Goal: Task Accomplishment & Management: Complete application form

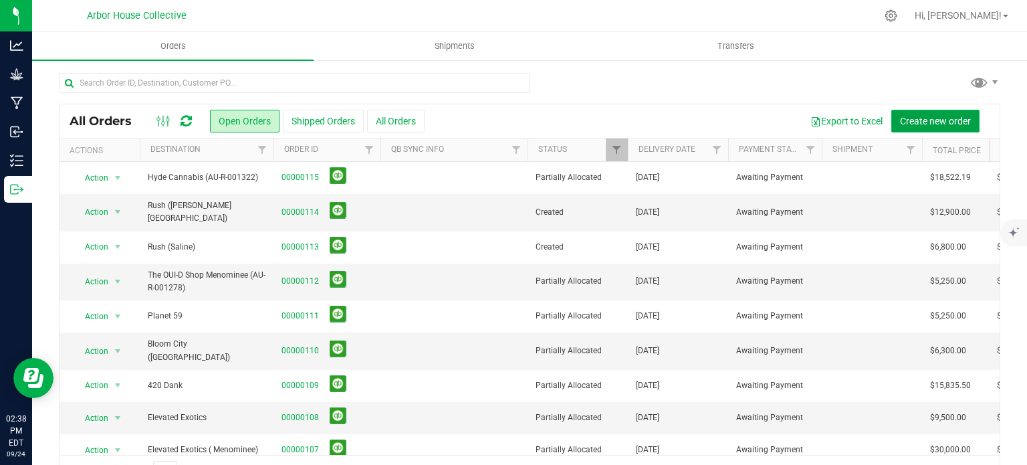
click at [902, 121] on span "Create new order" at bounding box center [935, 121] width 71 height 11
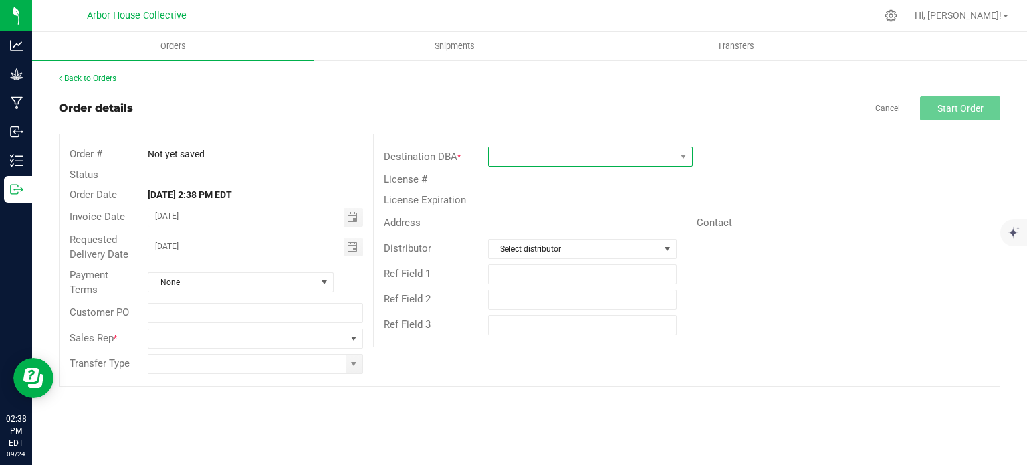
click at [587, 154] on span at bounding box center [582, 156] width 187 height 19
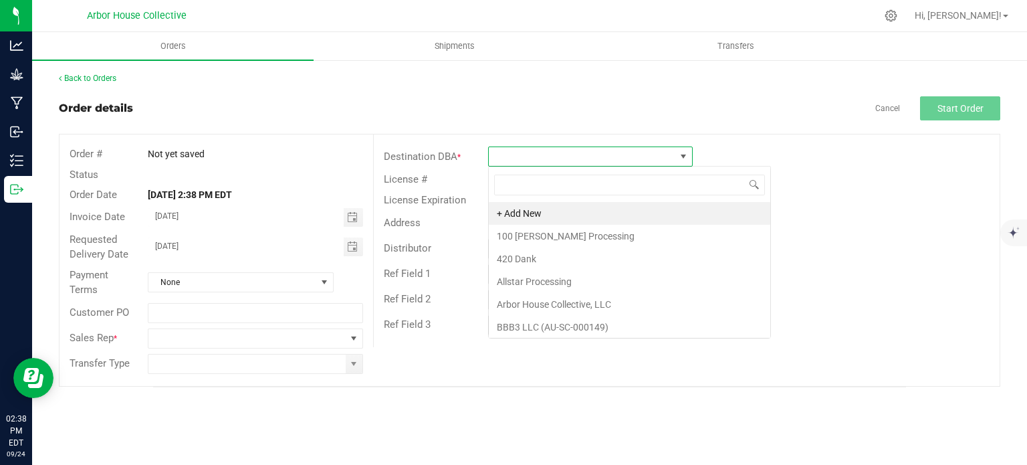
scroll to position [19, 205]
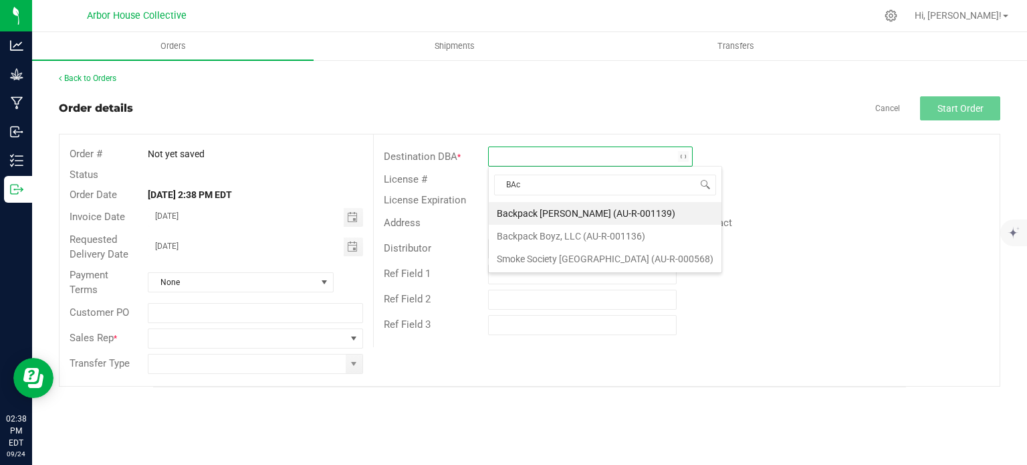
type input "BAck"
click at [568, 215] on li "Backpack [PERSON_NAME] (AU-R-001139)" at bounding box center [590, 213] width 203 height 23
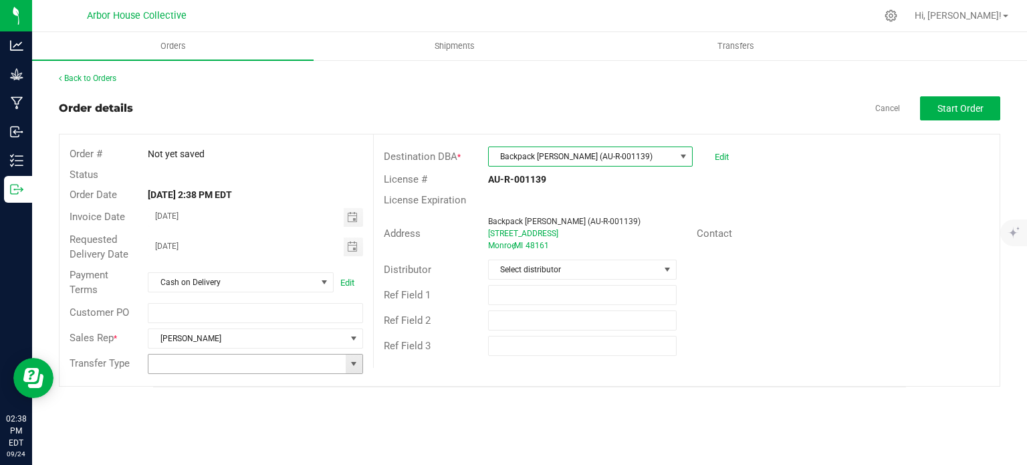
click at [349, 367] on span at bounding box center [353, 363] width 11 height 11
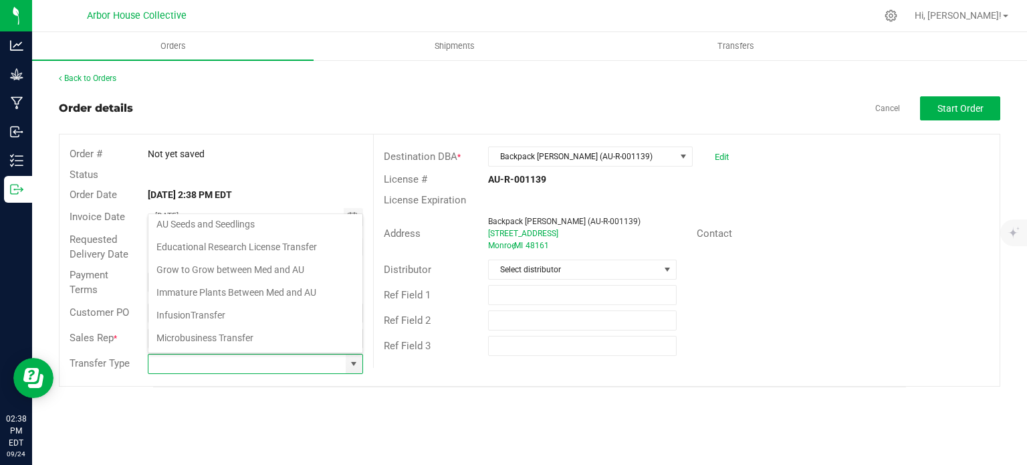
scroll to position [136, 0]
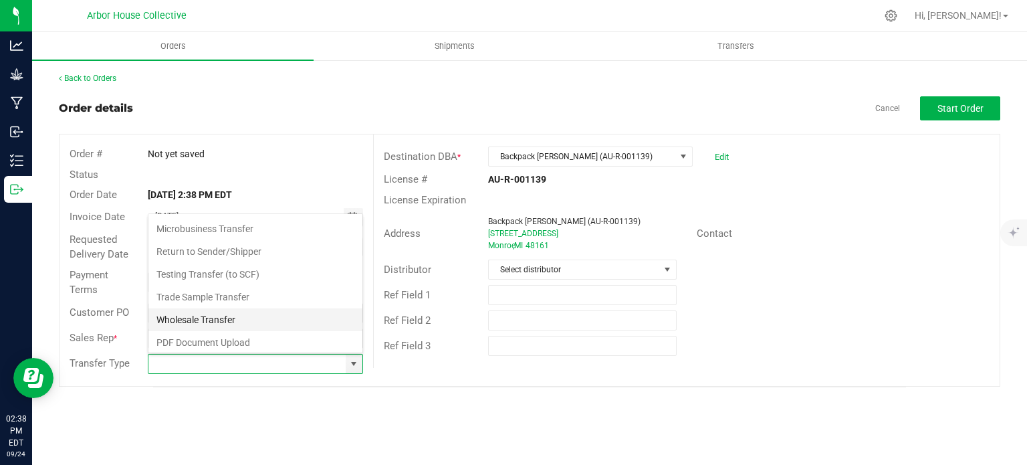
click at [221, 317] on li "Wholesale Transfer" at bounding box center [255, 319] width 214 height 23
type input "Wholesale Transfer"
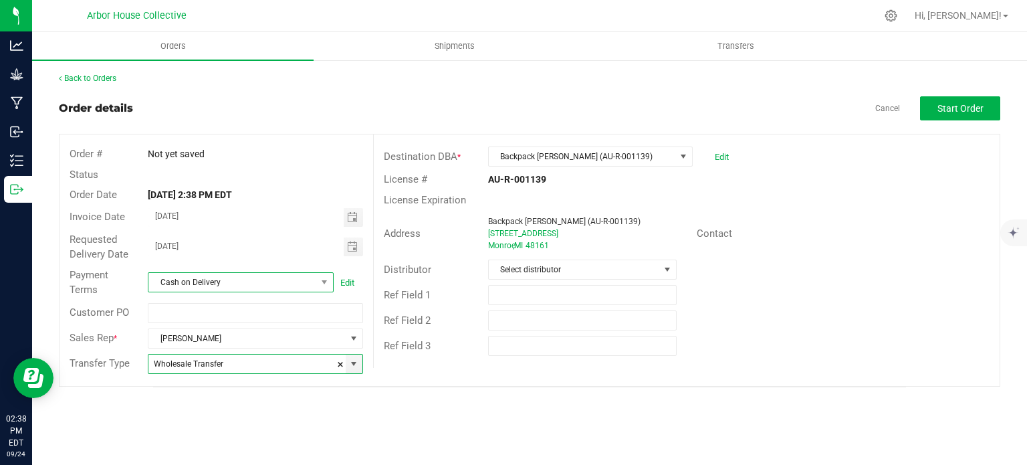
click at [286, 283] on span "Cash on Delivery" at bounding box center [232, 282] width 168 height 19
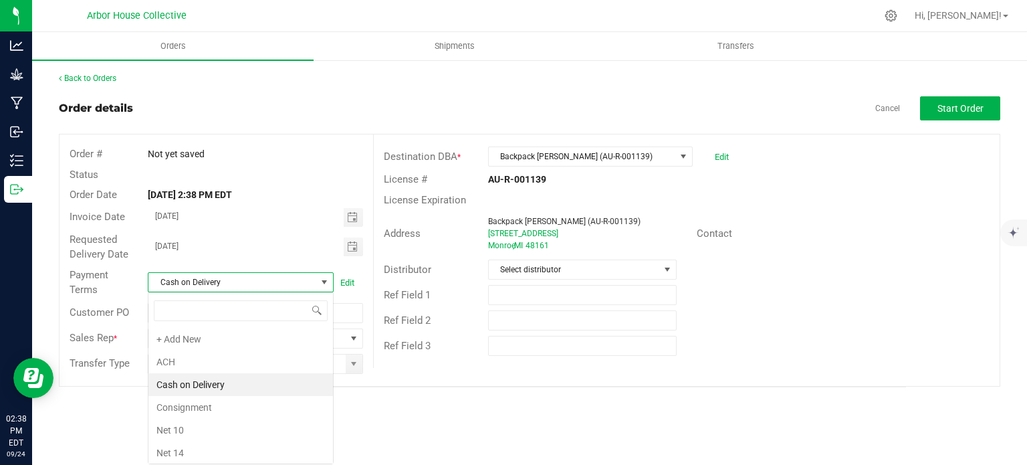
scroll to position [19, 186]
click at [237, 369] on li "ACH" at bounding box center [240, 361] width 185 height 23
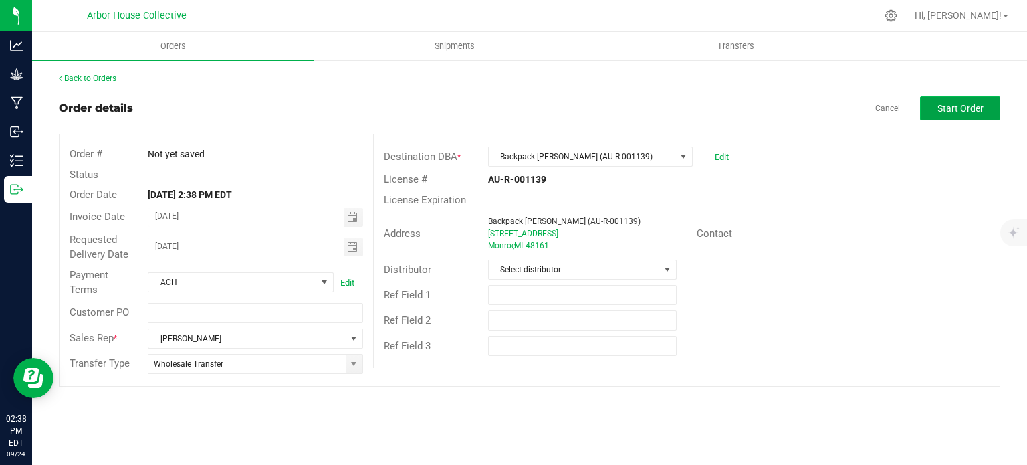
click at [936, 104] on button "Start Order" at bounding box center [960, 108] width 80 height 24
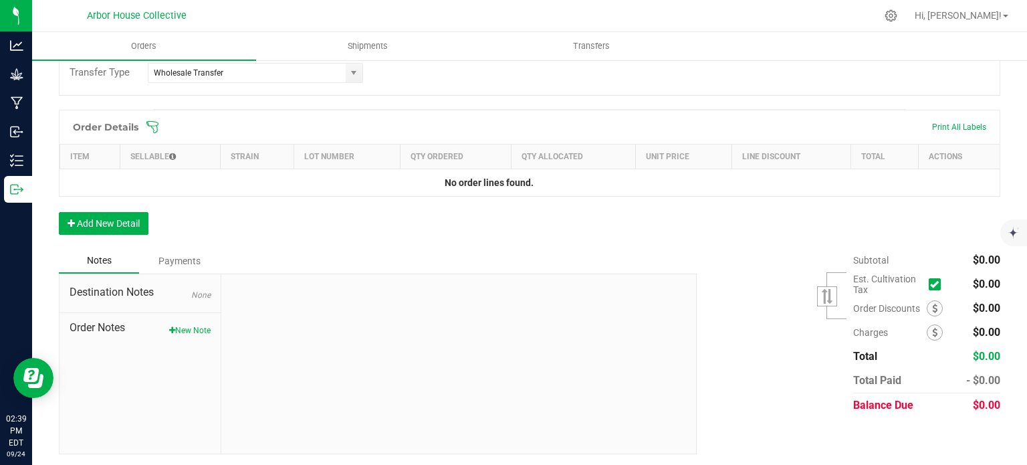
scroll to position [326, 0]
click at [118, 223] on button "Add New Detail" at bounding box center [104, 224] width 90 height 23
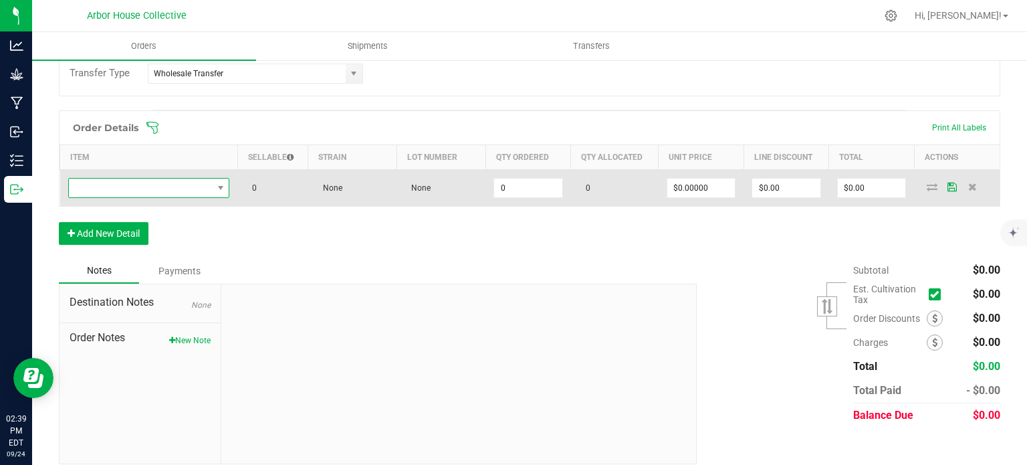
click at [144, 185] on span "NO DATA FOUND" at bounding box center [141, 188] width 144 height 19
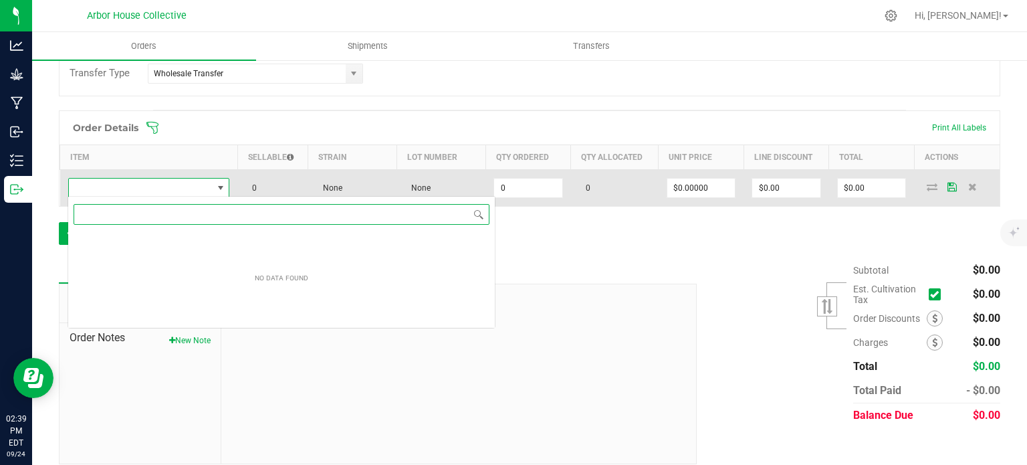
scroll to position [19, 160]
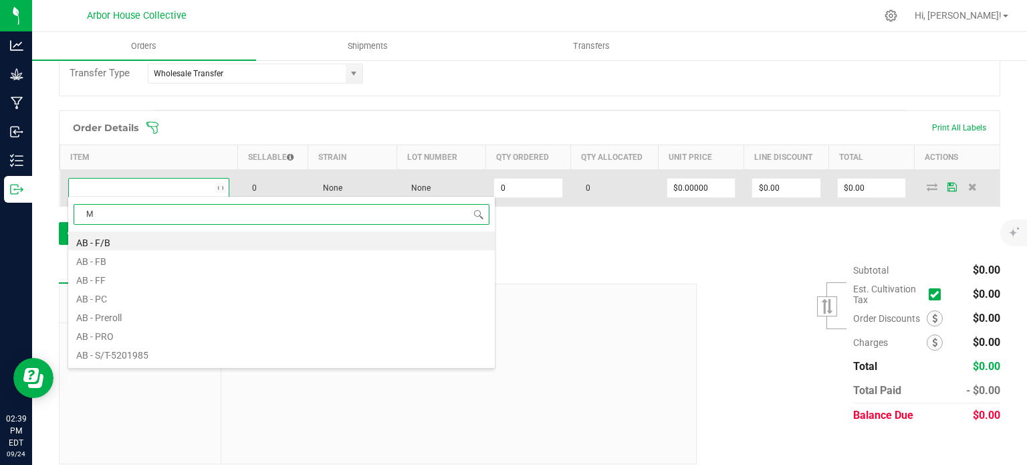
type input "ME"
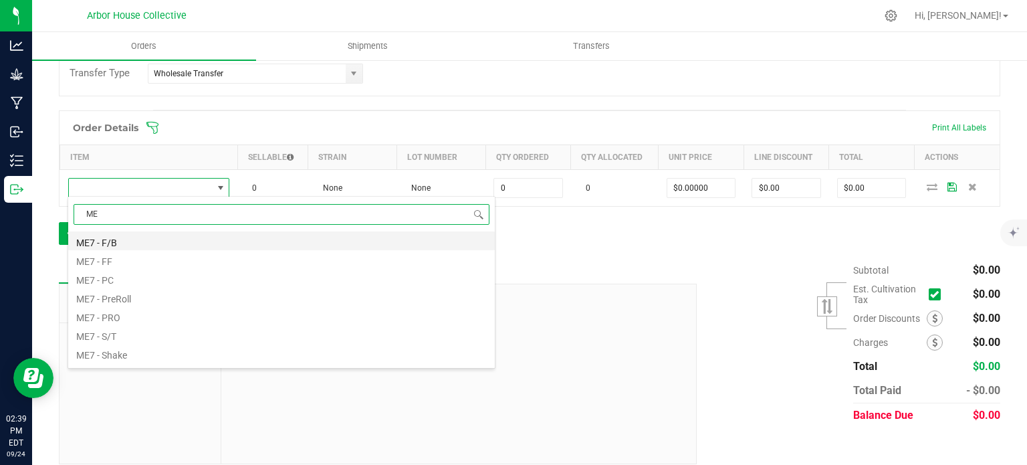
click at [116, 241] on li "ME7 - F/B" at bounding box center [281, 240] width 427 height 19
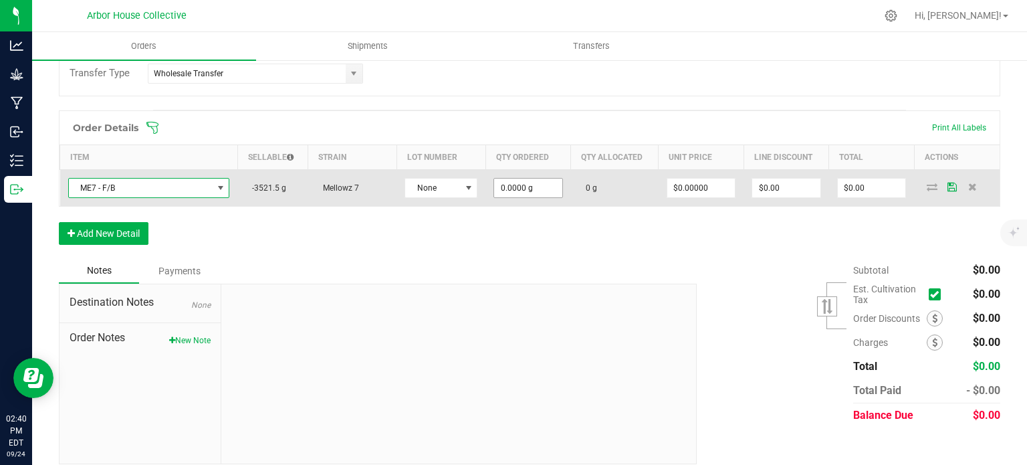
type input "0"
click at [544, 185] on input "0" at bounding box center [528, 188] width 68 height 19
click at [534, 181] on input at bounding box center [528, 188] width 68 height 19
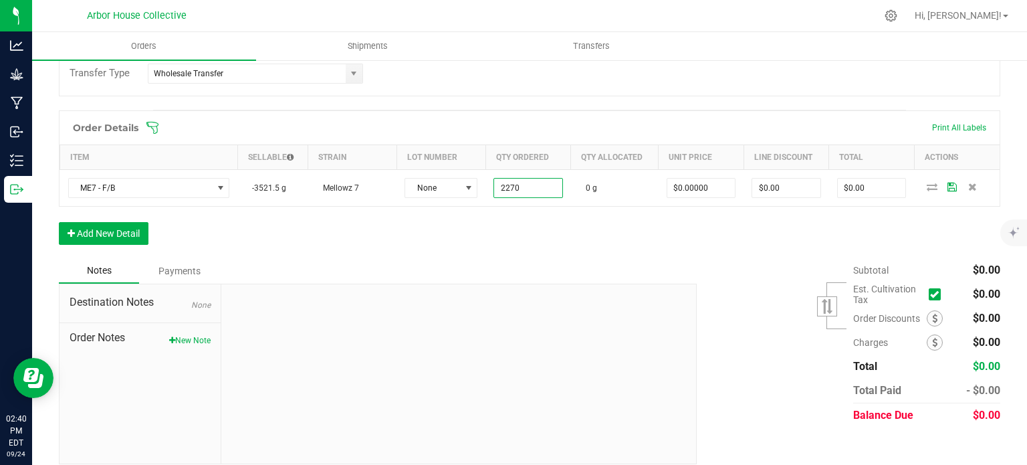
type input "2270.0000 g"
click at [615, 235] on div "Order Details Print All Labels Item Sellable Strain Lot Number Qty Ordered Qty …" at bounding box center [530, 184] width 942 height 148
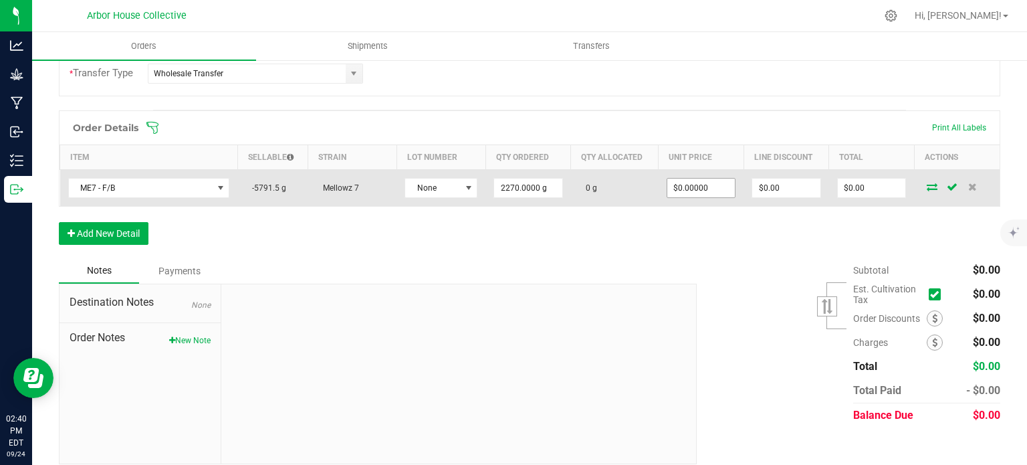
type input "0"
click at [714, 184] on input "0" at bounding box center [701, 188] width 68 height 19
click at [880, 183] on input "$0.00" at bounding box center [872, 188] width 68 height 19
type input "0"
click at [880, 183] on input at bounding box center [872, 188] width 68 height 19
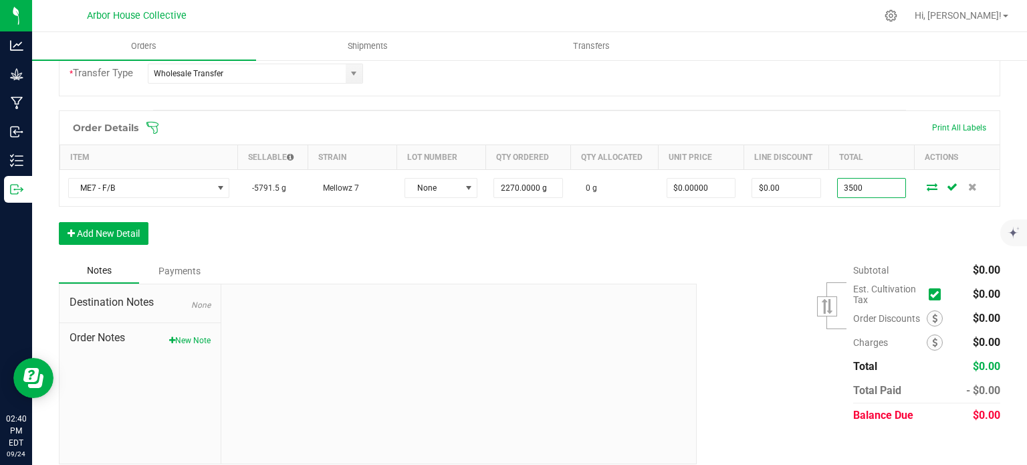
type input "3500"
type input "$1.54185"
type input "$3,500.00"
click at [750, 221] on div "Order Details Print All Labels Item Sellable Strain Lot Number Qty Ordered Qty …" at bounding box center [530, 184] width 942 height 148
click at [117, 232] on button "Add New Detail" at bounding box center [104, 233] width 90 height 23
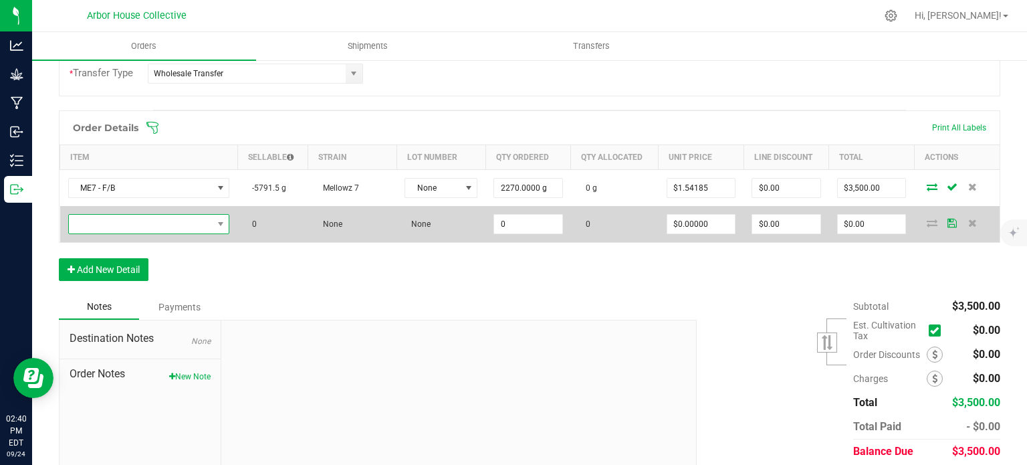
click at [128, 227] on span "NO DATA FOUND" at bounding box center [141, 224] width 144 height 19
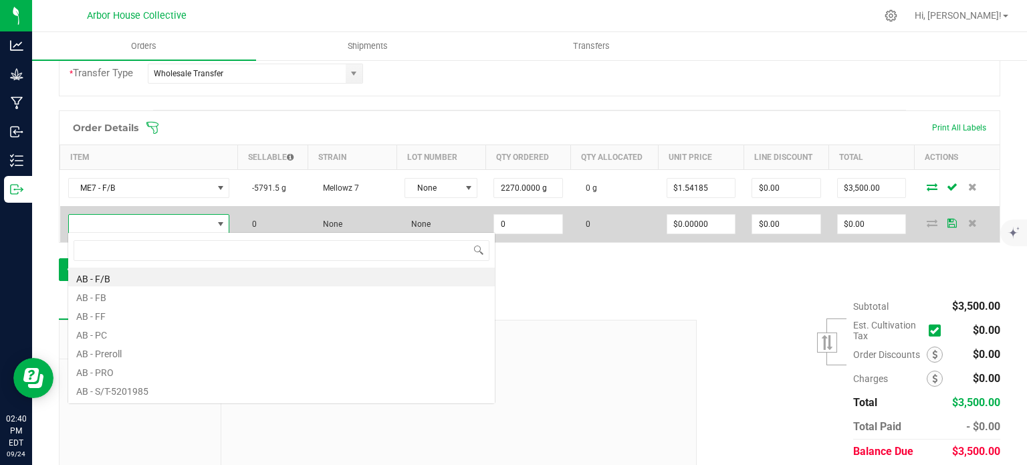
scroll to position [19, 158]
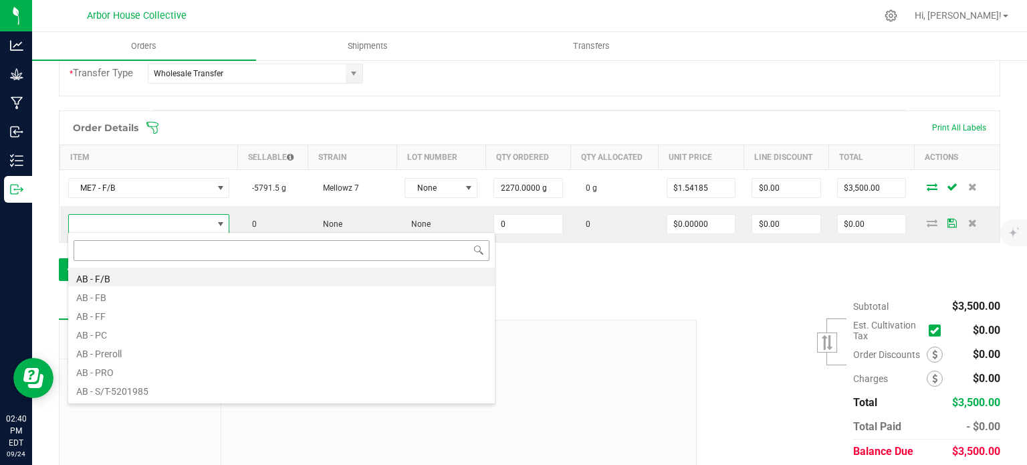
click at [126, 250] on input at bounding box center [282, 250] width 416 height 21
type input "LD"
click at [104, 280] on li "[PERSON_NAME]" at bounding box center [281, 277] width 427 height 19
type input "0.0000 g"
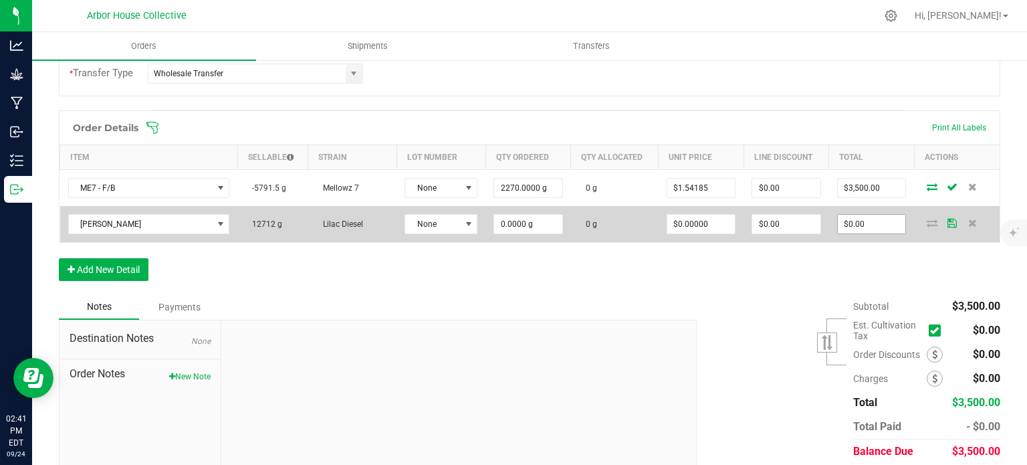
click at [873, 215] on input "$0.00" at bounding box center [872, 224] width 68 height 19
type input "0"
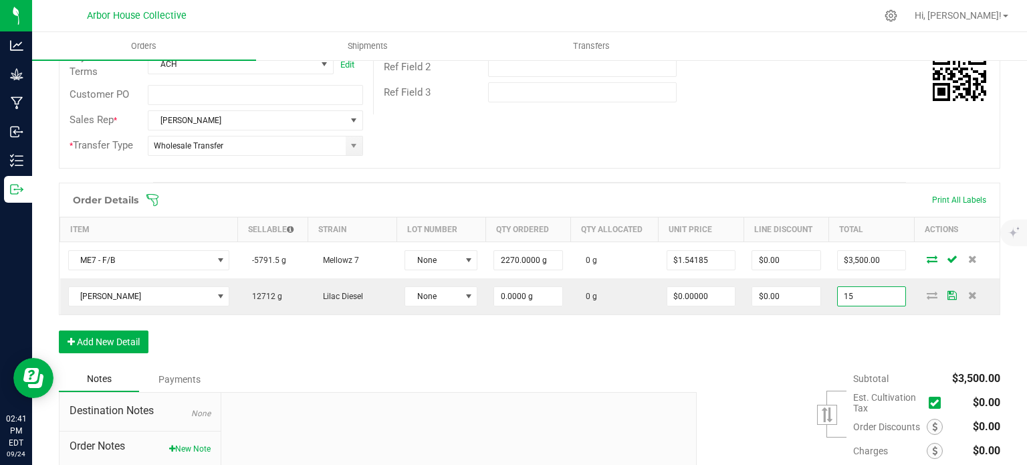
scroll to position [248, 0]
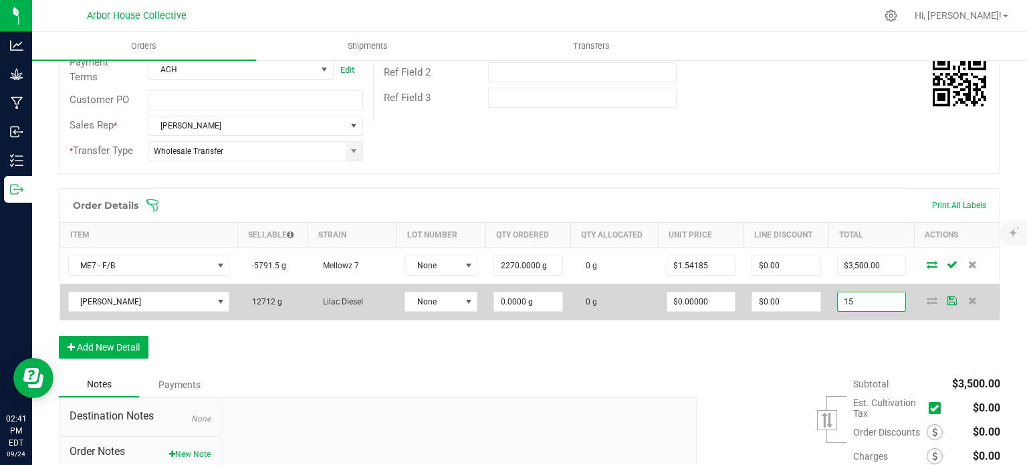
click at [867, 302] on input "15" at bounding box center [872, 301] width 68 height 19
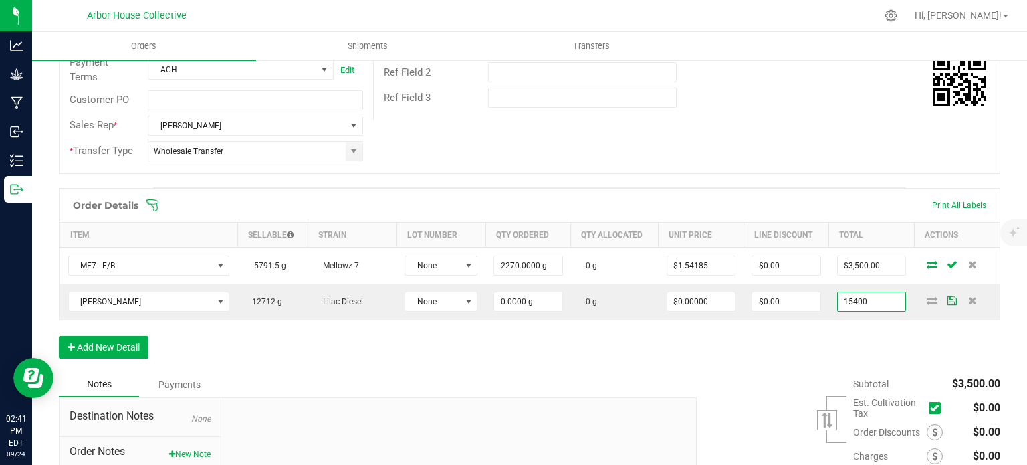
type input "$15,400.00"
click at [793, 334] on div "Order Details Print All Labels Item Sellable Strain Lot Number Qty Ordered Qty …" at bounding box center [530, 280] width 942 height 184
click at [140, 344] on button "Add New Detail" at bounding box center [104, 347] width 90 height 23
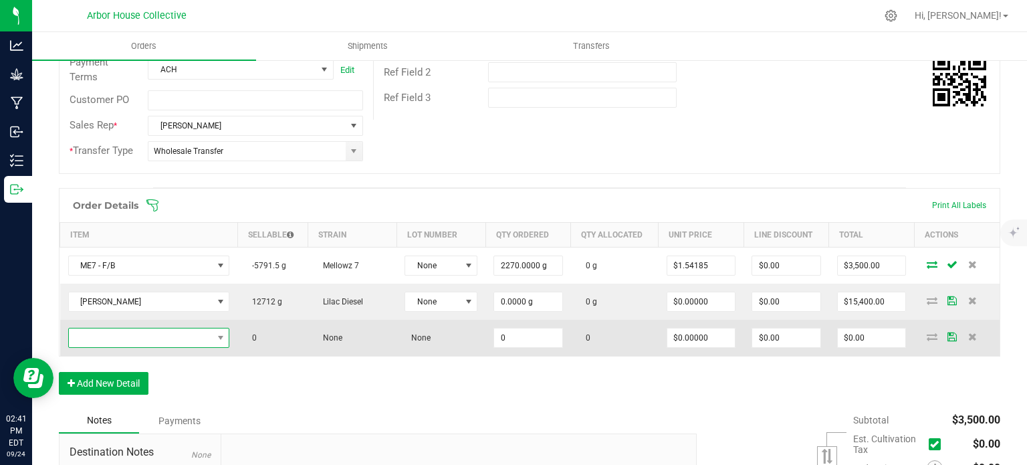
click at [158, 336] on span "NO DATA FOUND" at bounding box center [141, 337] width 144 height 19
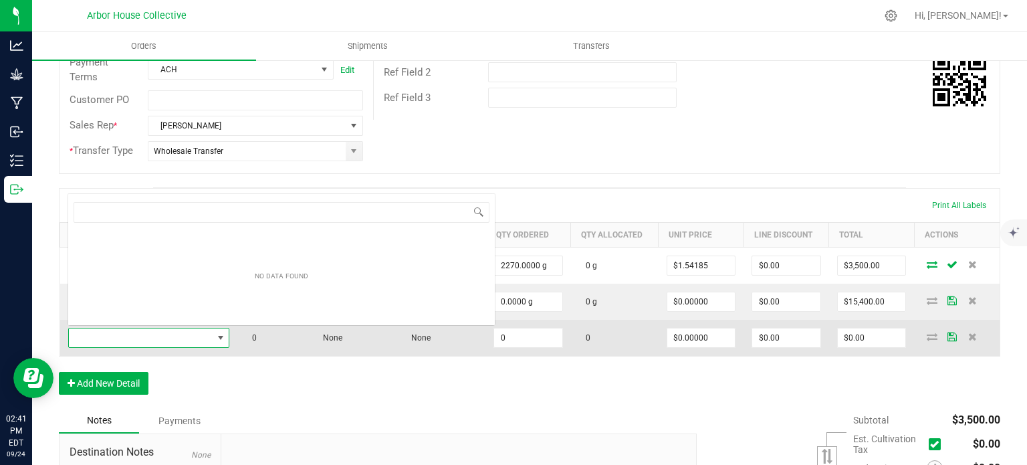
scroll to position [19, 158]
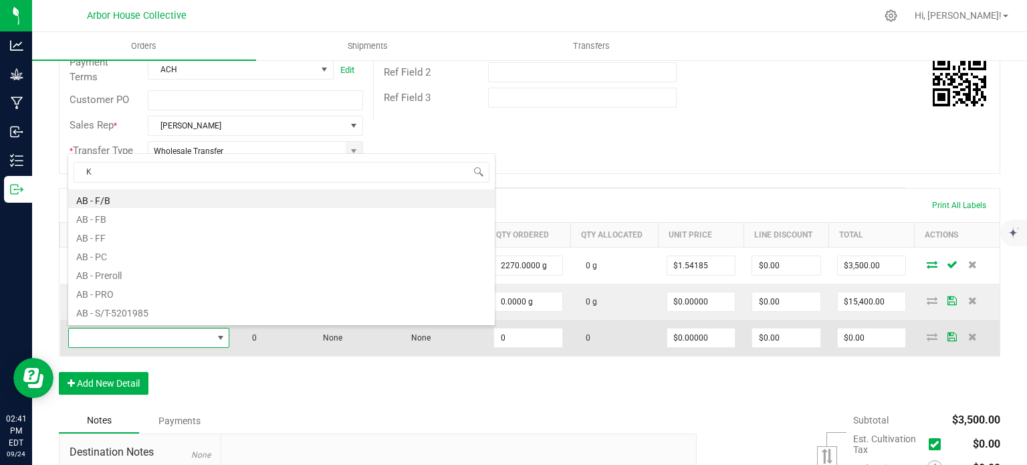
type input "KM"
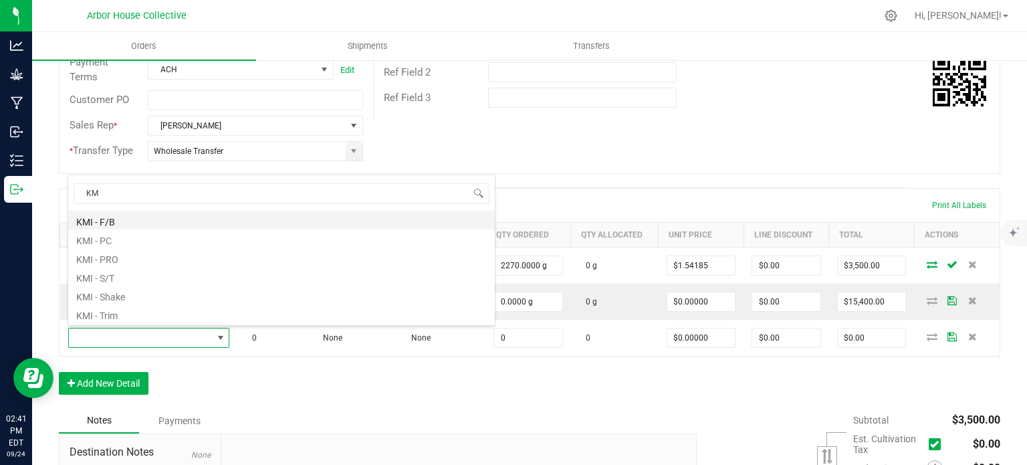
click at [142, 217] on li "KMI - F/B" at bounding box center [281, 220] width 427 height 19
type input "0.0000 g"
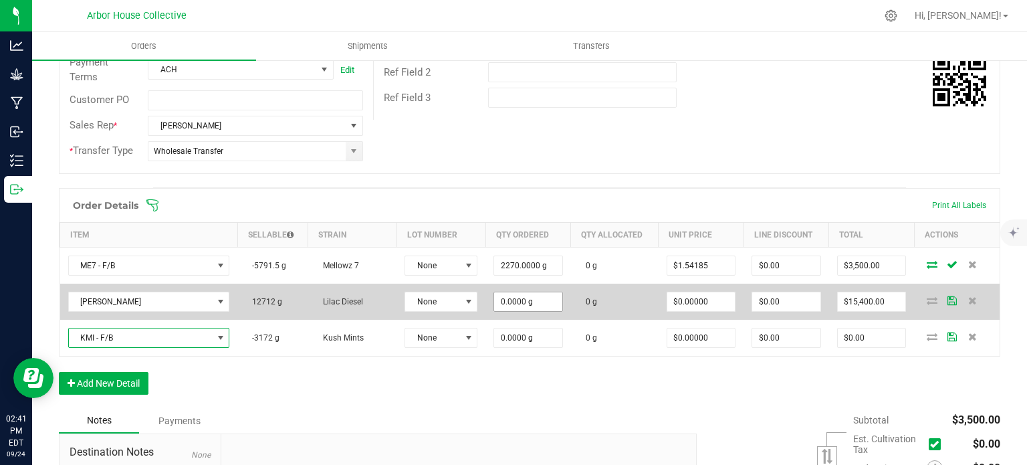
type input "0"
click at [534, 303] on input "0" at bounding box center [528, 301] width 68 height 19
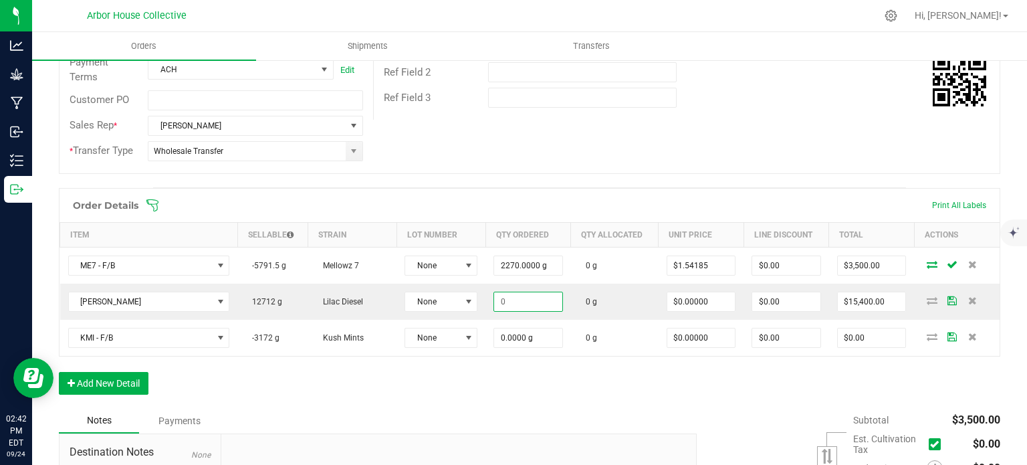
type input "$0.00"
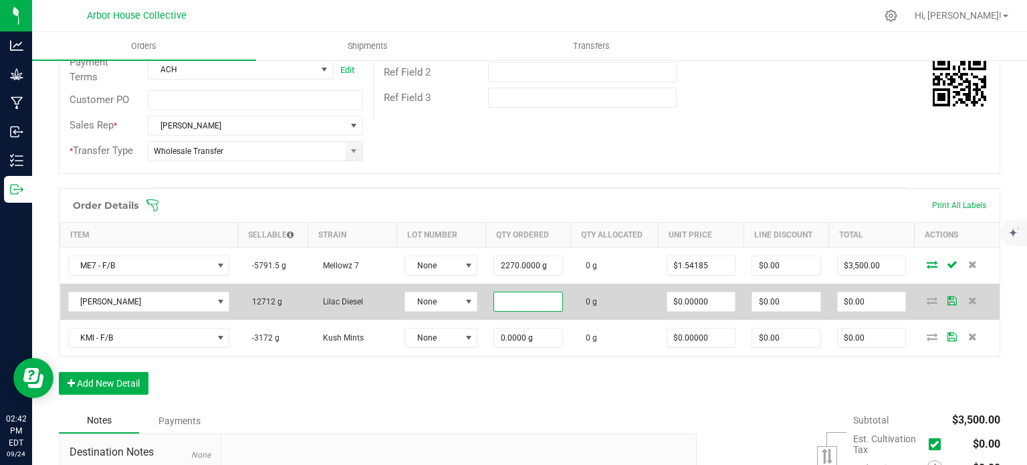
click at [522, 301] on input at bounding box center [528, 301] width 68 height 19
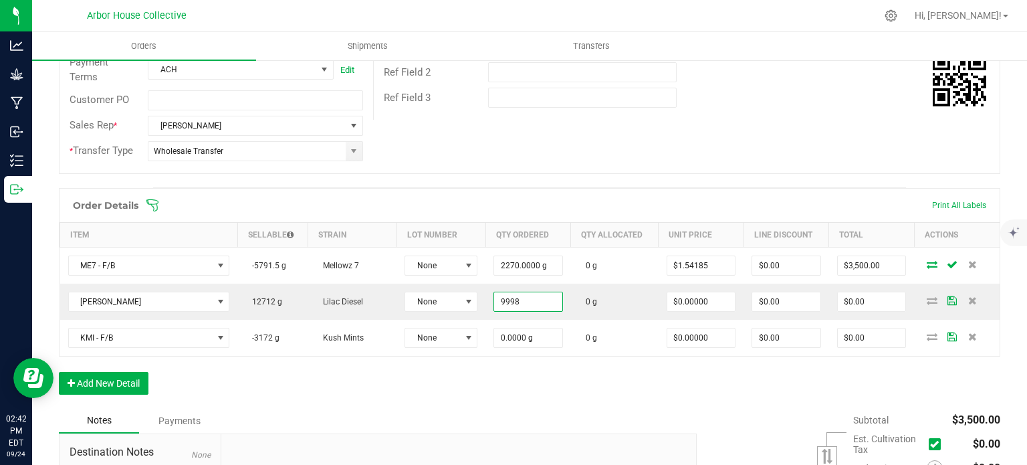
type input "9998.0000 g"
click at [449, 408] on div "Notes Payments" at bounding box center [373, 420] width 628 height 25
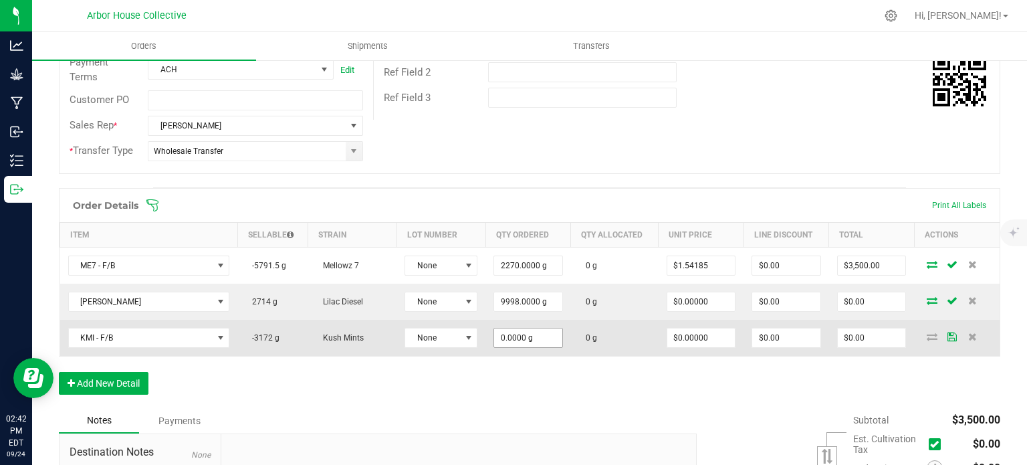
type input "0"
click at [542, 342] on input "0" at bounding box center [528, 337] width 68 height 19
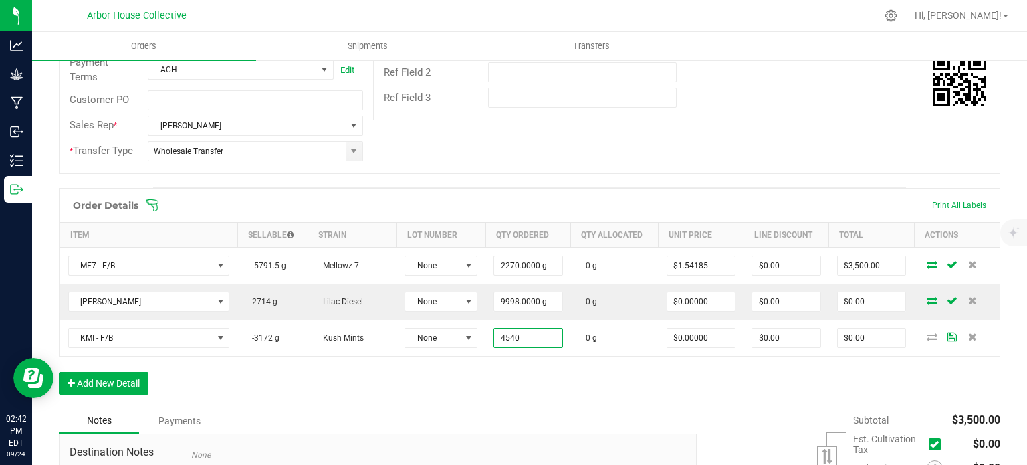
type input "4540.0000 g"
click at [520, 402] on div "Order Details Print All Labels Item Sellable Strain Lot Number Qty Ordered Qty …" at bounding box center [530, 298] width 942 height 220
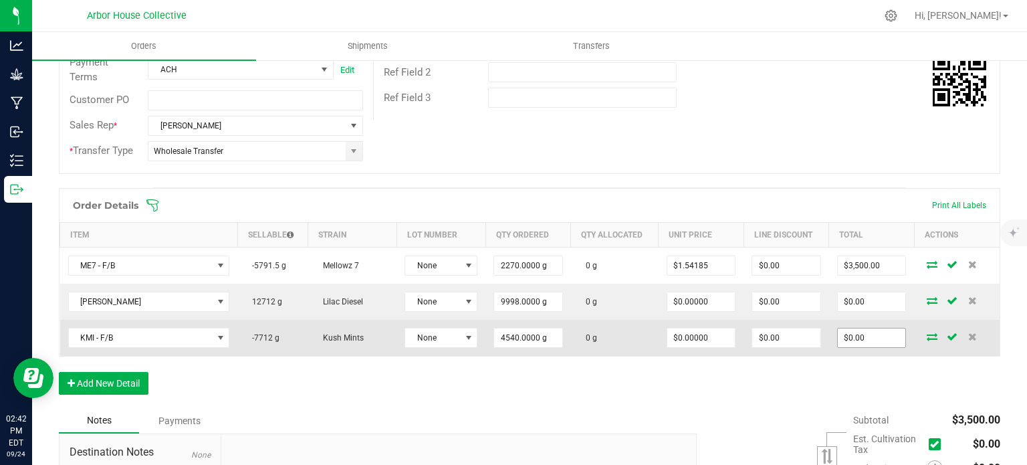
type input "0"
click at [868, 338] on input "0" at bounding box center [872, 337] width 68 height 19
click at [868, 338] on input "7" at bounding box center [872, 337] width 68 height 19
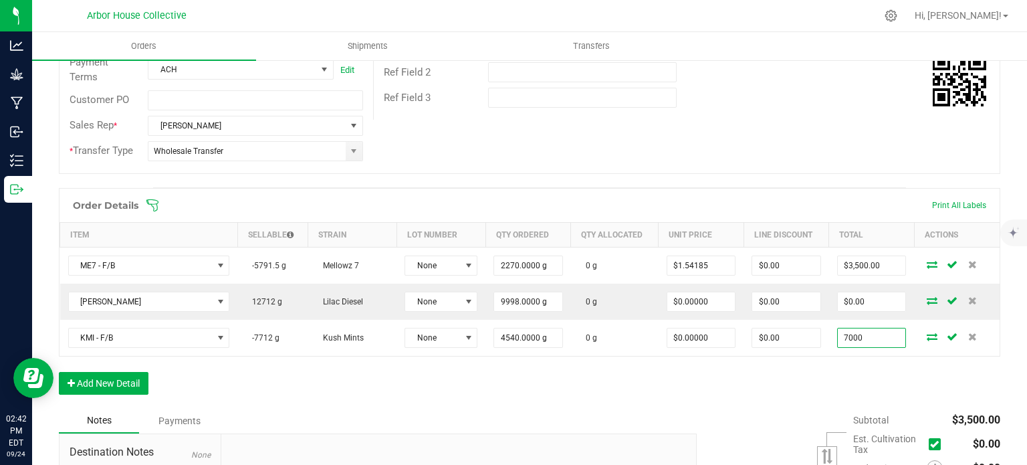
type input "7000"
type input "$1.54185"
type input "$7,000.00"
click at [744, 388] on div "Order Details Print All Labels Item Sellable Strain Lot Number Qty Ordered Qty …" at bounding box center [530, 298] width 942 height 220
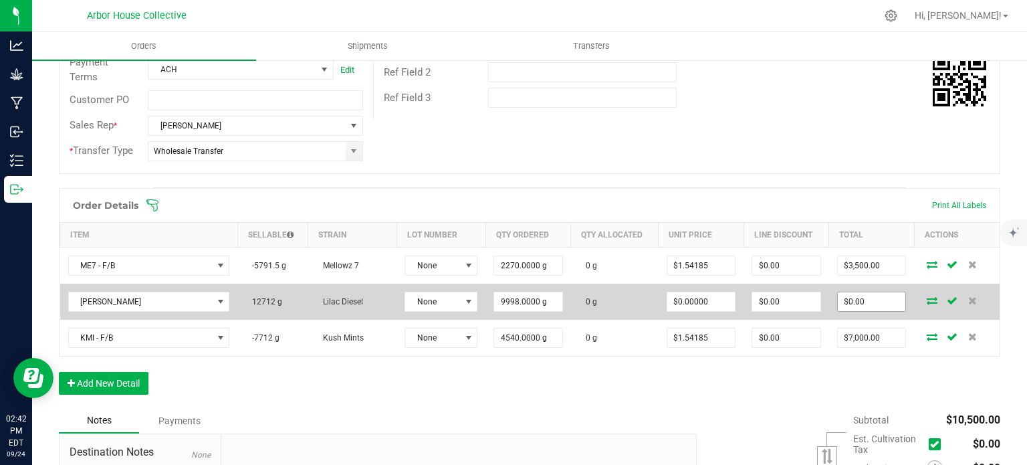
type input "0"
click at [875, 306] on input "0" at bounding box center [872, 301] width 68 height 19
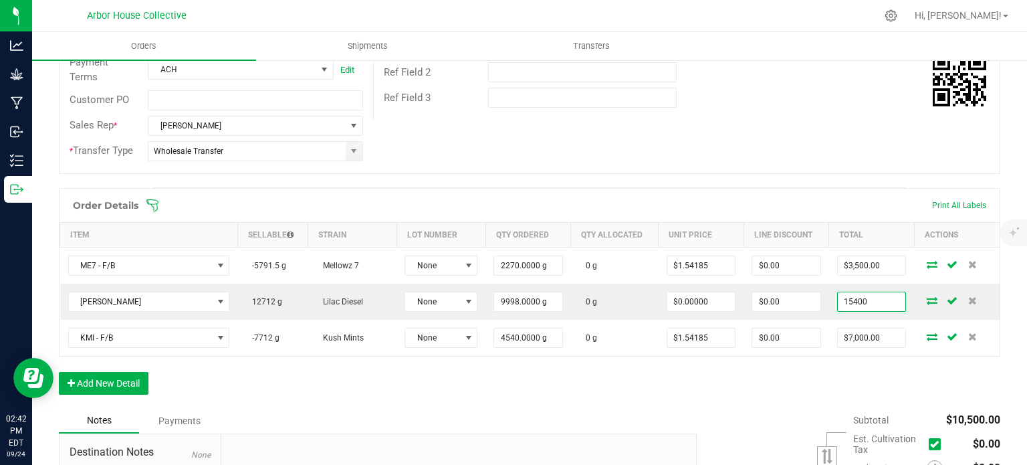
type input "15400"
type input "$1.54031"
type input "$15,400.00"
click at [788, 401] on div "Order Details Print All Labels Item Sellable Strain Lot Number Qty Ordered Qty …" at bounding box center [530, 298] width 942 height 220
click at [134, 383] on button "Add New Detail" at bounding box center [104, 383] width 90 height 23
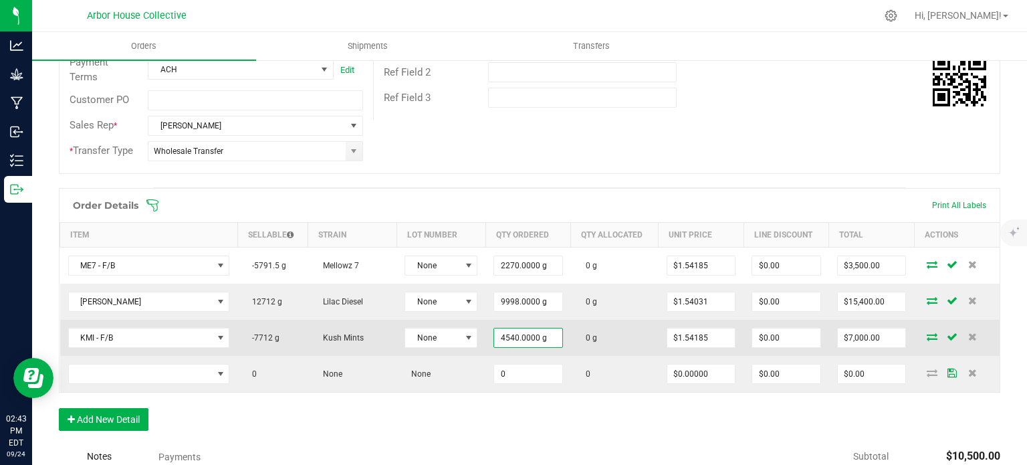
type input "4540"
click at [546, 336] on input "4540" at bounding box center [528, 337] width 68 height 19
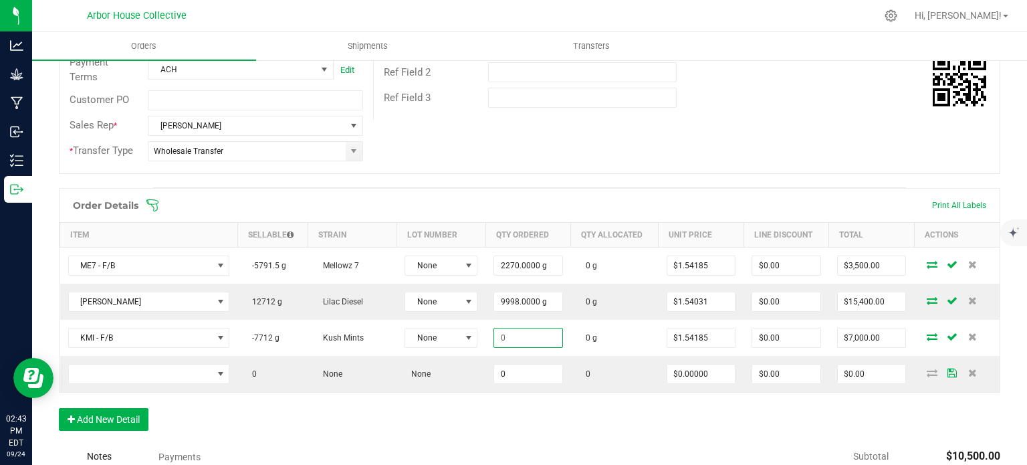
type input "$0.00"
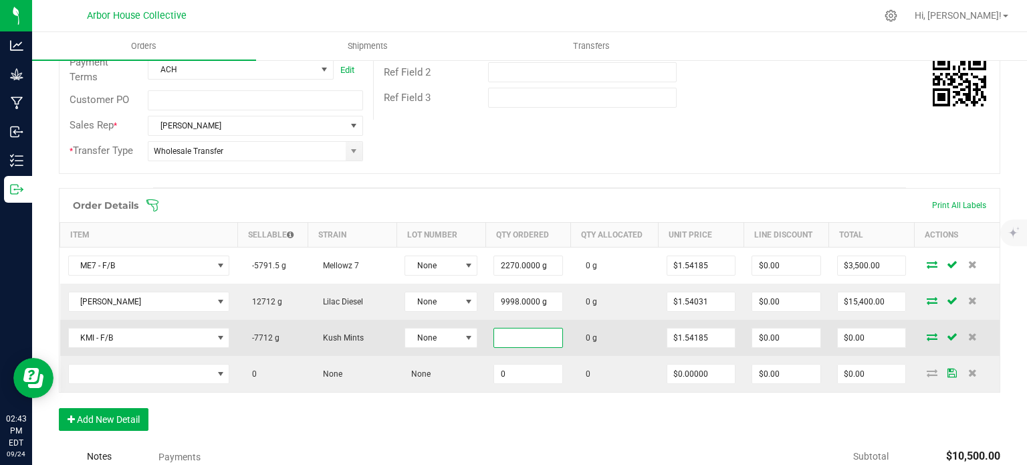
click at [534, 336] on input at bounding box center [528, 337] width 68 height 19
type input "5"
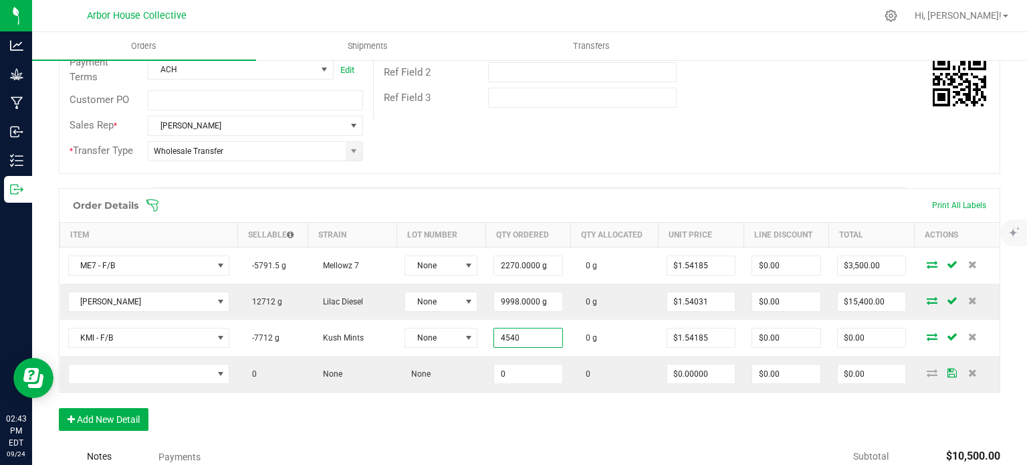
type input "4540.0000 g"
type input "$7,000.00"
click at [499, 438] on div "Order Details Print All Labels Item Sellable Strain Lot Number Qty Ordered Qty …" at bounding box center [530, 316] width 942 height 256
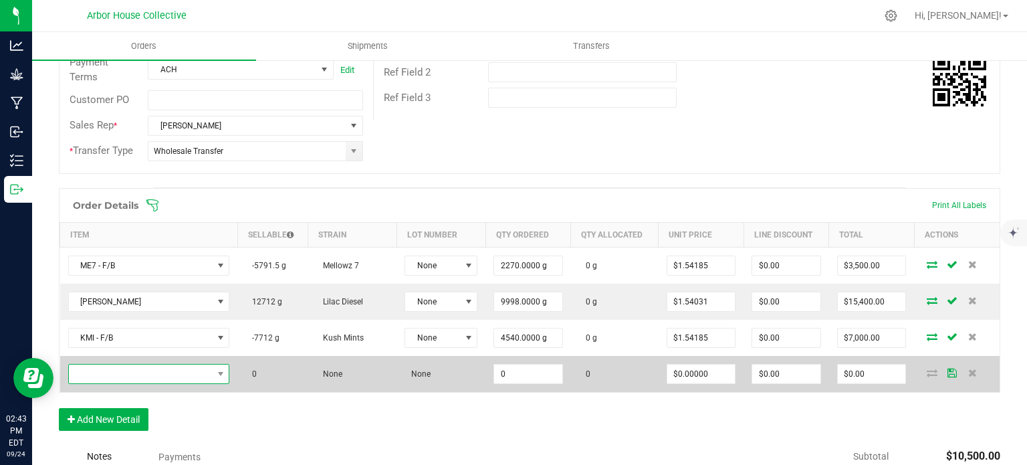
click at [169, 379] on span "NO DATA FOUND" at bounding box center [141, 374] width 144 height 19
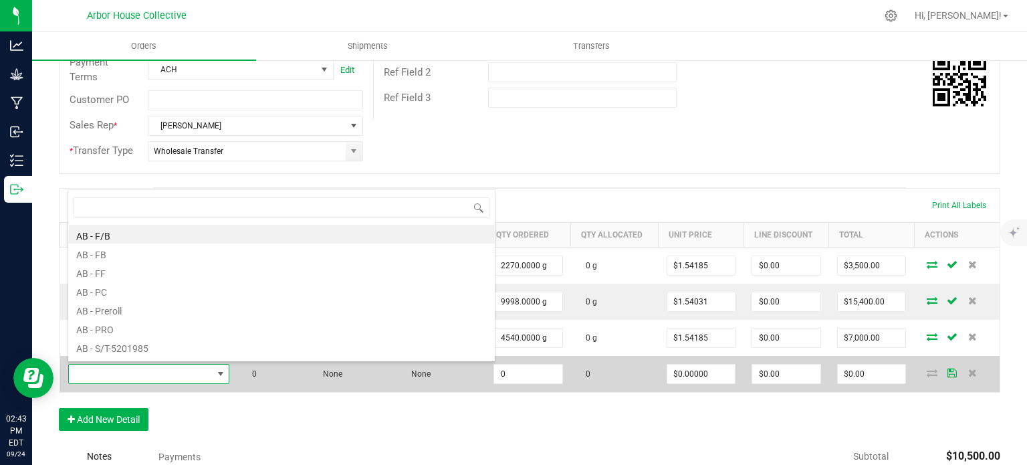
scroll to position [0, 0]
type input "SGC"
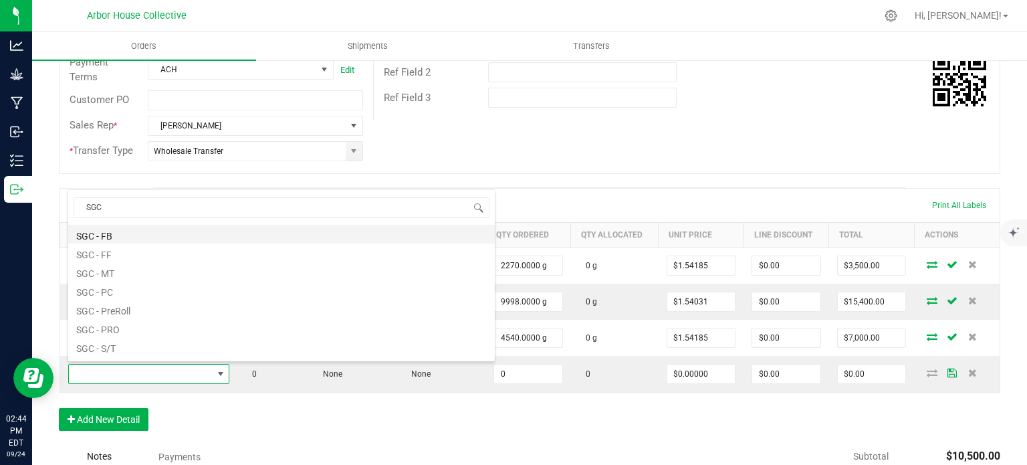
click at [124, 235] on li "SGC - FB" at bounding box center [281, 234] width 427 height 19
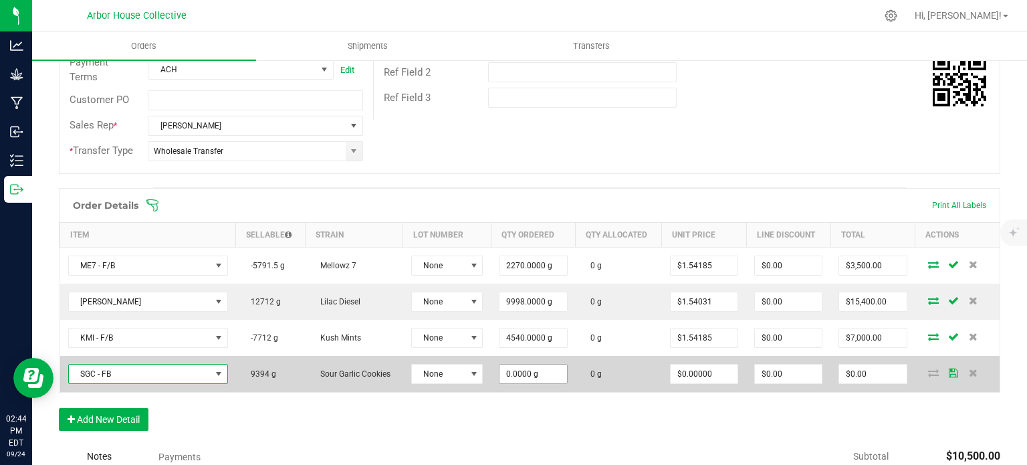
type input "0"
click at [541, 373] on input "0" at bounding box center [533, 374] width 67 height 19
type input "4540.0000 g"
type input "0"
click at [873, 374] on input "0" at bounding box center [872, 374] width 67 height 19
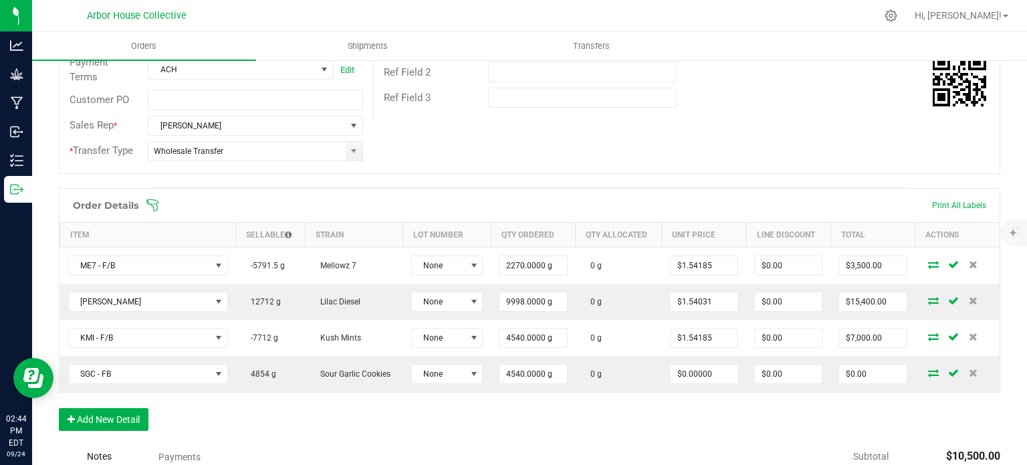
type input "0"
click at [873, 374] on input "0" at bounding box center [872, 374] width 67 height 19
type input "7000"
type input "$1.54185"
type input "$7,000.00"
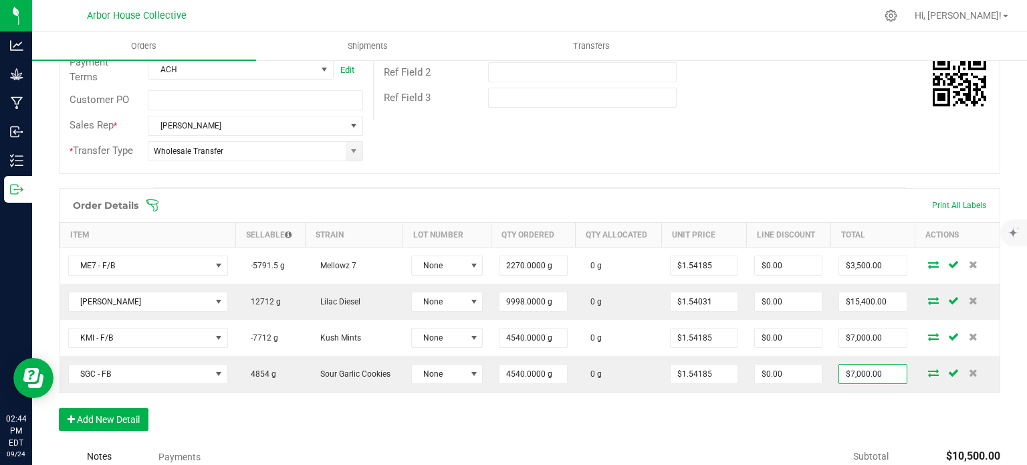
click at [777, 418] on div "Order Details Print All Labels Item Sellable Strain Lot Number Qty Ordered Qty …" at bounding box center [530, 316] width 942 height 256
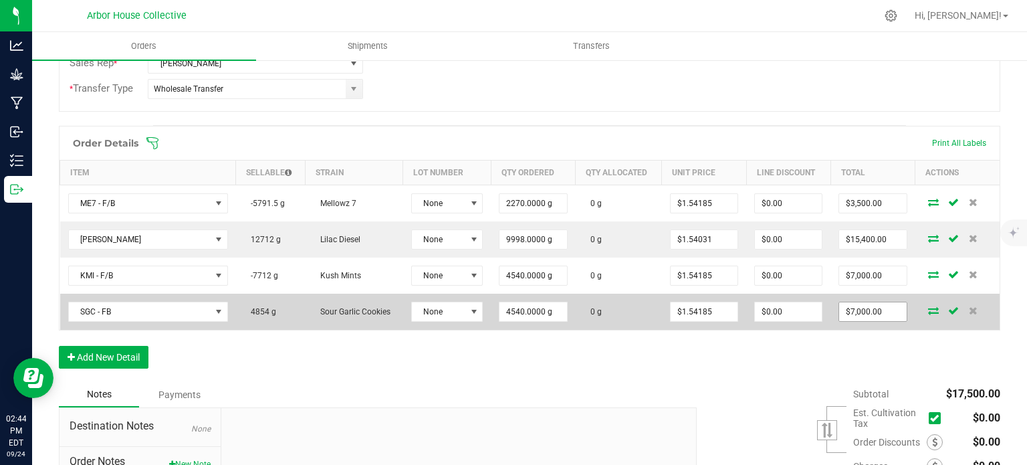
scroll to position [348, 0]
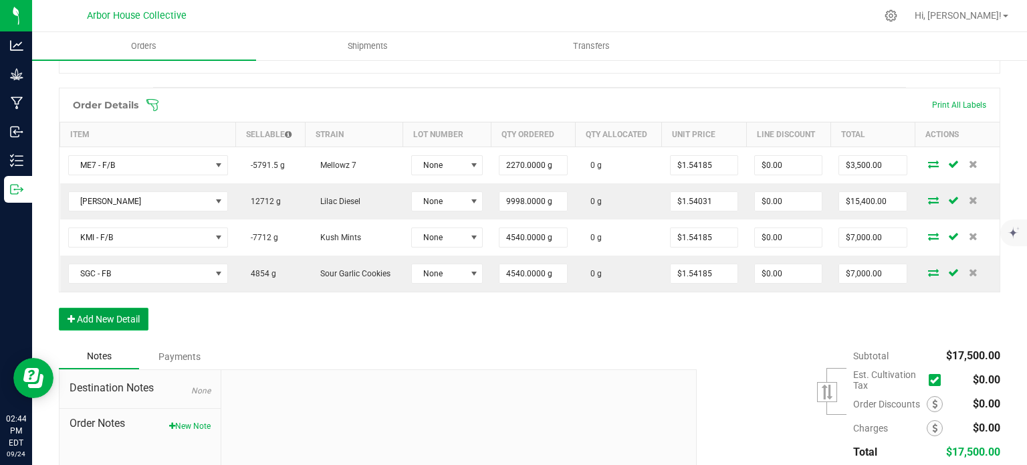
click at [136, 314] on button "Add New Detail" at bounding box center [104, 319] width 90 height 23
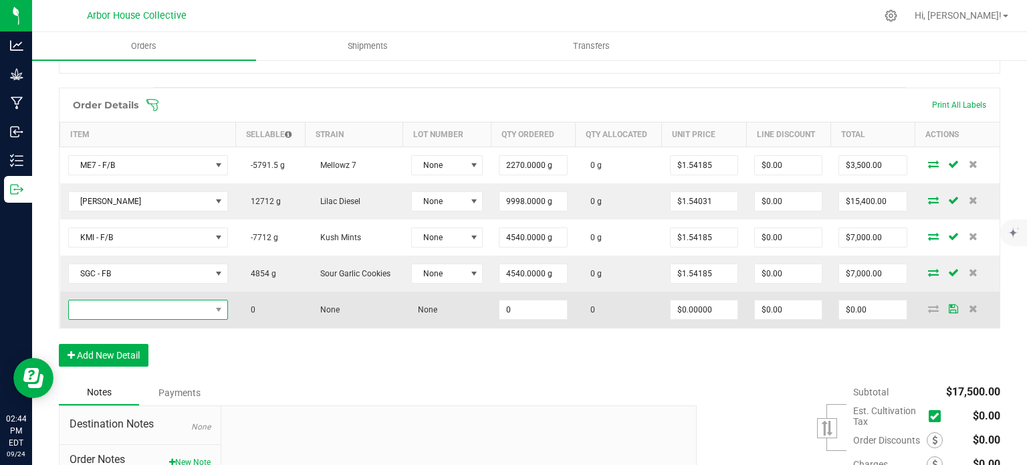
click at [146, 312] on span "NO DATA FOUND" at bounding box center [140, 309] width 142 height 19
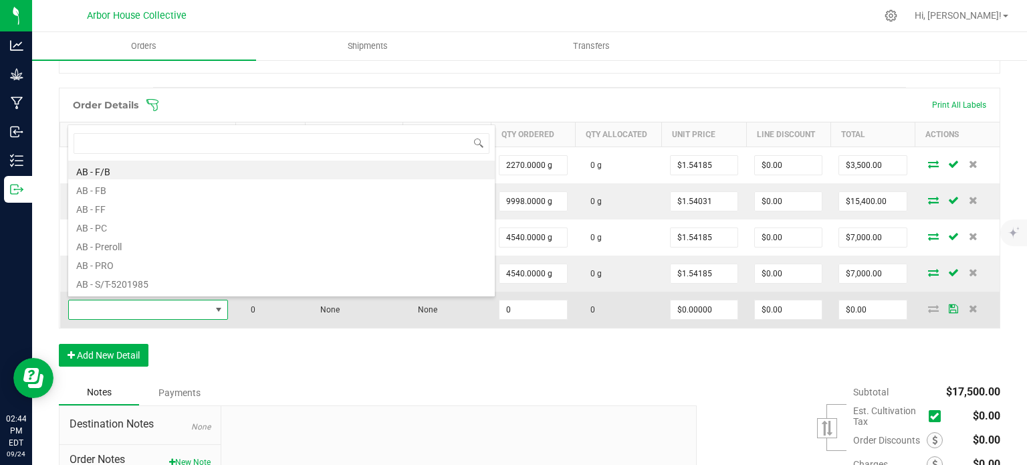
scroll to position [19, 155]
type input "GMO"
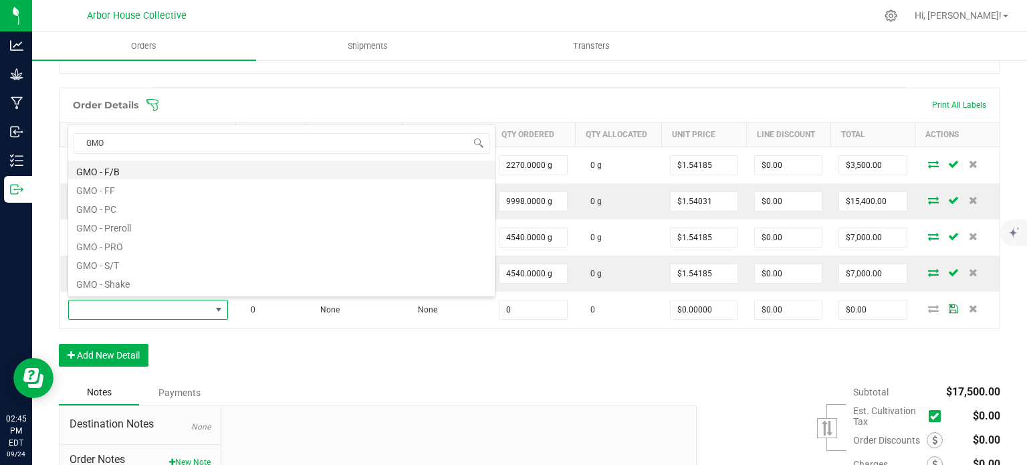
click at [150, 169] on li "GMO - F/B" at bounding box center [281, 170] width 427 height 19
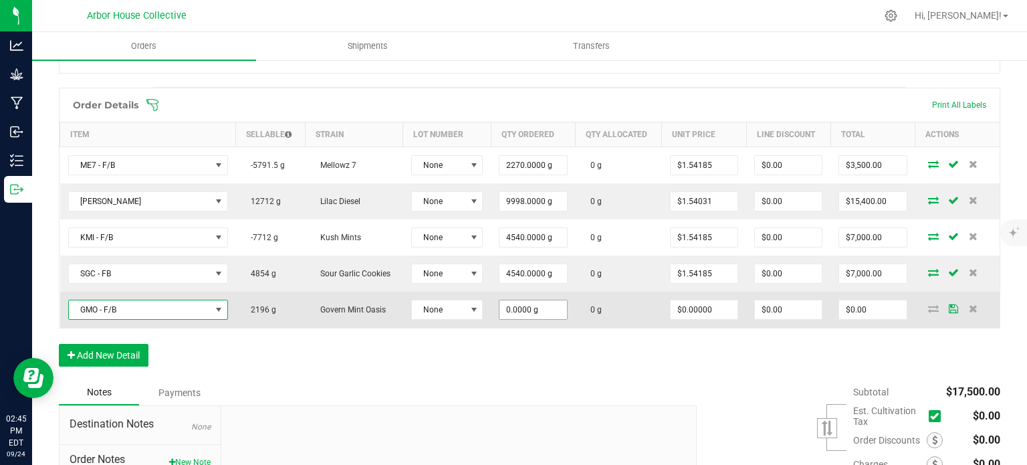
type input "0"
click at [540, 310] on input "0" at bounding box center [533, 309] width 67 height 19
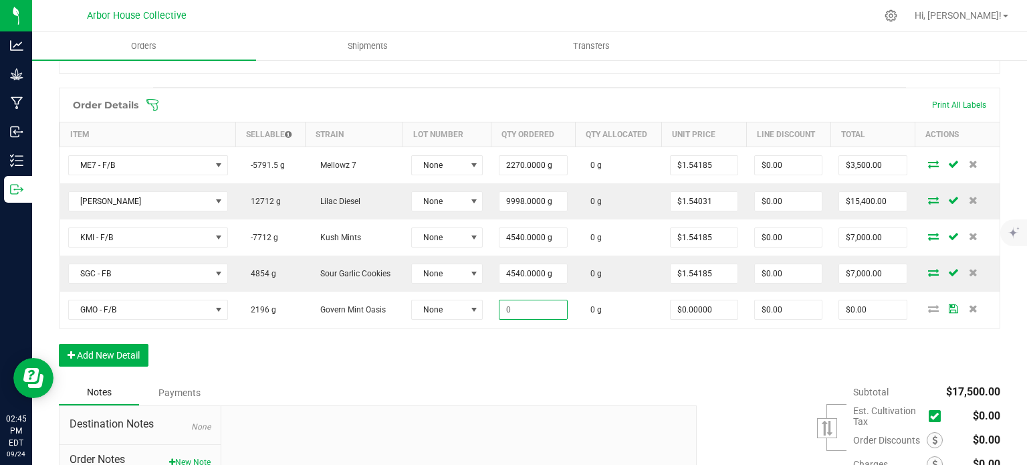
click at [665, 380] on div "Notes Payments" at bounding box center [373, 392] width 628 height 25
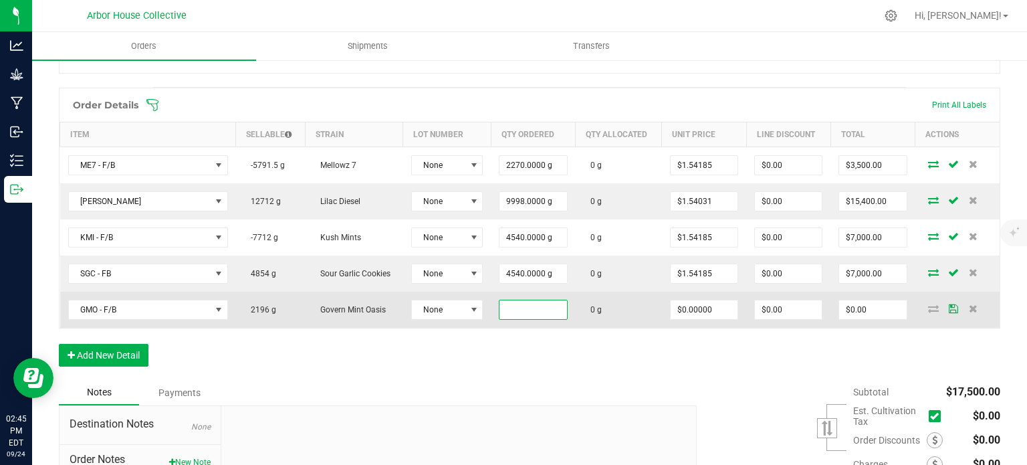
click at [537, 307] on input at bounding box center [533, 309] width 67 height 19
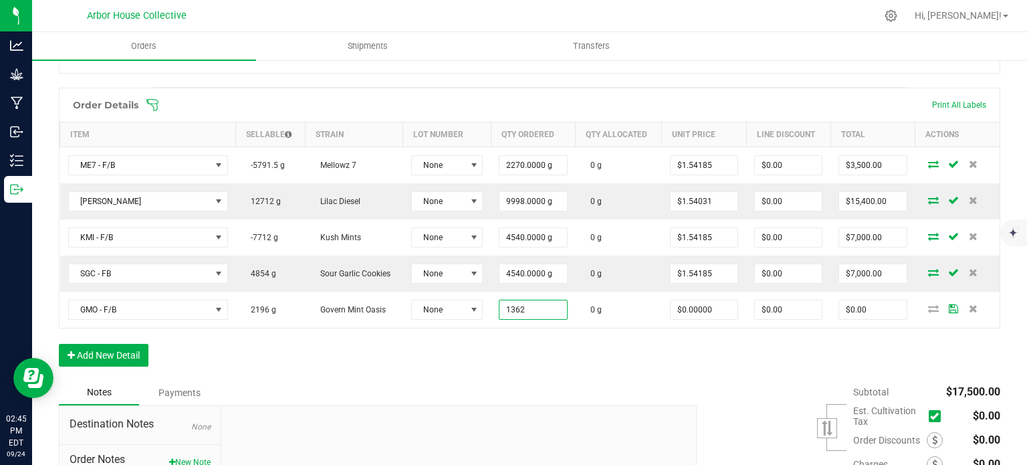
type input "1362.0000 g"
click at [530, 350] on div "Order Details Print All Labels Item Sellable Strain Lot Number Qty Ordered Qty …" at bounding box center [530, 234] width 942 height 292
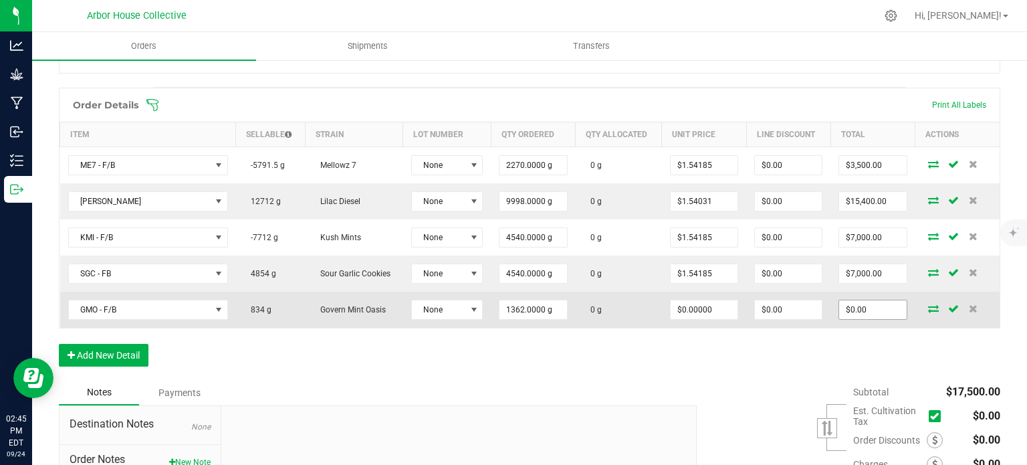
type input "0"
click at [861, 304] on input "0" at bounding box center [872, 309] width 67 height 19
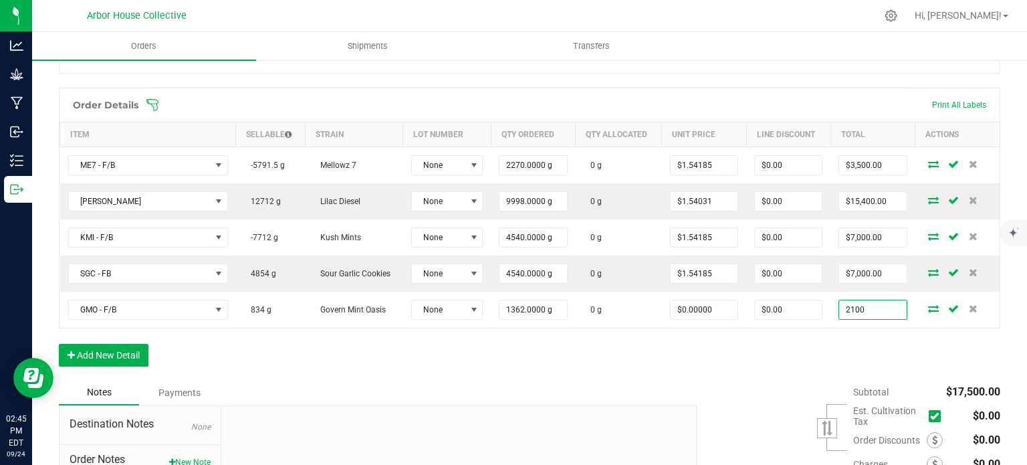
type input "2100"
type input "$1.54185"
type input "$2,100.00"
click at [799, 369] on div "Order Details Print All Labels Item Sellable Strain Lot Number Qty Ordered Qty …" at bounding box center [530, 234] width 942 height 292
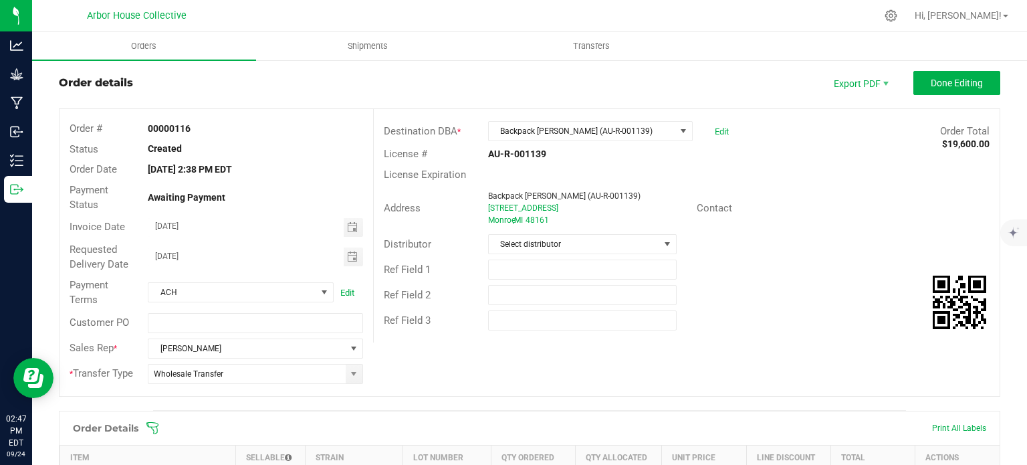
scroll to position [0, 0]
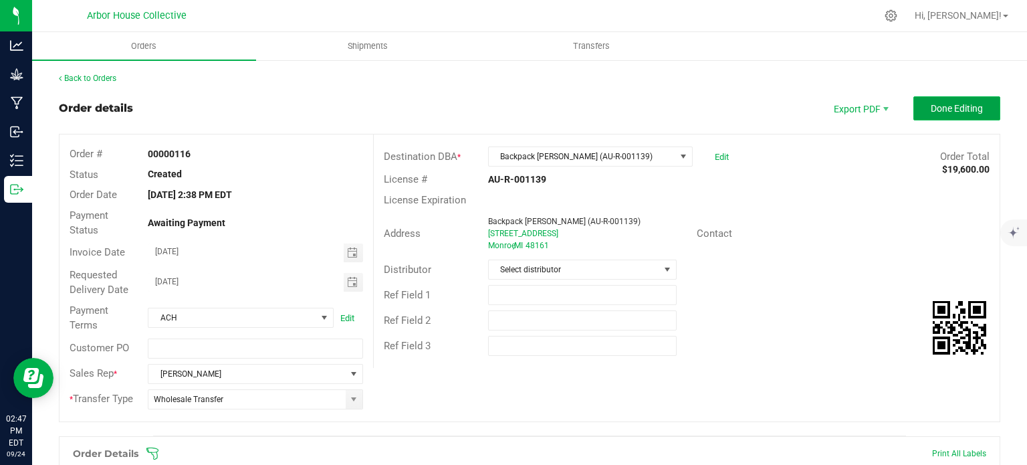
click at [933, 106] on span "Done Editing" at bounding box center [957, 108] width 52 height 11
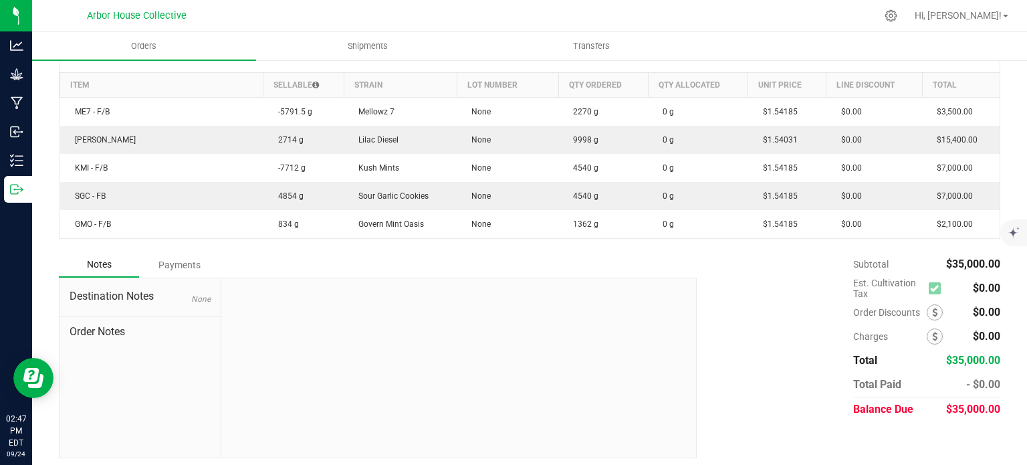
scroll to position [371, 0]
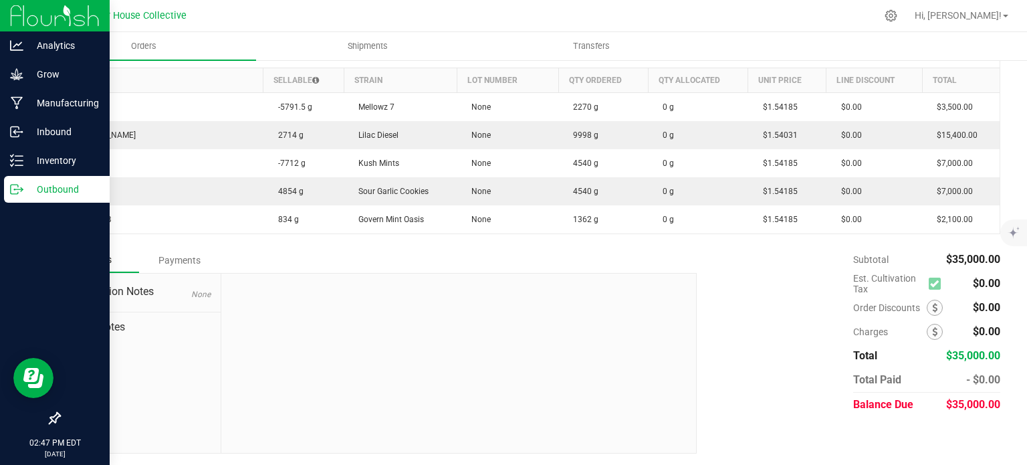
click at [59, 191] on p "Outbound" at bounding box center [63, 189] width 80 height 16
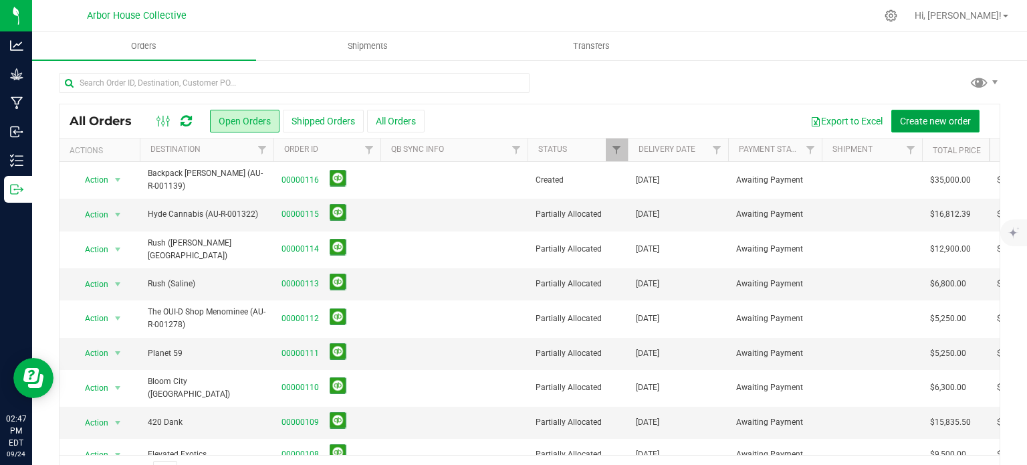
click at [904, 118] on span "Create new order" at bounding box center [935, 121] width 71 height 11
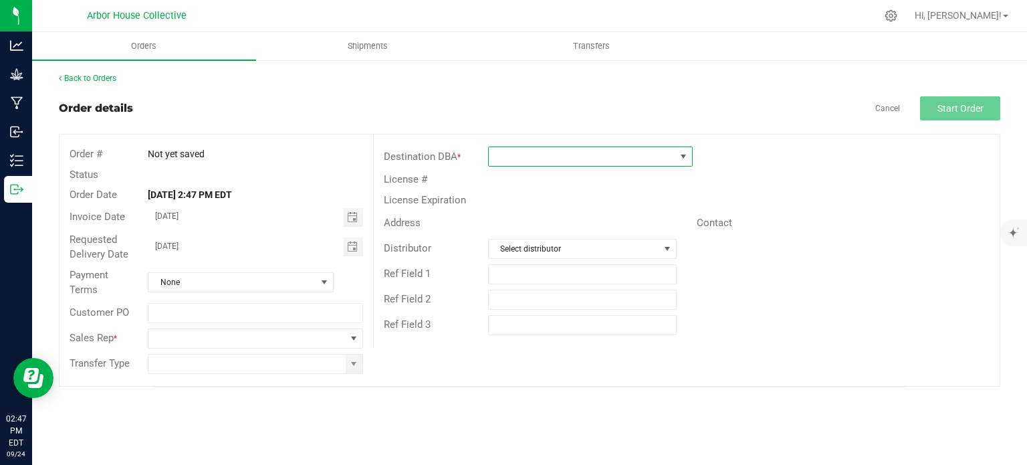
click at [533, 153] on span at bounding box center [582, 156] width 187 height 19
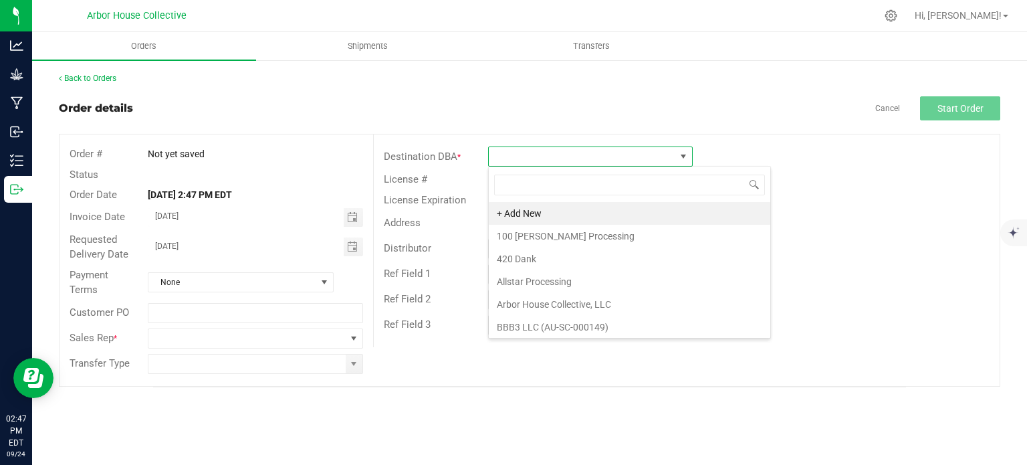
scroll to position [19, 205]
type input "BAck"
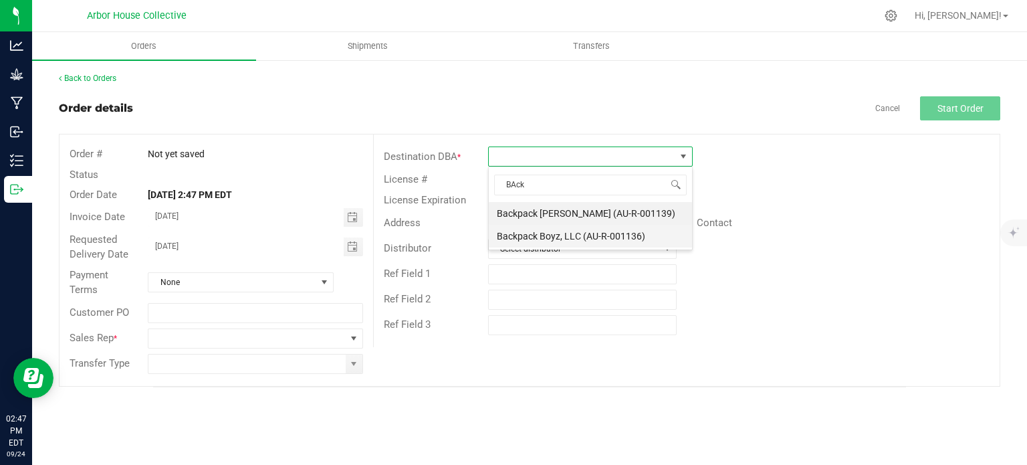
click at [540, 237] on li "Backpack Boyz, LLC (AU-R-001136)" at bounding box center [590, 236] width 203 height 23
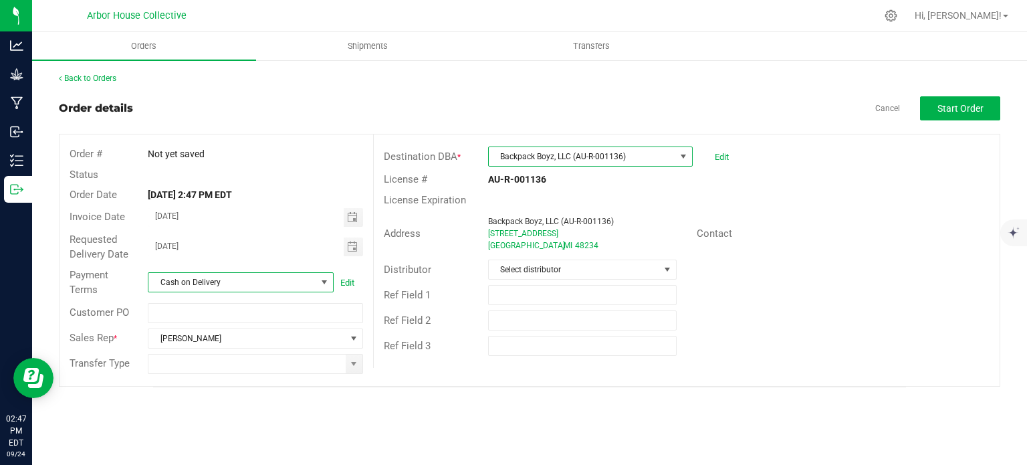
click at [303, 281] on span "Cash on Delivery" at bounding box center [232, 282] width 168 height 19
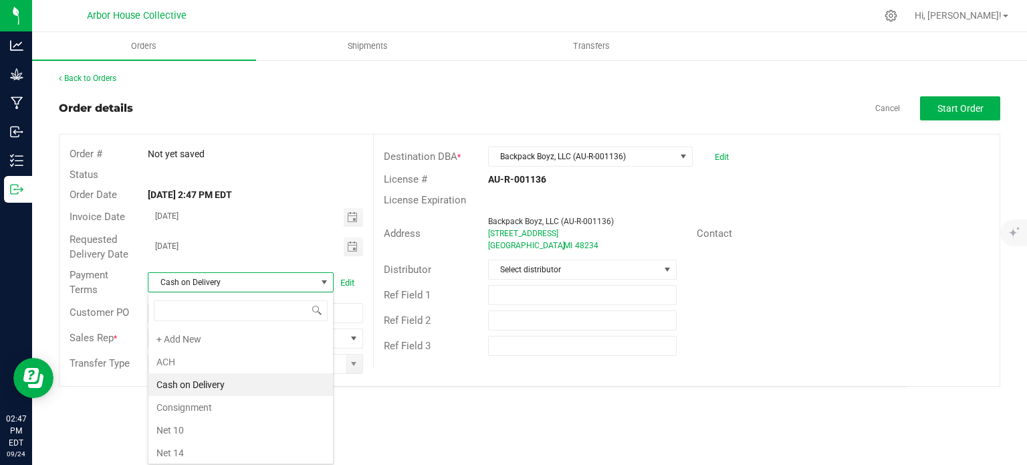
scroll to position [19, 186]
click at [232, 362] on li "ACH" at bounding box center [240, 361] width 185 height 23
click at [352, 360] on span at bounding box center [353, 363] width 11 height 11
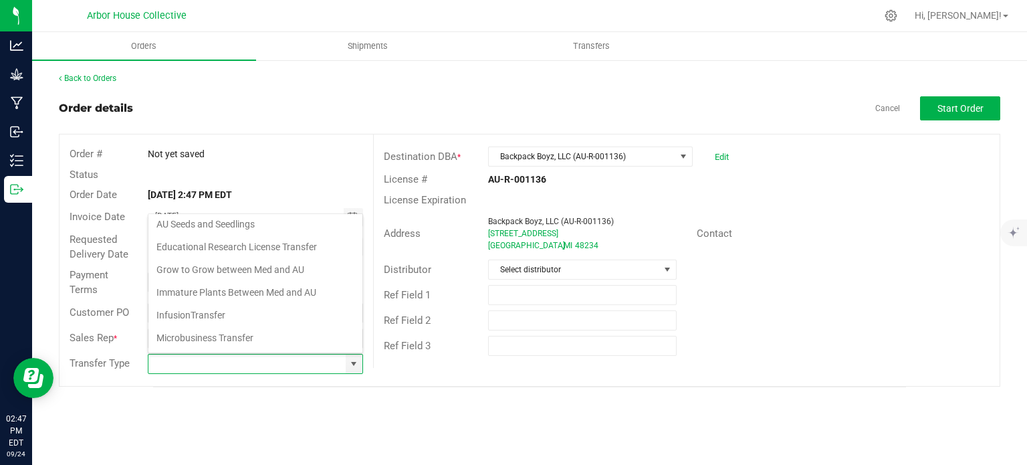
scroll to position [136, 0]
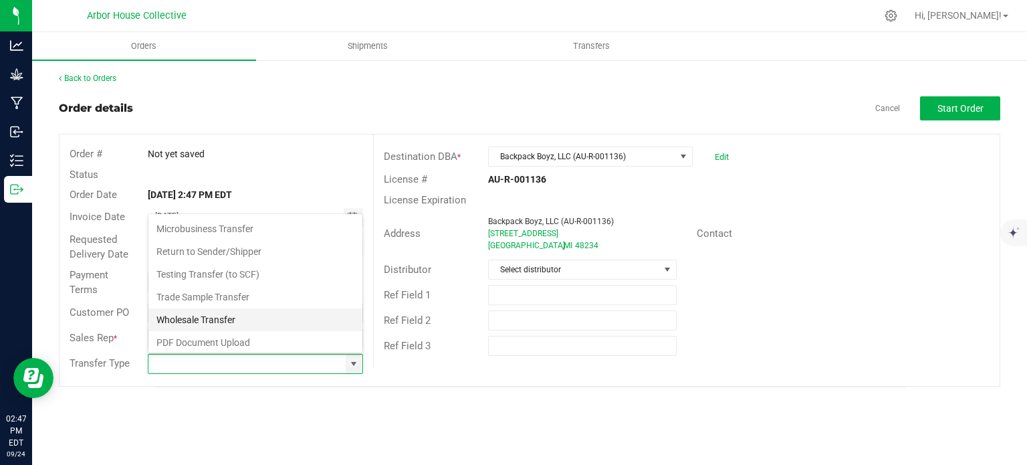
click at [230, 317] on li "Wholesale Transfer" at bounding box center [255, 319] width 214 height 23
type input "Wholesale Transfer"
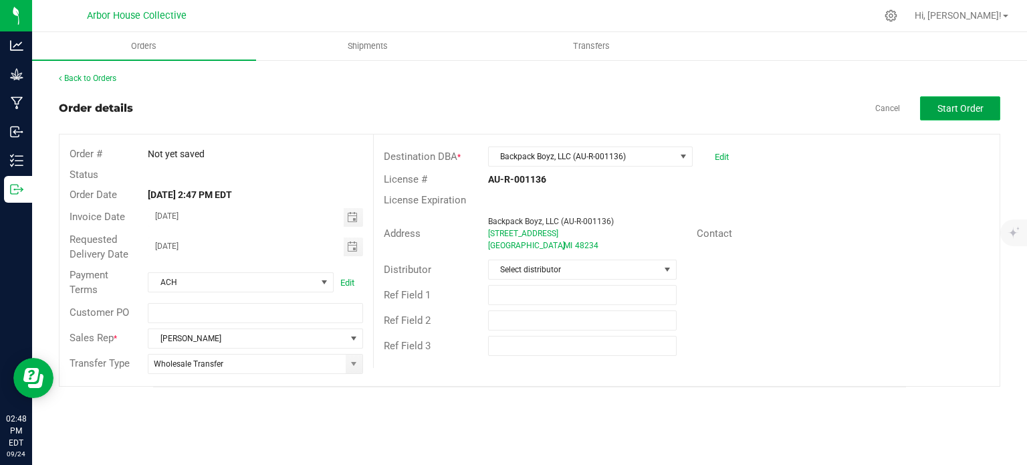
click at [935, 111] on button "Start Order" at bounding box center [960, 108] width 80 height 24
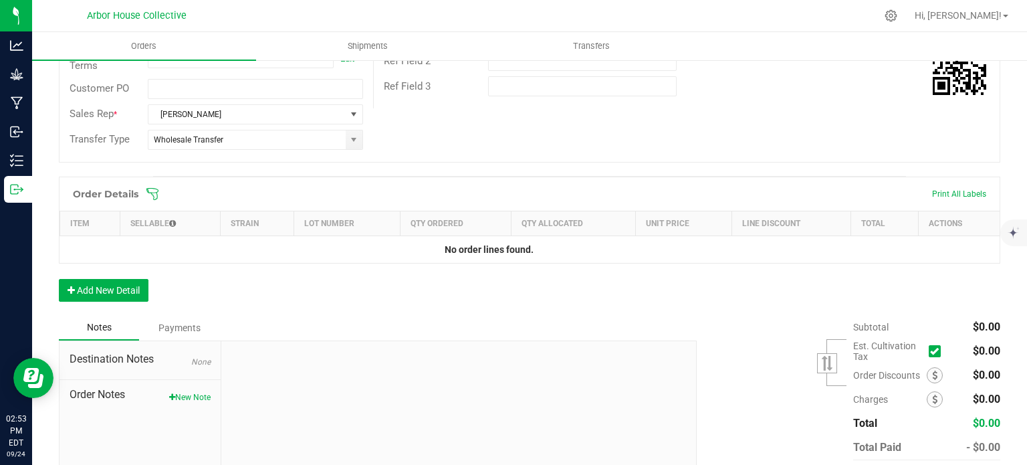
scroll to position [313, 0]
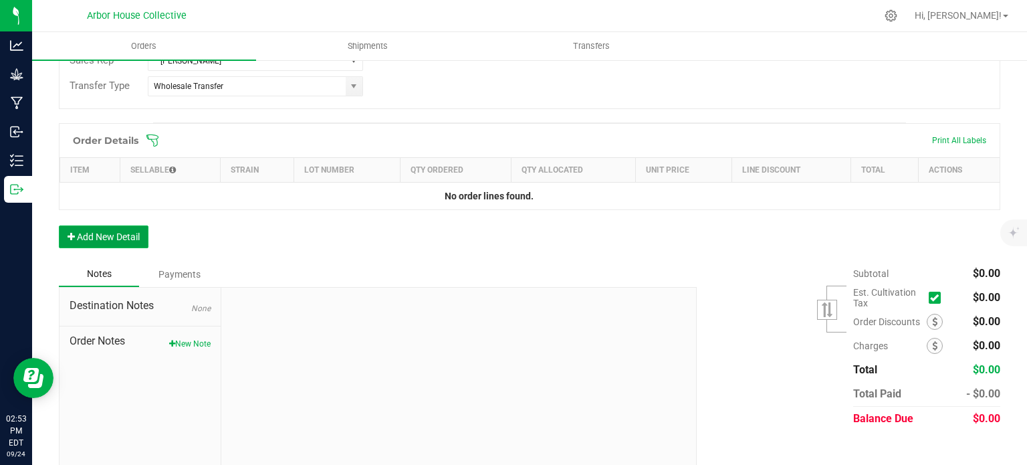
click at [110, 233] on button "Add New Detail" at bounding box center [104, 236] width 90 height 23
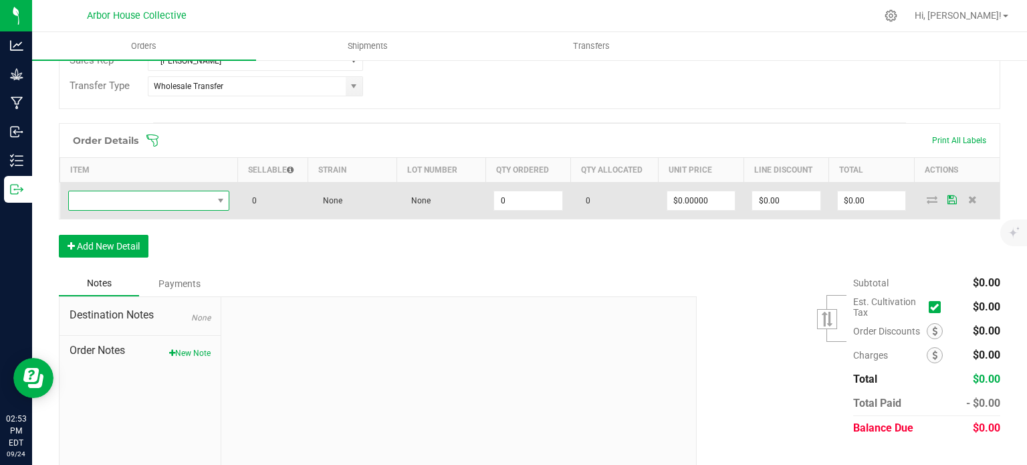
click at [155, 197] on span "NO DATA FOUND" at bounding box center [141, 200] width 144 height 19
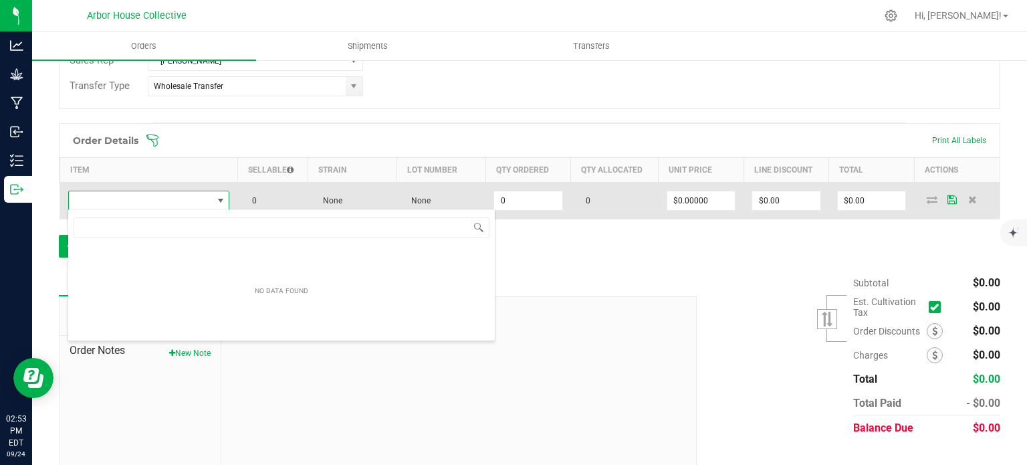
scroll to position [19, 158]
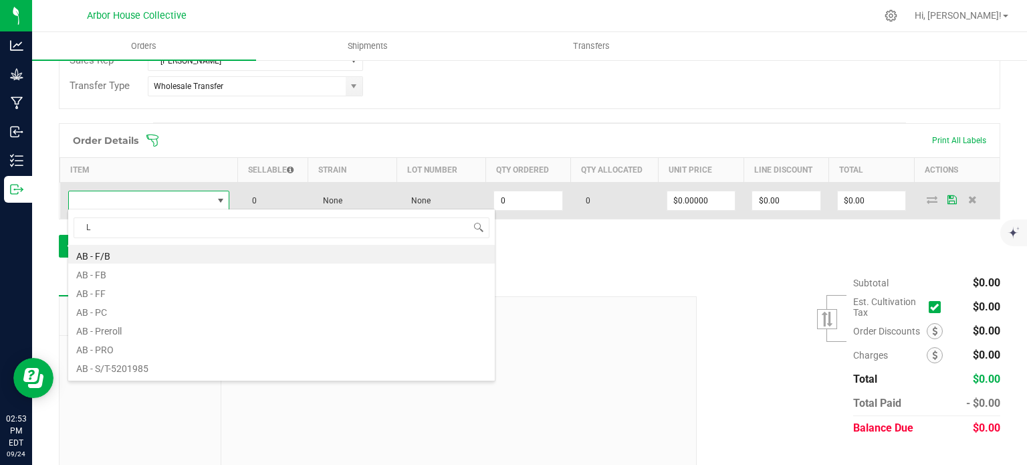
type input "LD"
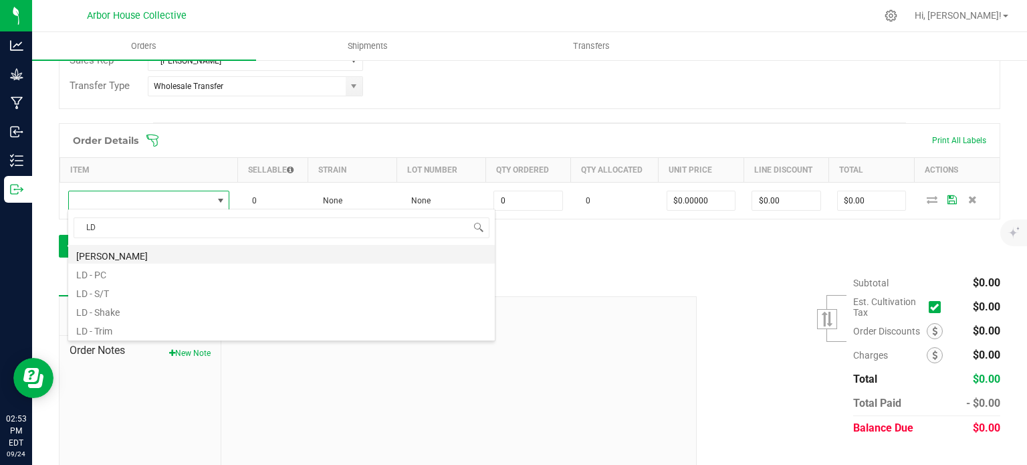
click at [119, 256] on li "[PERSON_NAME]" at bounding box center [281, 254] width 427 height 19
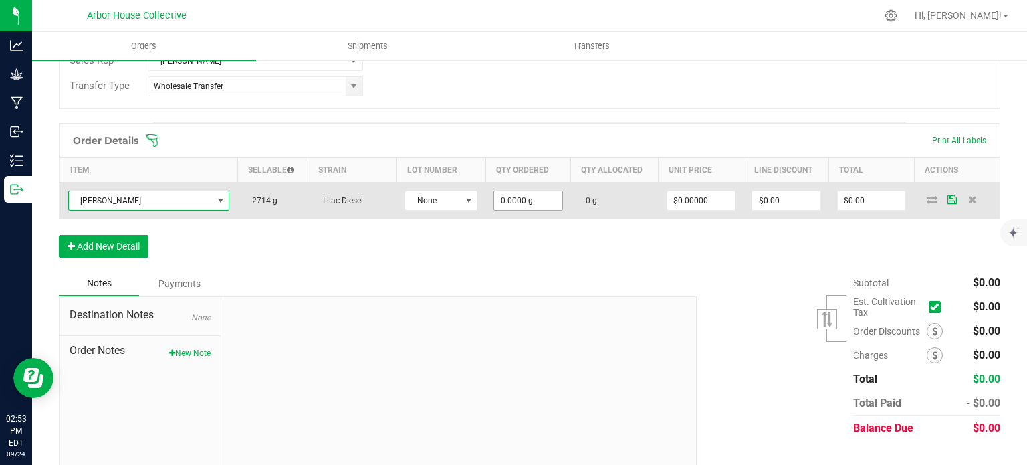
type input "0"
click at [542, 204] on input "0" at bounding box center [528, 200] width 68 height 19
click at [540, 200] on input at bounding box center [528, 200] width 68 height 19
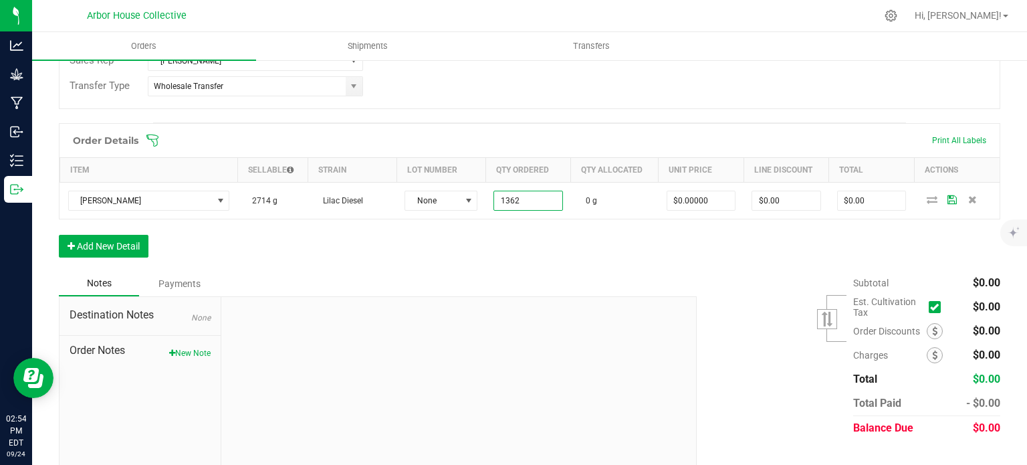
type input "1362.0000 g"
click at [629, 271] on div "Notes Payments" at bounding box center [373, 283] width 628 height 25
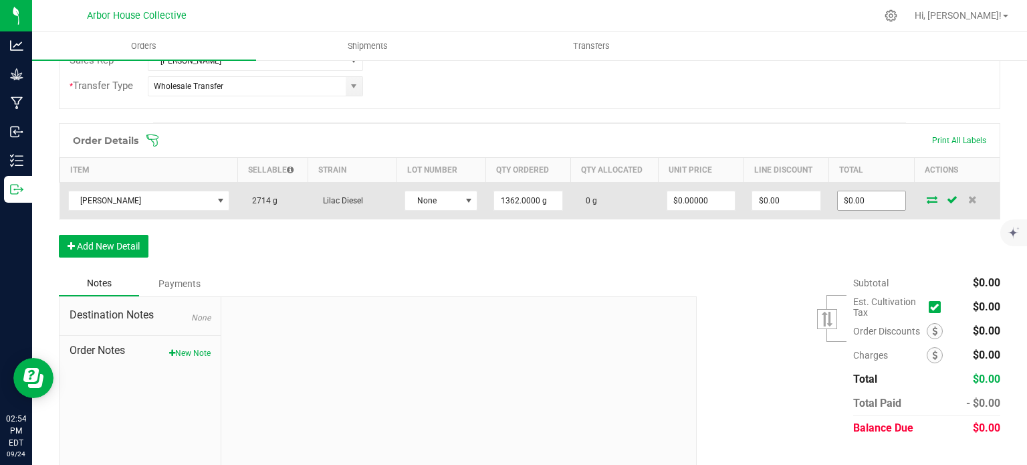
type input "0"
click at [876, 197] on input "0" at bounding box center [872, 200] width 68 height 19
click at [856, 199] on input at bounding box center [872, 200] width 68 height 19
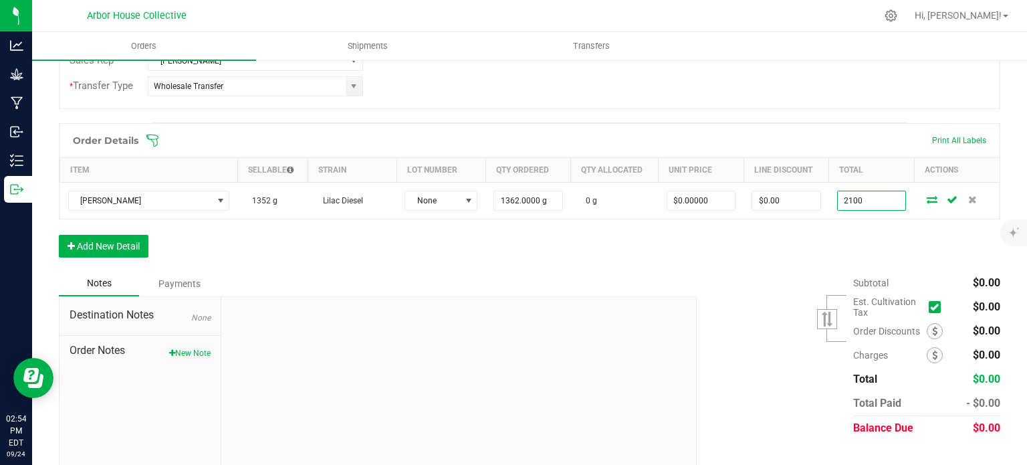
type input "2100"
type input "$1.54185"
type input "$2,100.00"
click at [788, 240] on div "Order Details Print All Labels Item Sellable Strain Lot Number Qty Ordered Qty …" at bounding box center [530, 197] width 942 height 148
click at [133, 243] on button "Add New Detail" at bounding box center [104, 246] width 90 height 23
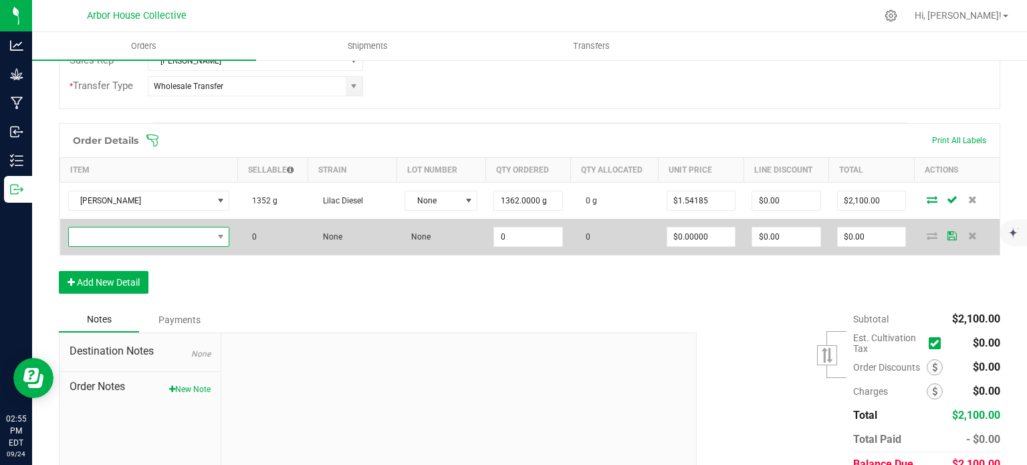
click at [150, 233] on span "NO DATA FOUND" at bounding box center [141, 236] width 144 height 19
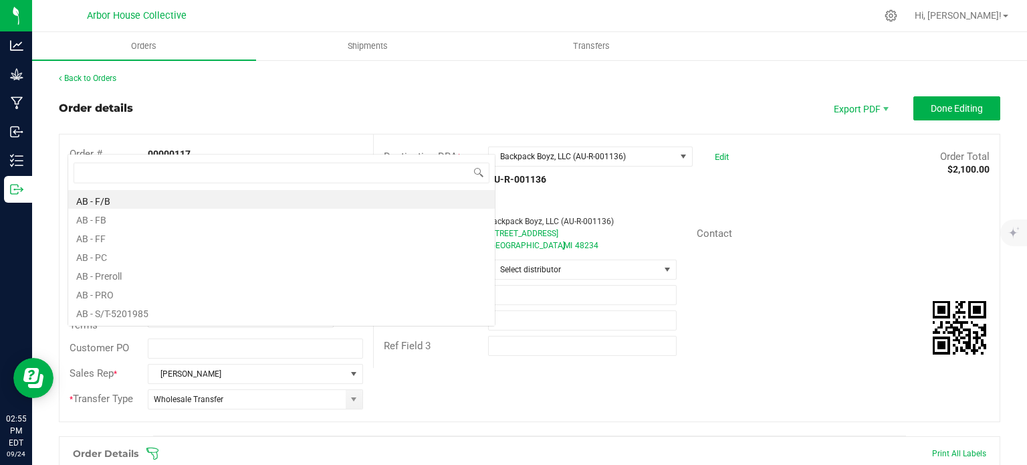
scroll to position [66863, 66725]
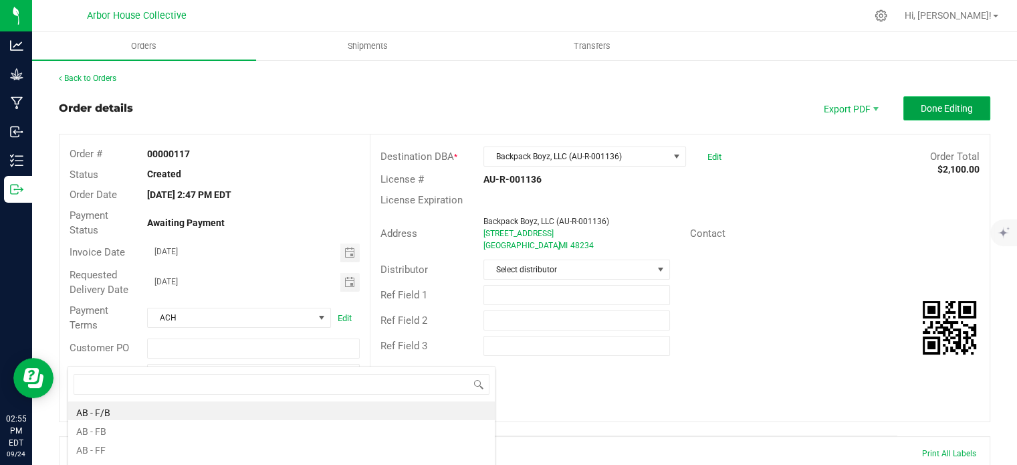
click at [935, 110] on span "Done Editing" at bounding box center [947, 108] width 52 height 11
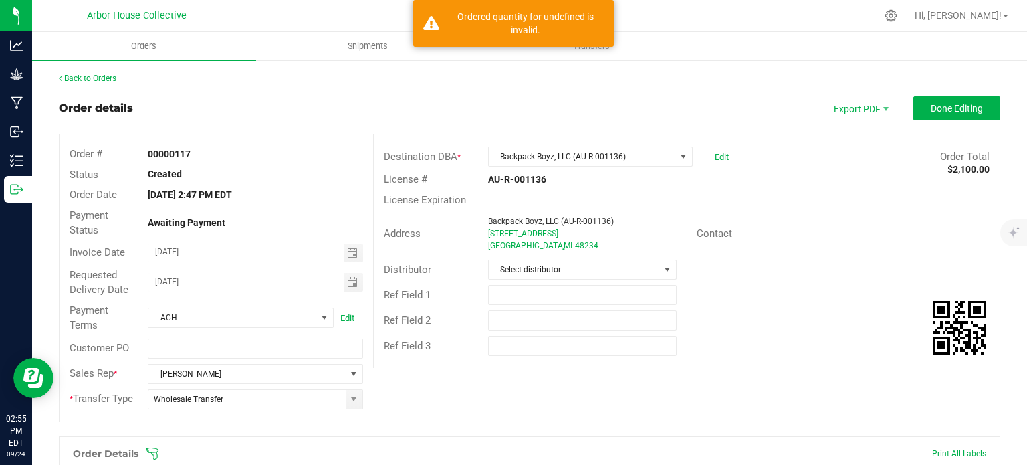
click at [857, 260] on div "Distributor Select distributor" at bounding box center [687, 269] width 626 height 25
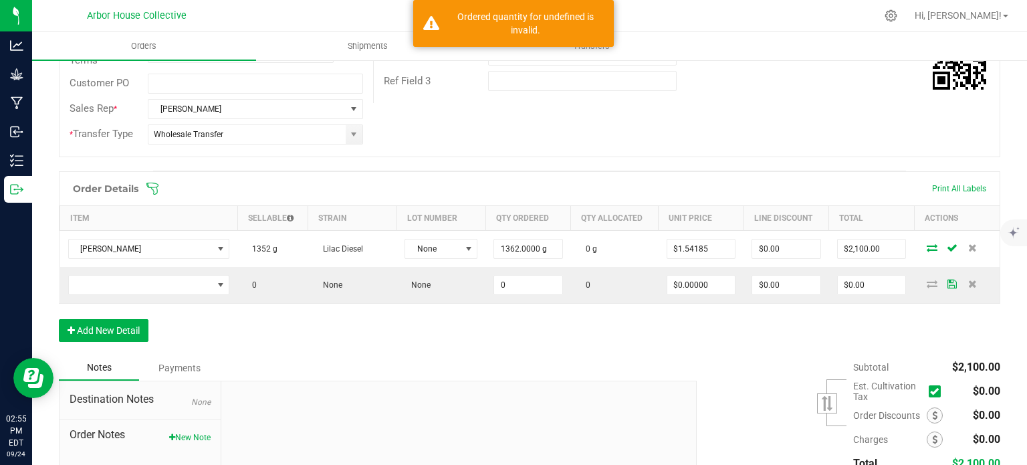
scroll to position [268, 0]
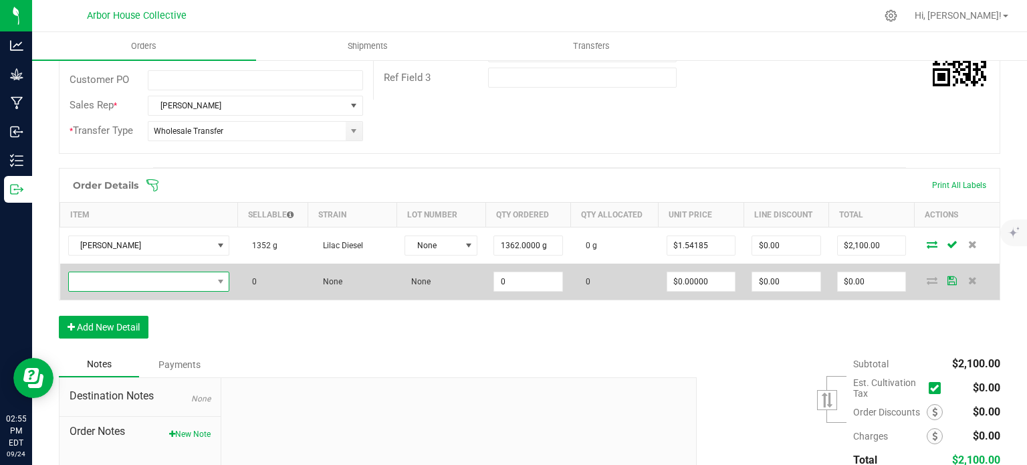
click at [122, 274] on span "NO DATA FOUND" at bounding box center [141, 281] width 144 height 19
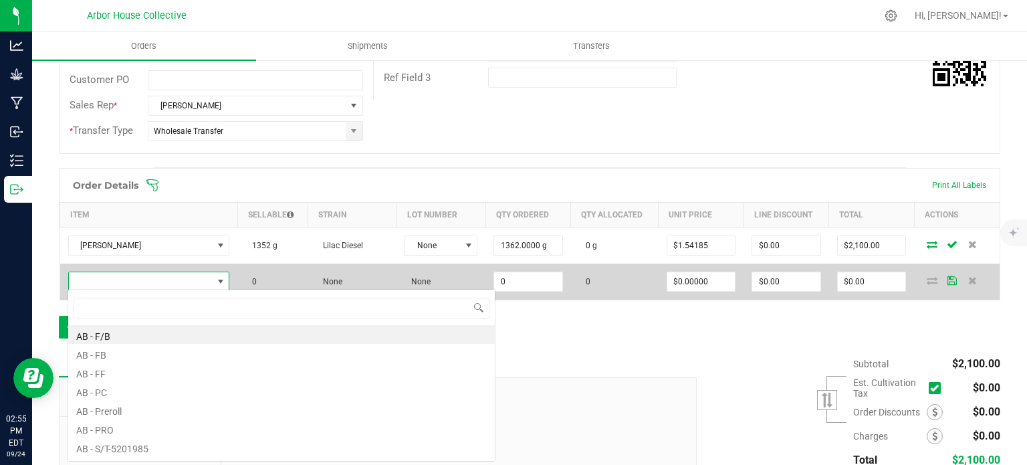
scroll to position [19, 158]
type input "KM"
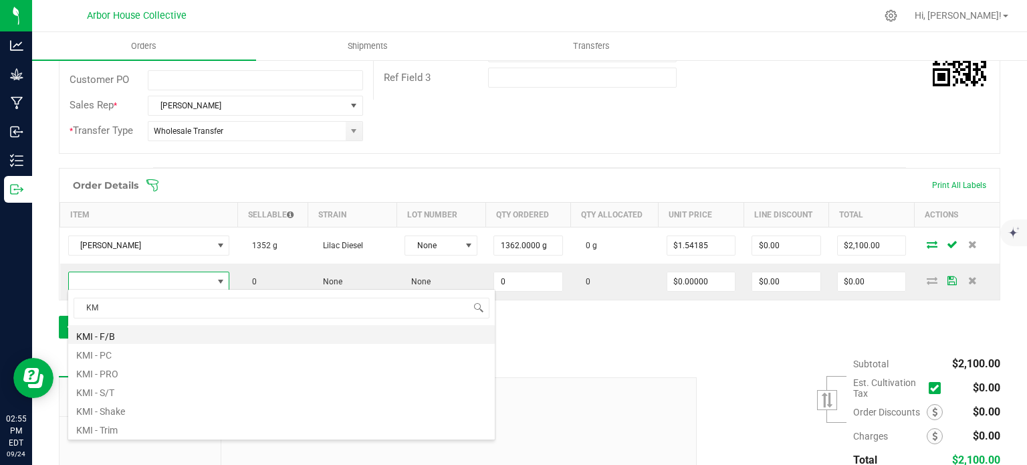
click at [126, 337] on li "KMI - F/B" at bounding box center [281, 334] width 427 height 19
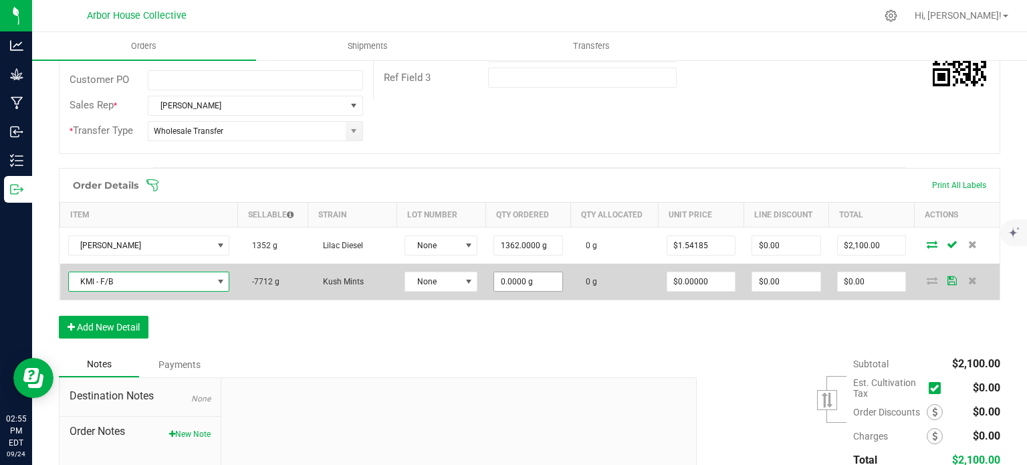
type input "0"
click at [546, 272] on input "0" at bounding box center [528, 281] width 68 height 19
type input "908.0000 g"
type input "0"
click at [880, 274] on input "0" at bounding box center [872, 281] width 68 height 19
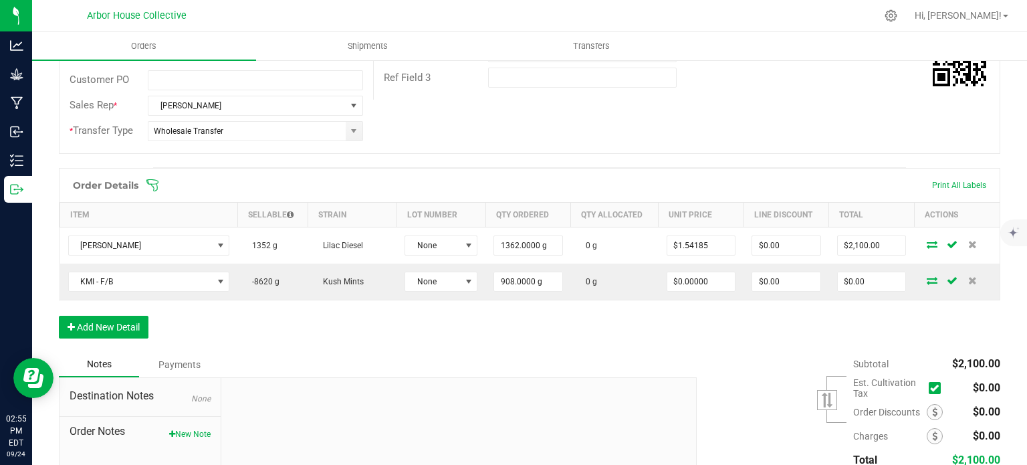
type input "0"
click at [880, 274] on input "0" at bounding box center [872, 281] width 68 height 19
type input "1400"
type input "$1.54185"
type input "$1,400.00"
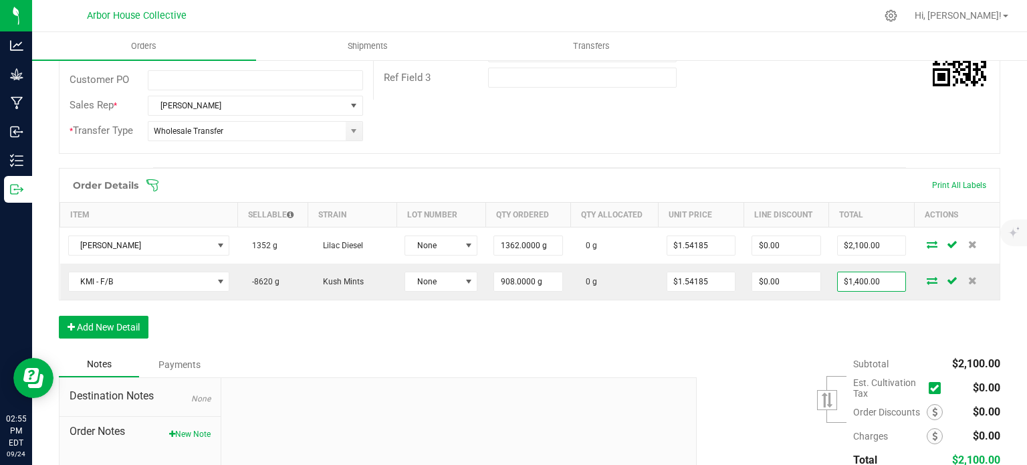
click at [787, 335] on div "Order Details Print All Labels Item Sellable Strain Lot Number Qty Ordered Qty …" at bounding box center [530, 260] width 942 height 184
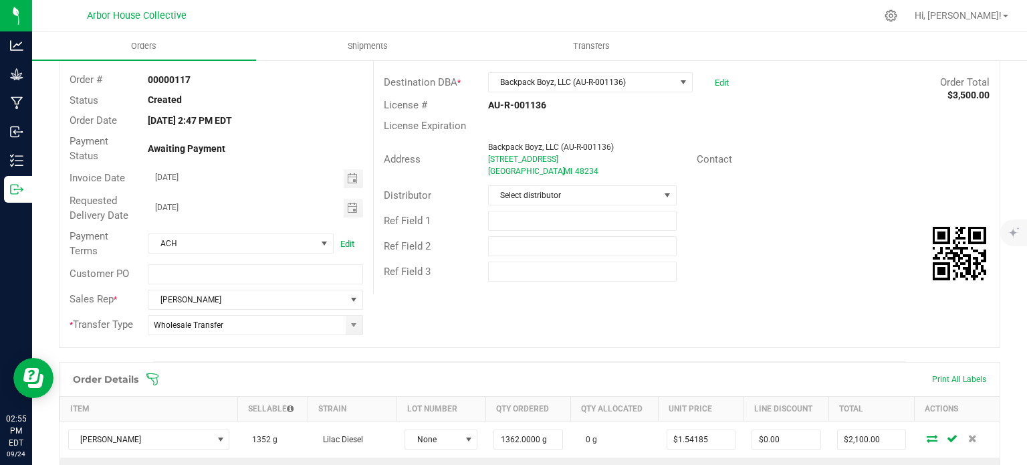
scroll to position [0, 0]
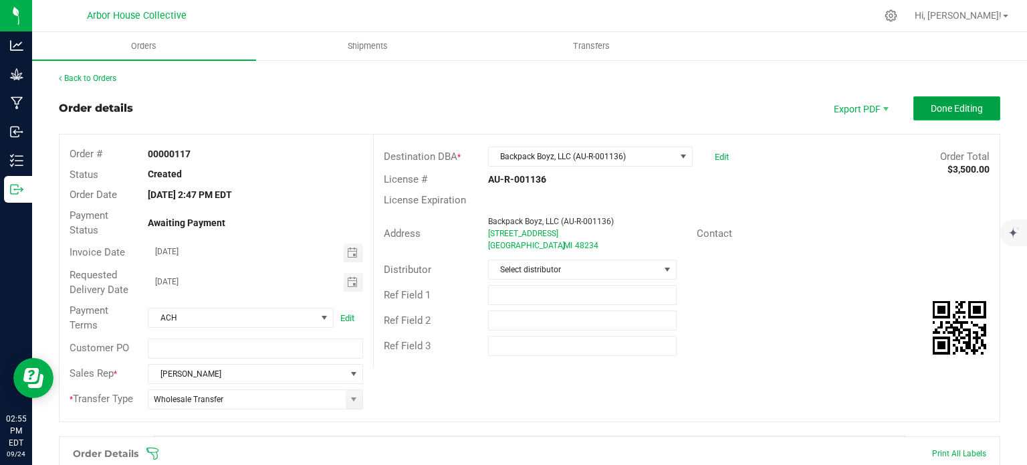
click at [928, 118] on button "Done Editing" at bounding box center [957, 108] width 87 height 24
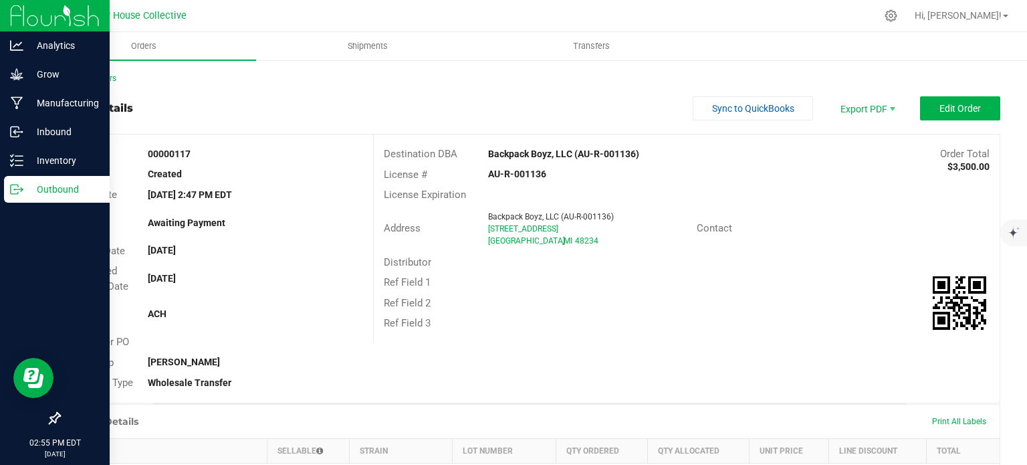
click at [67, 179] on div "Outbound" at bounding box center [57, 189] width 106 height 27
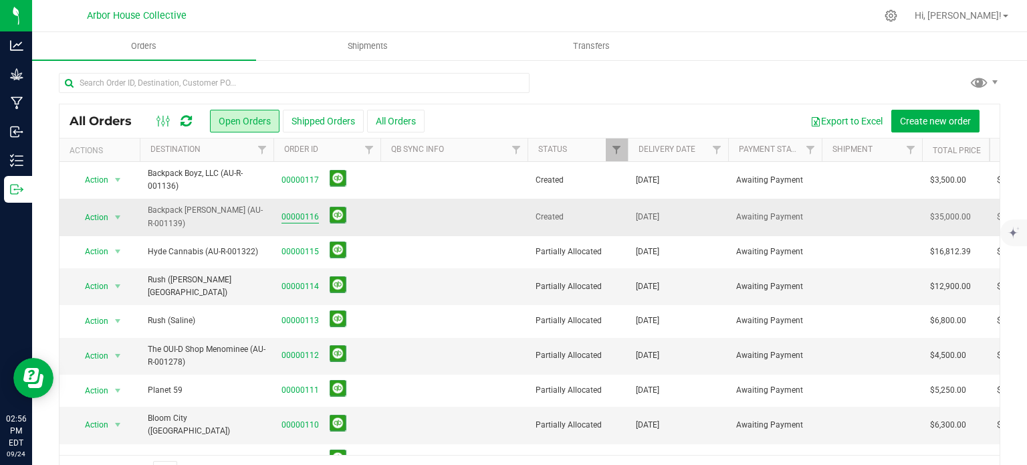
click at [310, 221] on link "00000116" at bounding box center [300, 217] width 37 height 13
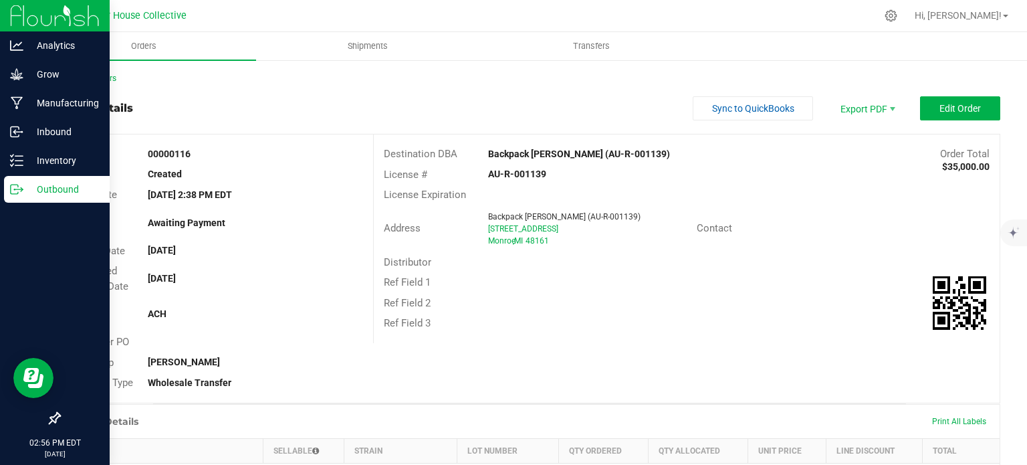
click at [75, 183] on p "Outbound" at bounding box center [63, 189] width 80 height 16
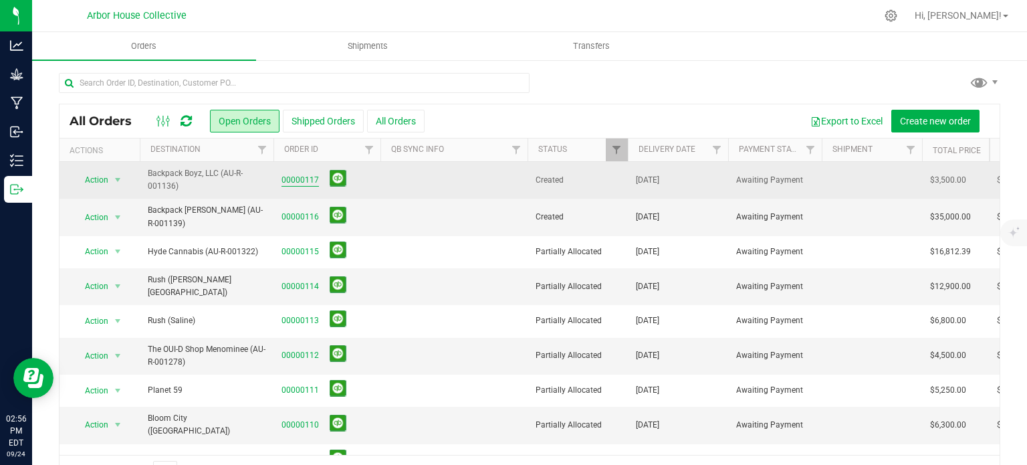
click at [305, 184] on link "00000117" at bounding box center [300, 180] width 37 height 13
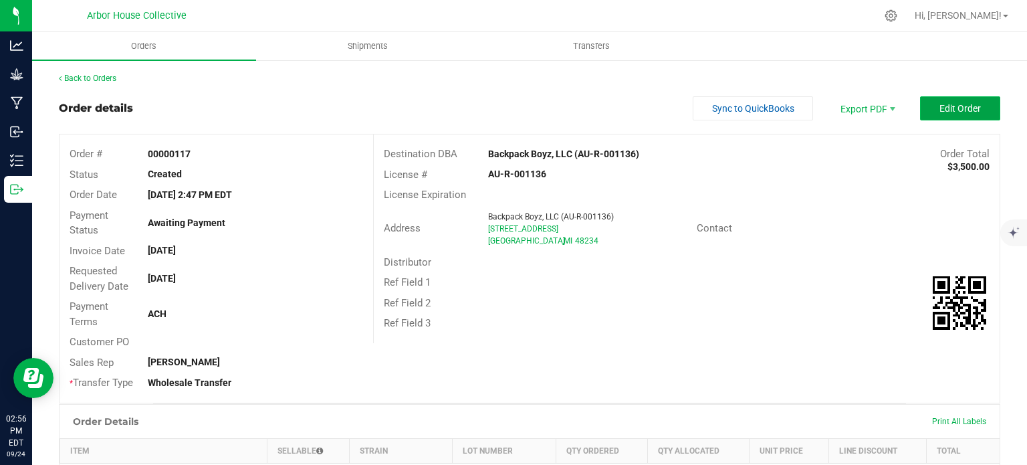
click at [944, 110] on span "Edit Order" at bounding box center [960, 108] width 41 height 11
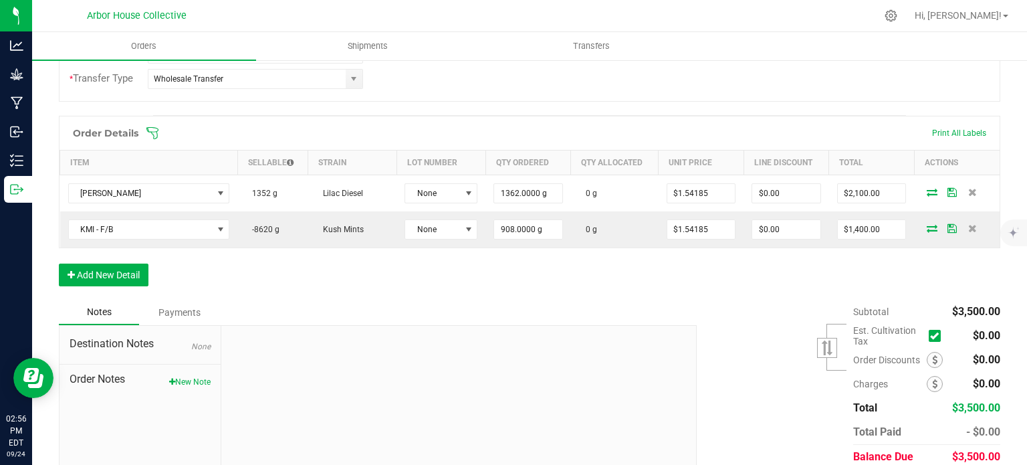
scroll to position [371, 0]
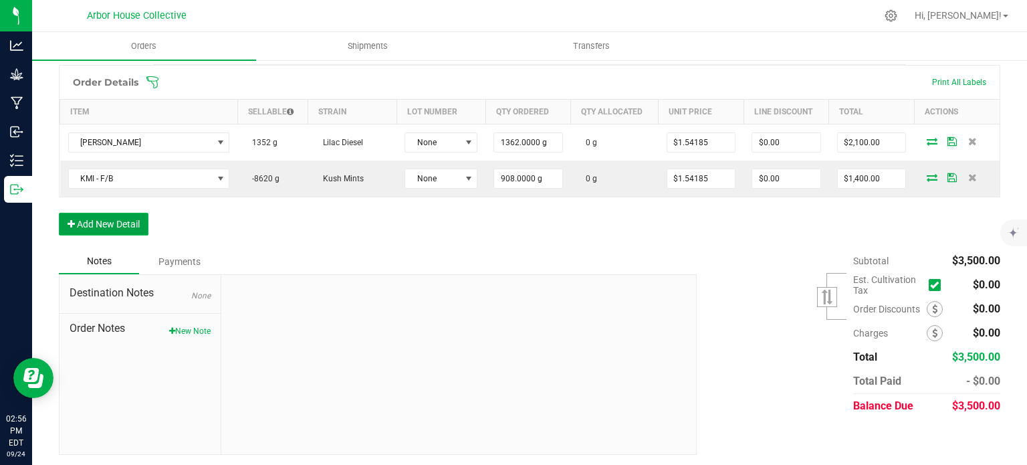
click at [116, 223] on button "Add New Detail" at bounding box center [104, 224] width 90 height 23
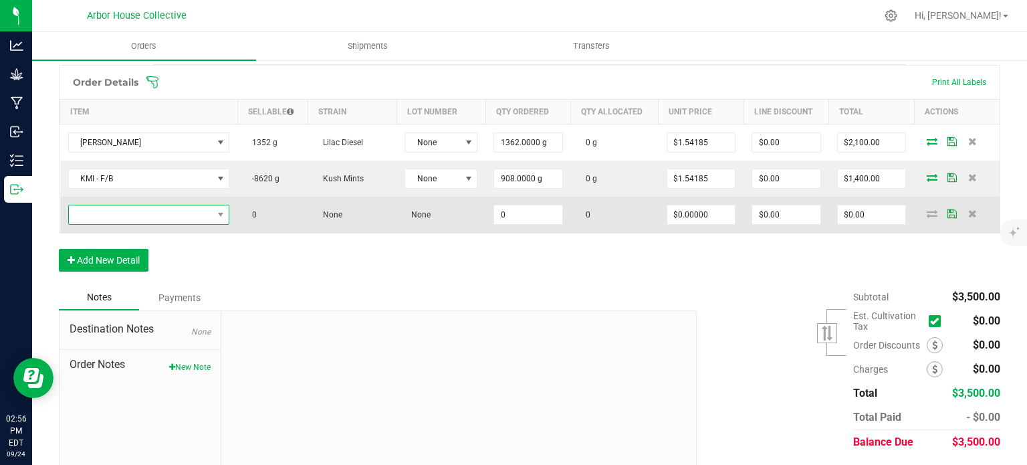
click at [128, 213] on span "NO DATA FOUND" at bounding box center [141, 214] width 144 height 19
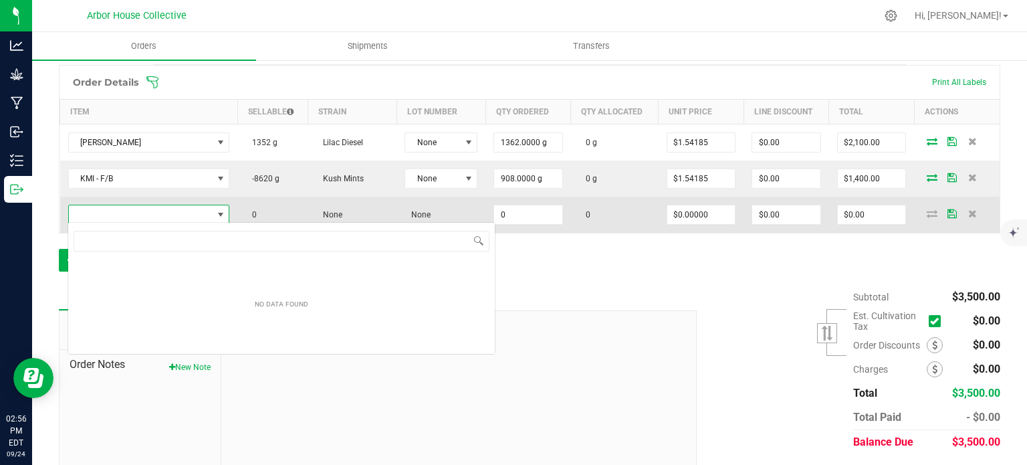
scroll to position [19, 158]
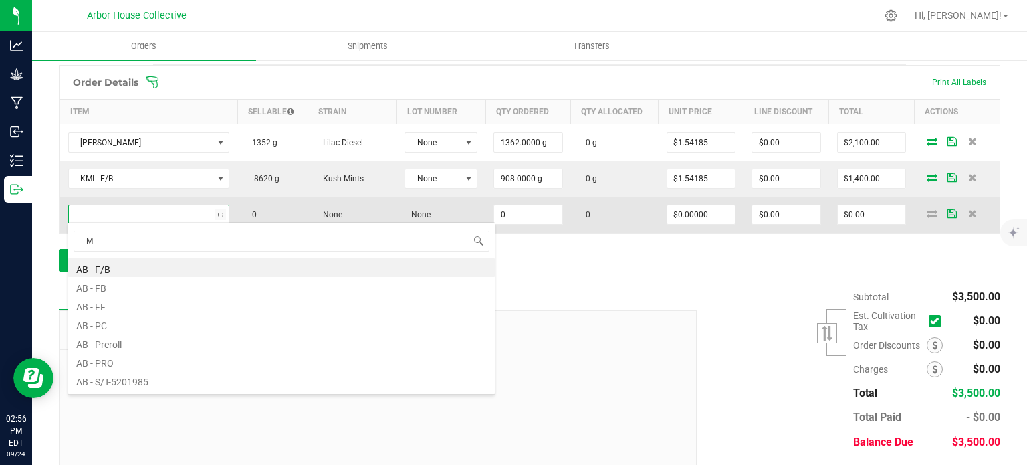
type input "ME"
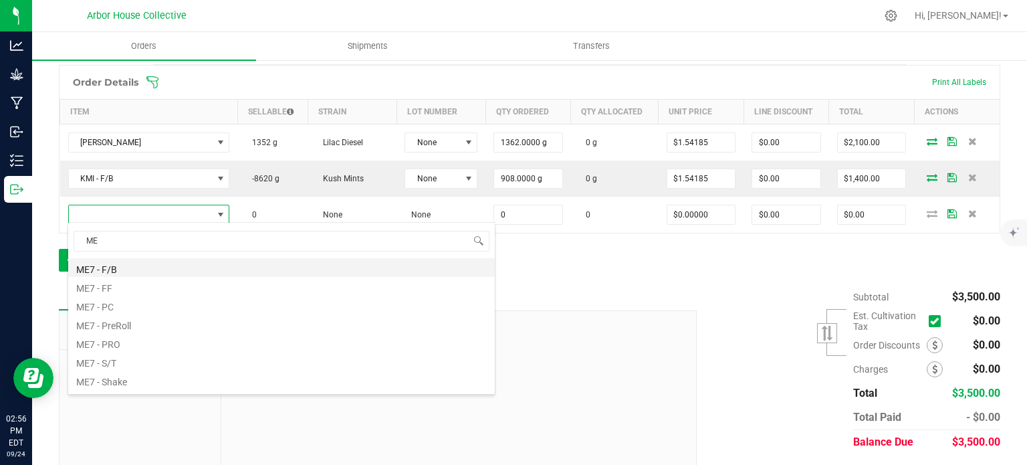
click at [106, 269] on li "ME7 - F/B" at bounding box center [281, 267] width 427 height 19
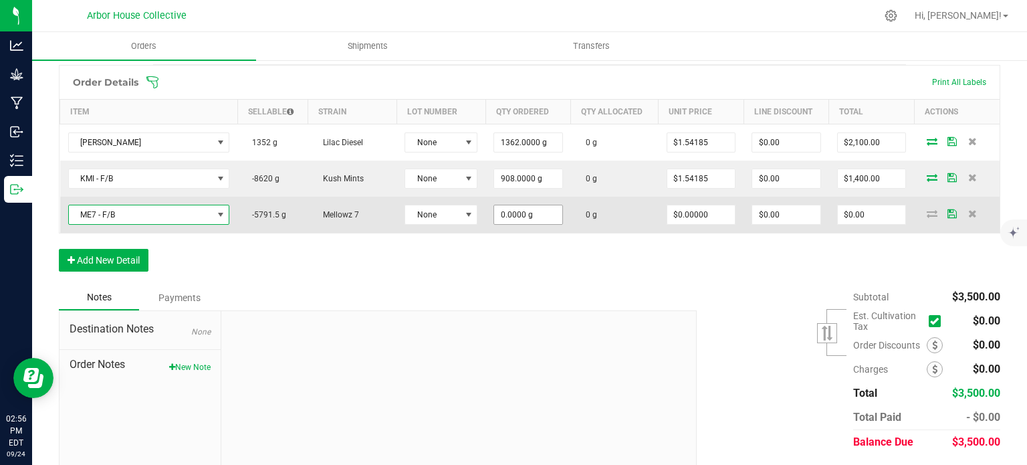
type input "0"
click at [534, 216] on input "0" at bounding box center [528, 214] width 68 height 19
type input "454.0000 g"
type input "0"
click at [875, 213] on input "0" at bounding box center [872, 214] width 68 height 19
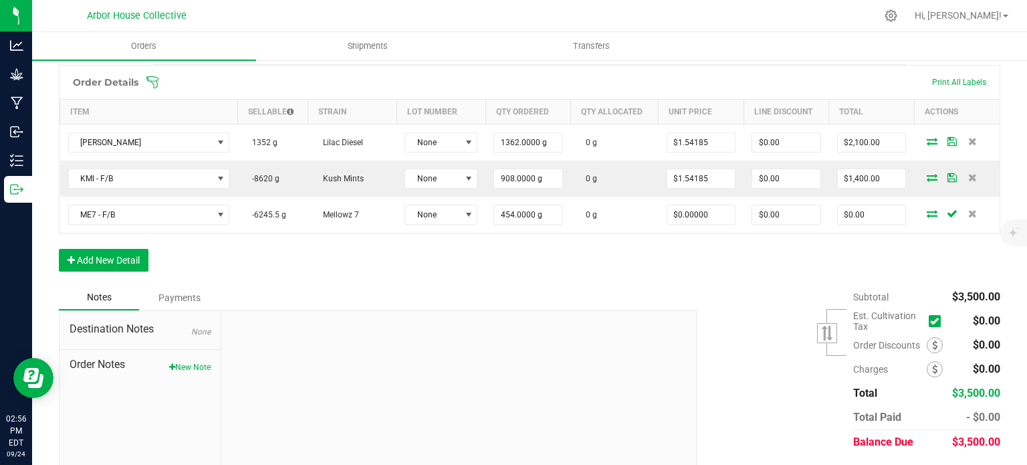
type input "0"
click at [875, 213] on input "0" at bounding box center [872, 214] width 68 height 19
type input "700"
type input "$1.54185"
type input "$700.00"
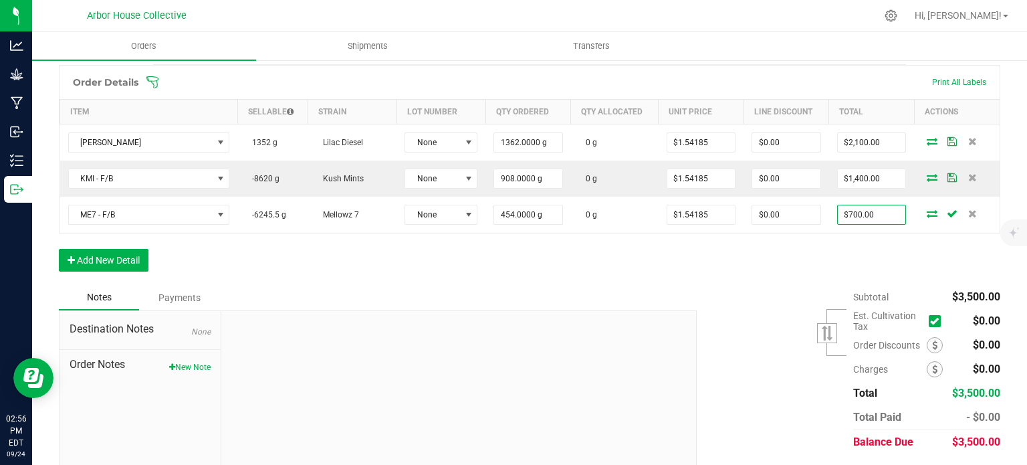
click at [777, 267] on div "Order Details Print All Labels Item Sellable Strain Lot Number Qty Ordered Qty …" at bounding box center [530, 175] width 942 height 220
click at [129, 261] on button "Add New Detail" at bounding box center [104, 260] width 90 height 23
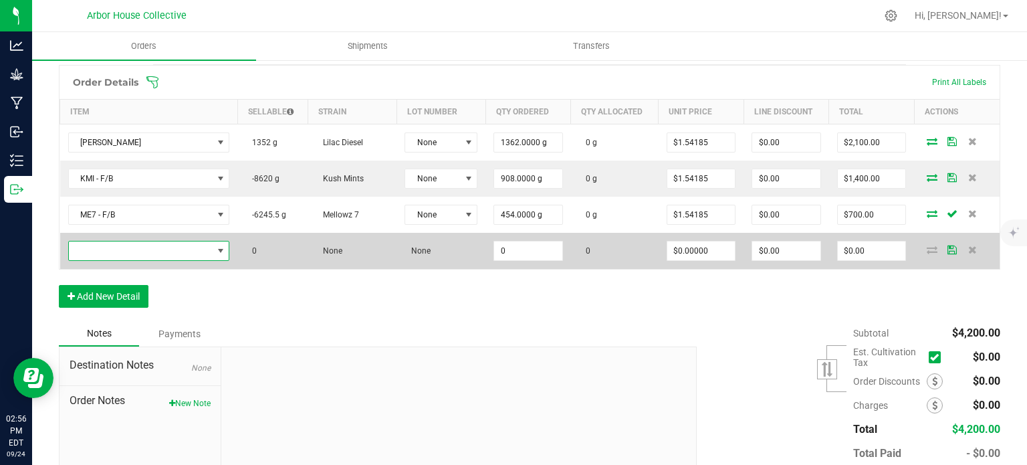
click at [150, 250] on span "NO DATA FOUND" at bounding box center [141, 250] width 144 height 19
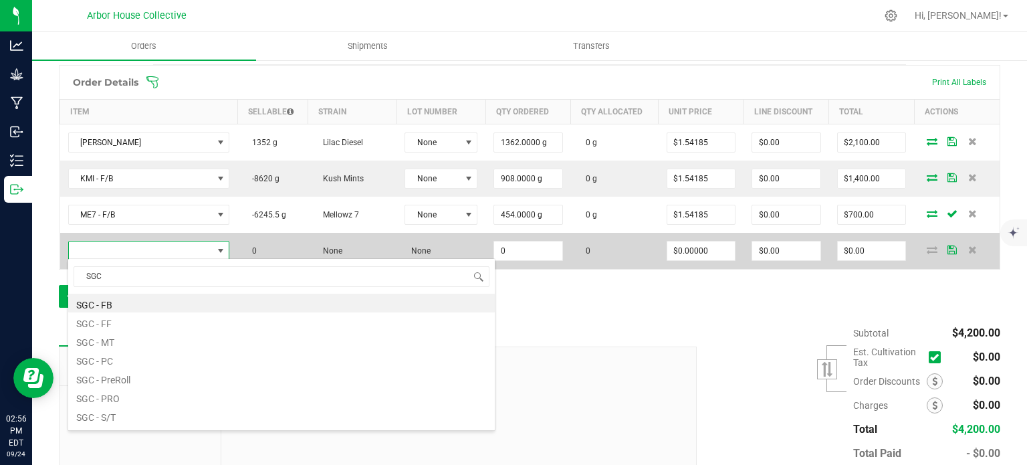
type input "SGC"
click at [150, 250] on span at bounding box center [141, 250] width 144 height 19
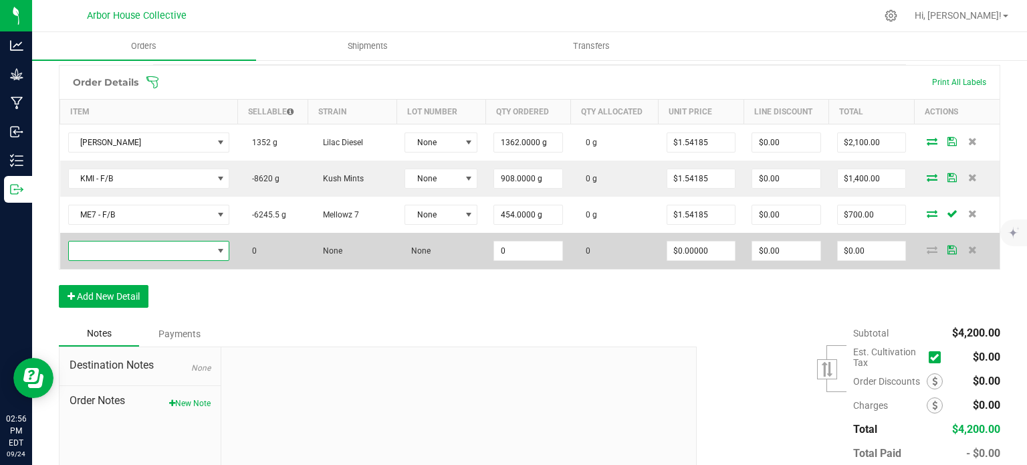
click at [150, 250] on span "NO DATA FOUND" at bounding box center [141, 250] width 144 height 19
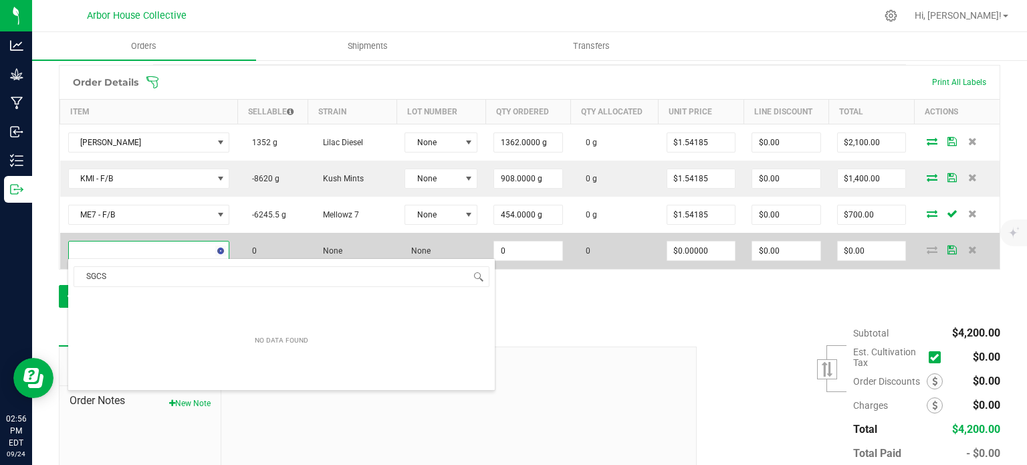
type input "SGC"
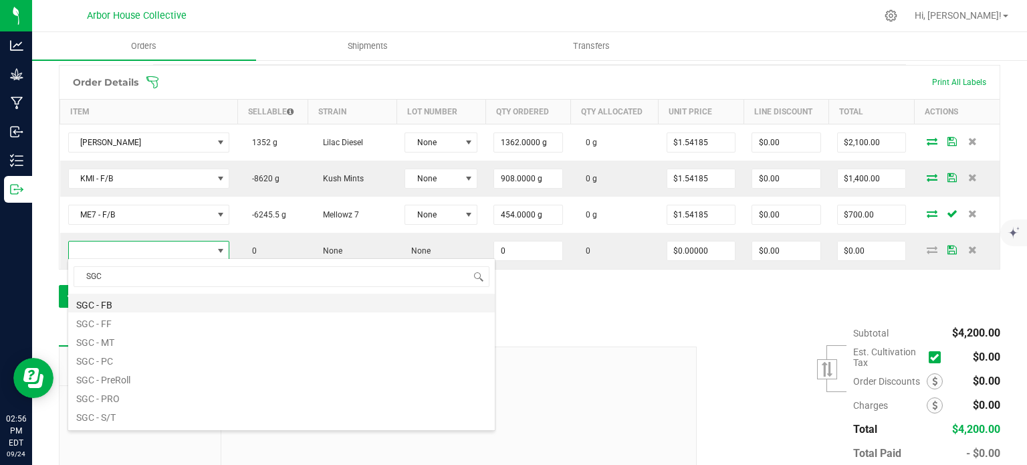
click at [105, 302] on li "SGC - FB" at bounding box center [281, 303] width 427 height 19
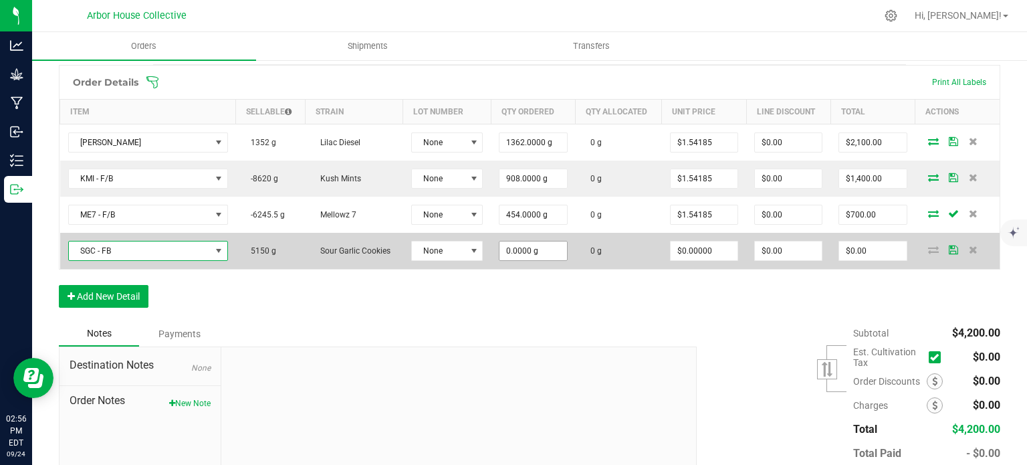
type input "0"
click at [538, 250] on input "0" at bounding box center [533, 250] width 67 height 19
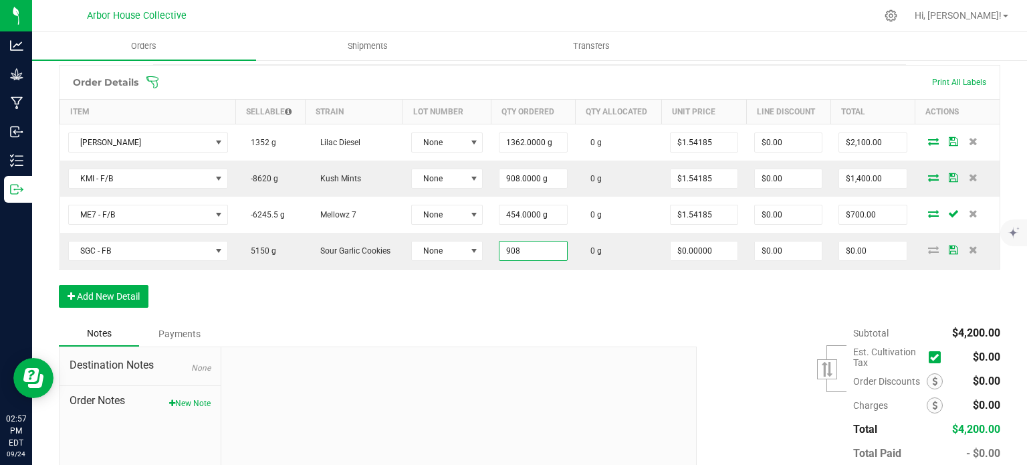
type input "908.0000 g"
click at [538, 306] on div "Order Details Print All Labels Item Sellable Strain Lot Number Qty Ordered Qty …" at bounding box center [530, 193] width 942 height 256
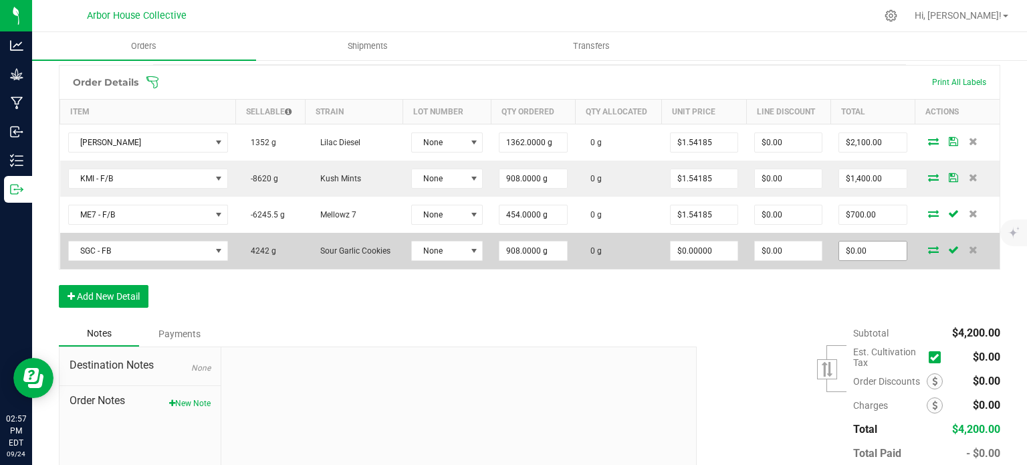
type input "0"
click at [862, 249] on input "0" at bounding box center [872, 250] width 67 height 19
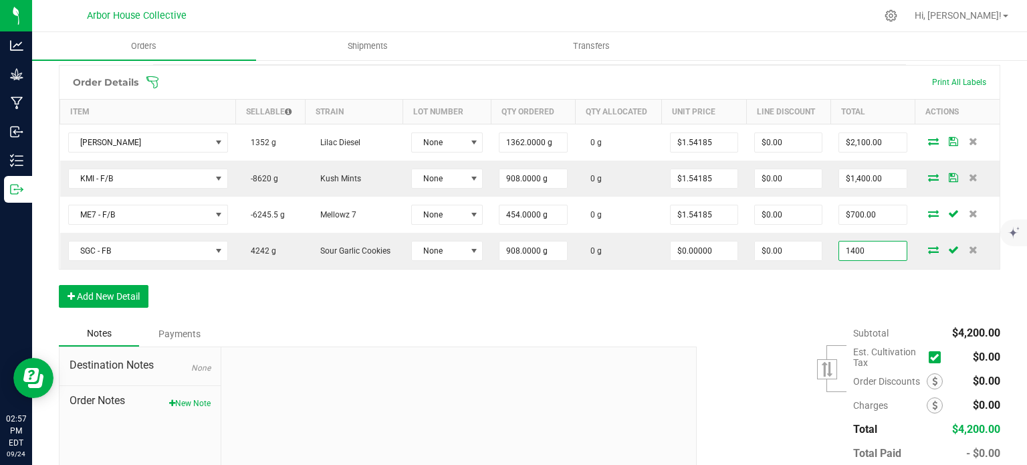
type input "1400"
type input "$1.54185"
type input "$1,400.00"
click at [801, 302] on div "Order Details Print All Labels Item Sellable Strain Lot Number Qty Ordered Qty …" at bounding box center [530, 193] width 942 height 256
click at [128, 286] on button "Add New Detail" at bounding box center [104, 296] width 90 height 23
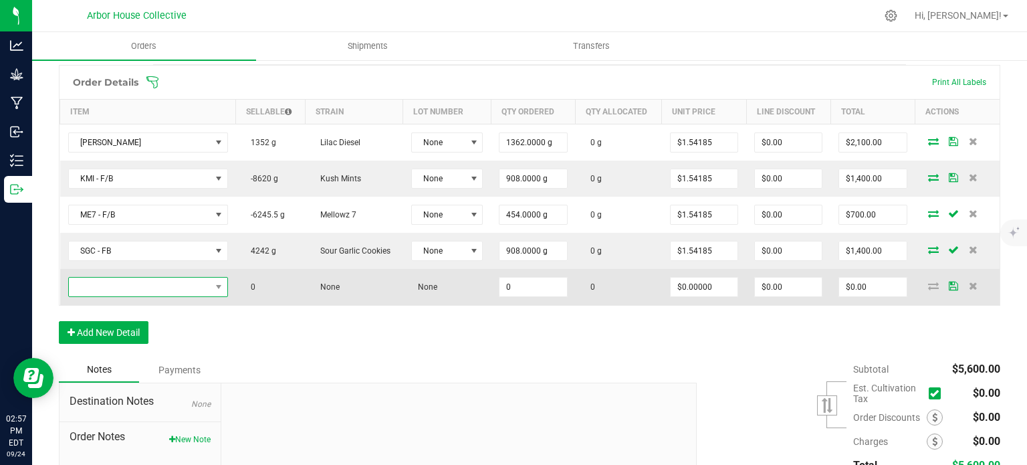
click at [133, 284] on span "NO DATA FOUND" at bounding box center [140, 287] width 142 height 19
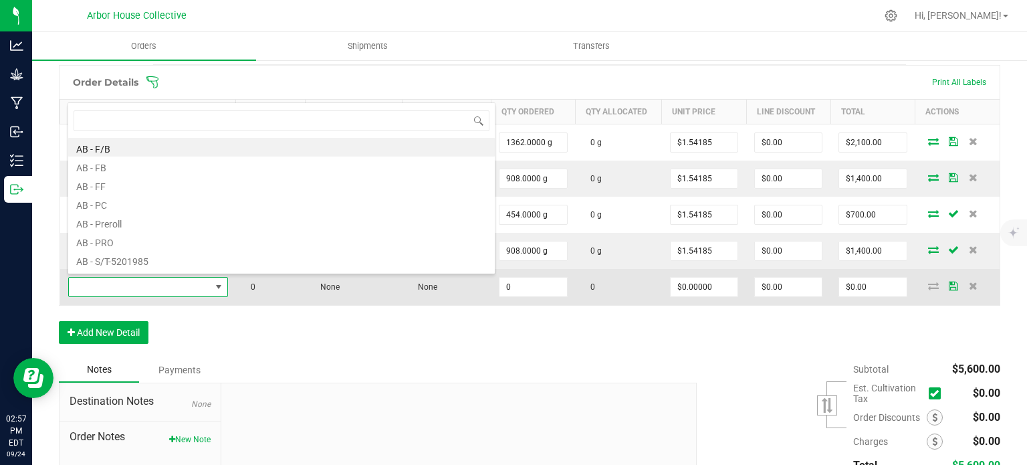
scroll to position [19, 155]
type input "BA"
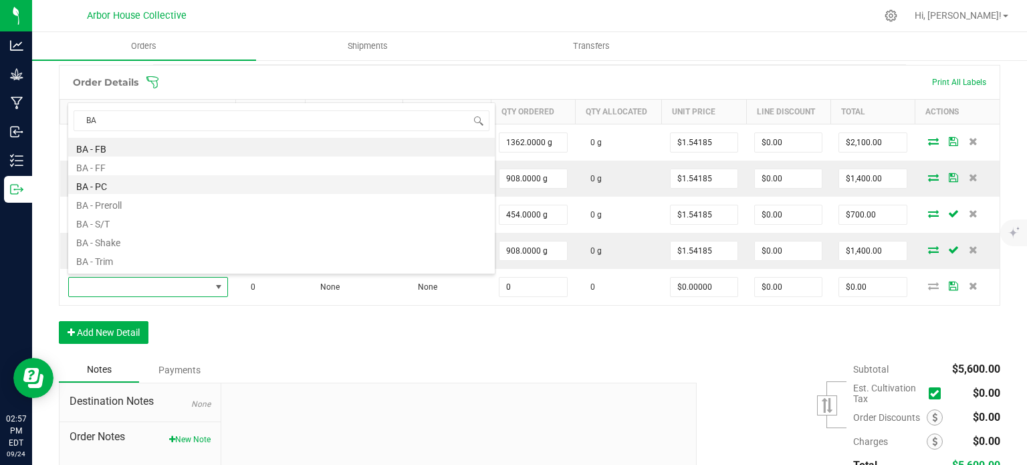
click at [124, 189] on li "BA - PC" at bounding box center [281, 184] width 427 height 19
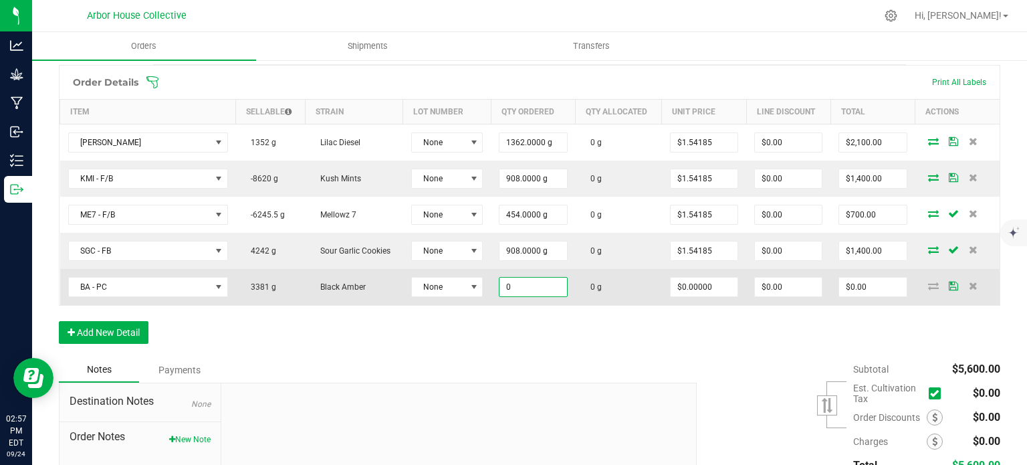
click at [540, 289] on input "0" at bounding box center [533, 287] width 67 height 19
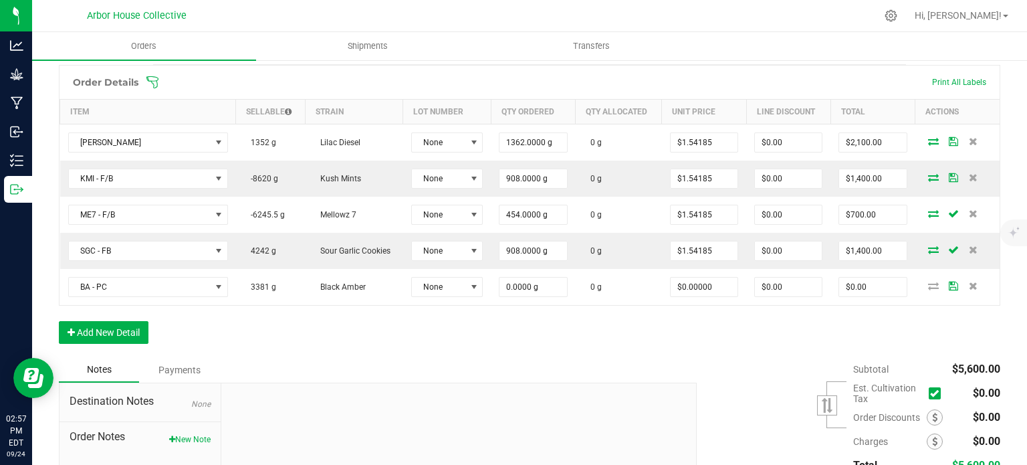
type input "0"
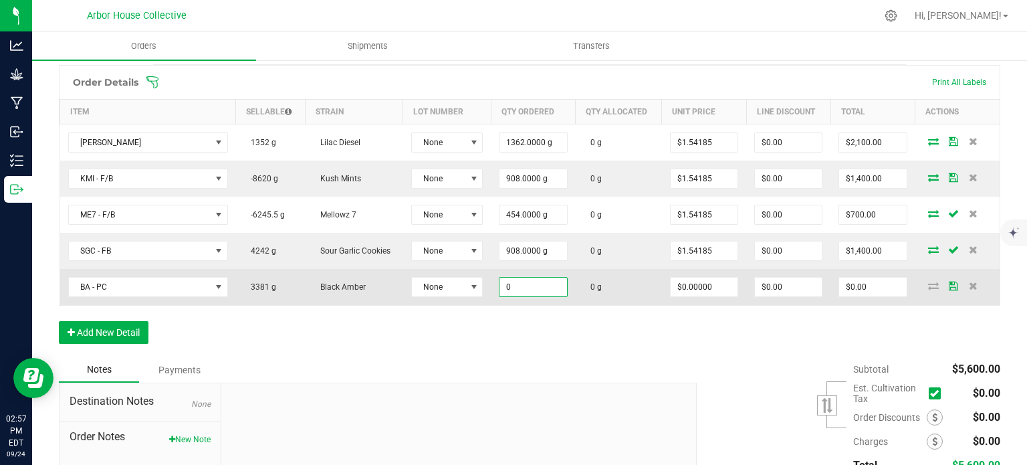
click at [524, 288] on input "0" at bounding box center [533, 287] width 67 height 19
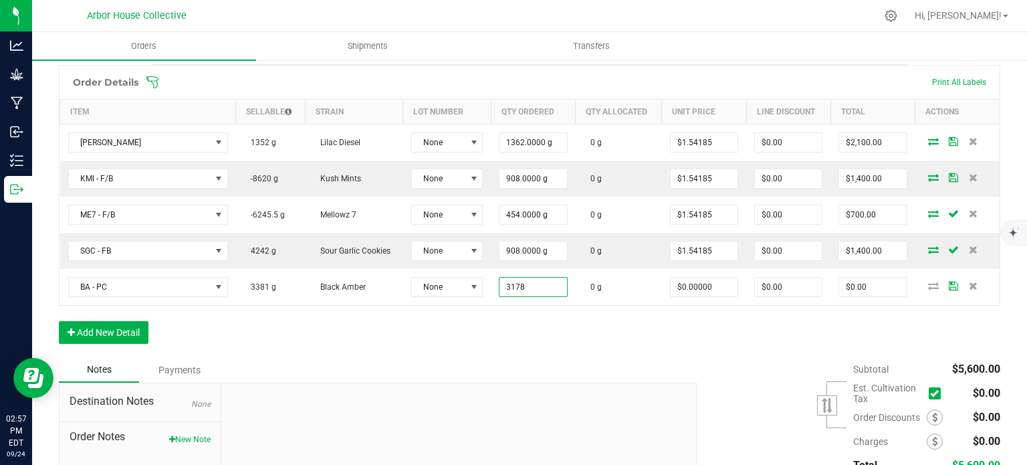
type input "3178.0000 g"
click at [520, 323] on div "Order Details Print All Labels Item Sellable Strain Lot Number Qty Ordered Qty …" at bounding box center [530, 211] width 942 height 292
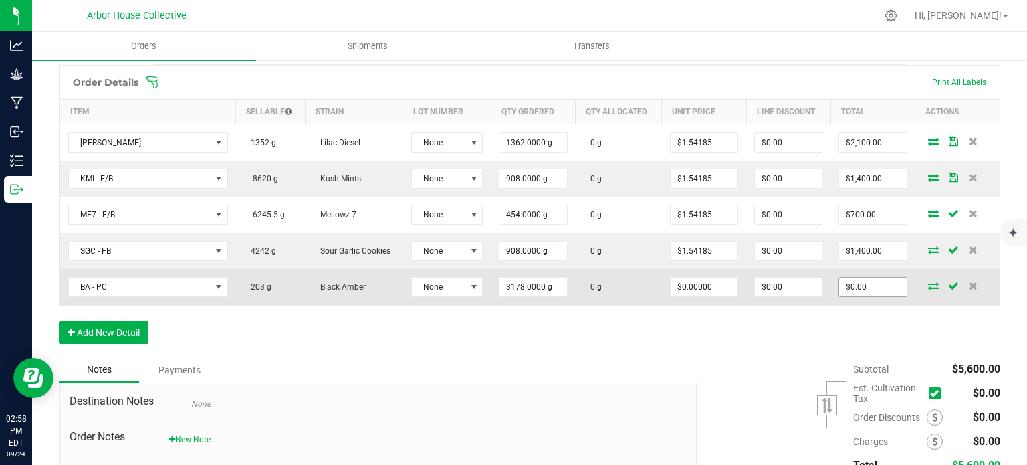
click at [860, 284] on input "$0.00" at bounding box center [872, 287] width 67 height 19
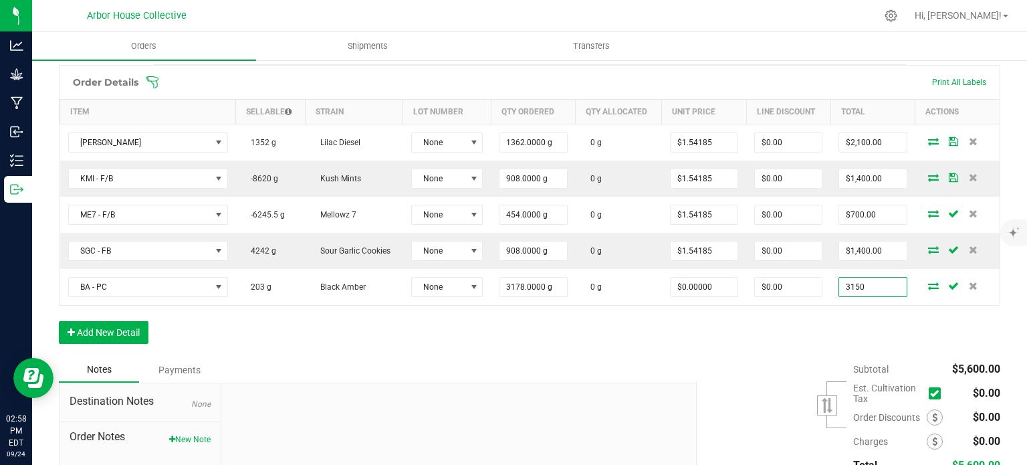
type input "3150"
type input "$0.99119"
type input "$3,150.00"
click at [783, 332] on div "Order Details Print All Labels Item Sellable Strain Lot Number Qty Ordered Qty …" at bounding box center [530, 211] width 942 height 292
click at [137, 324] on button "Add New Detail" at bounding box center [104, 332] width 90 height 23
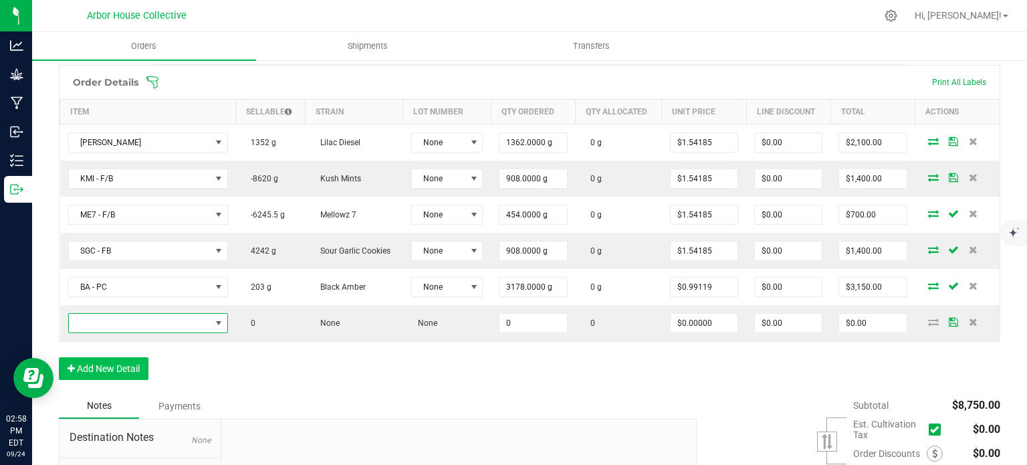
click at [137, 324] on span "NO DATA FOUND" at bounding box center [140, 323] width 142 height 19
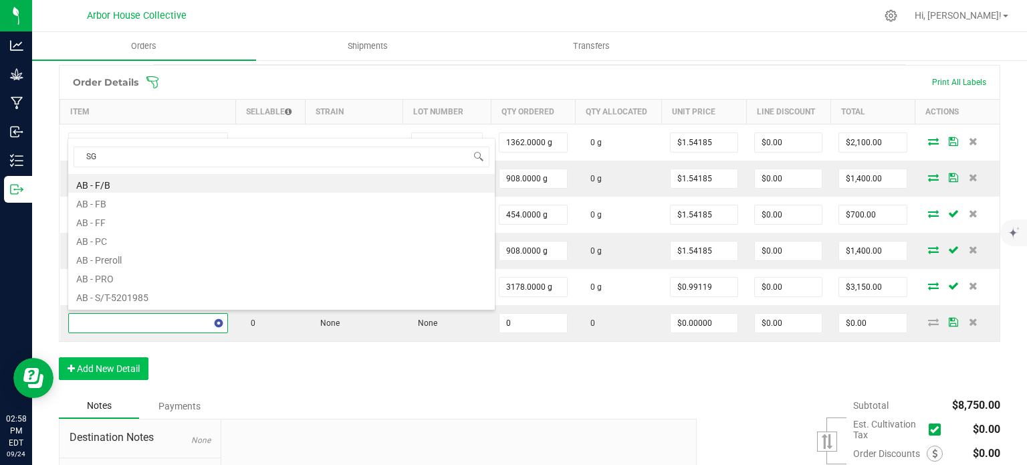
type input "SGC"
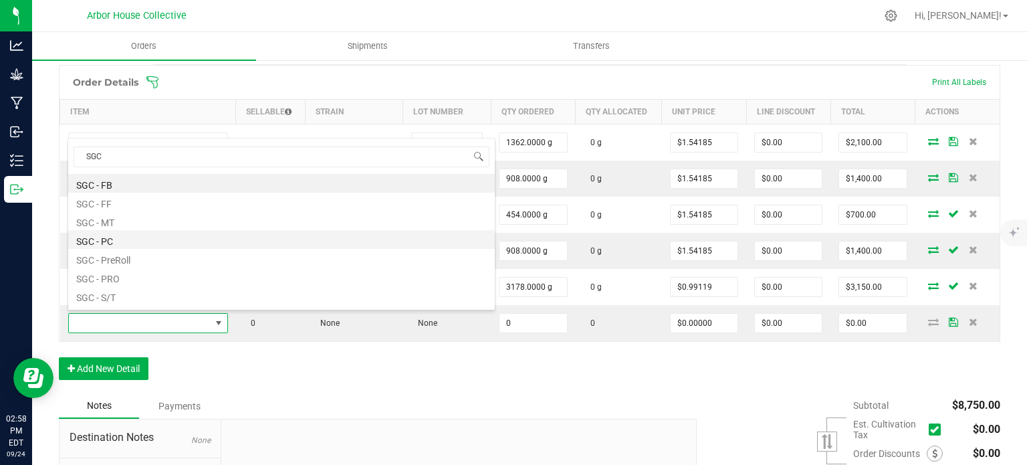
click at [132, 235] on li "SGC - PC" at bounding box center [281, 239] width 427 height 19
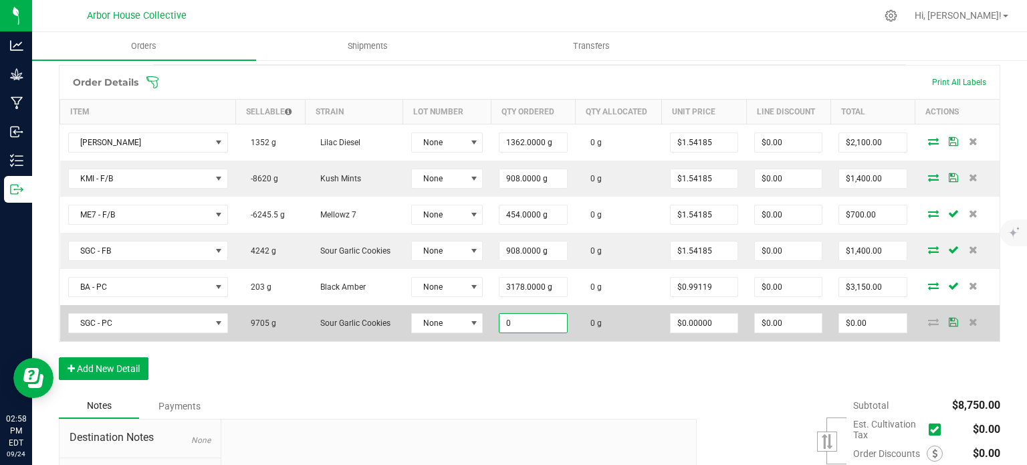
click at [540, 321] on input "0" at bounding box center [533, 323] width 67 height 19
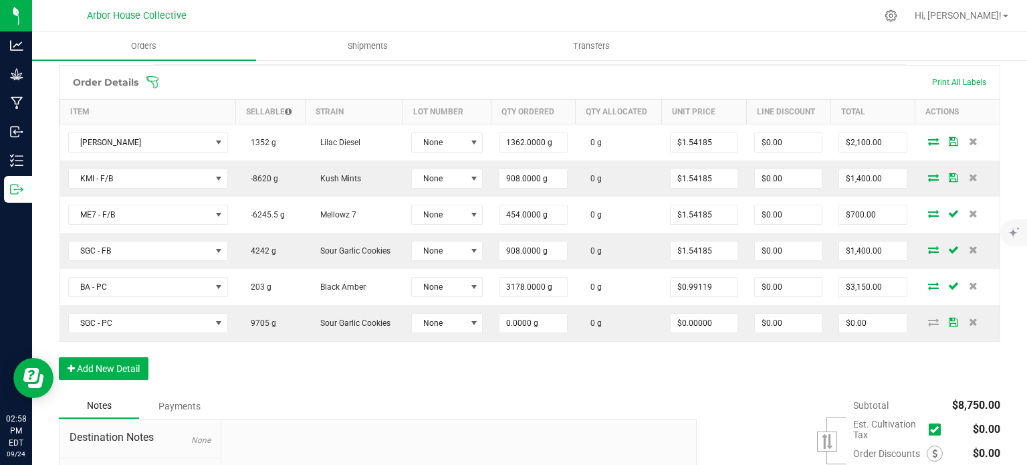
click at [655, 379] on div "Order Details Print All Labels Item Sellable Strain Lot Number Qty Ordered Qty …" at bounding box center [530, 229] width 942 height 328
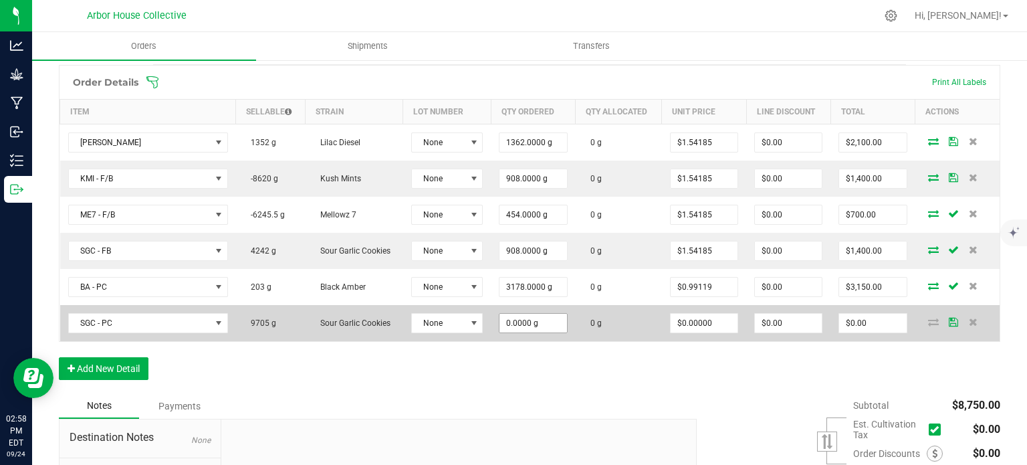
type input "0"
drag, startPoint x: 536, startPoint y: 325, endPoint x: 533, endPoint y: 318, distance: 7.5
click at [533, 318] on input "0" at bounding box center [533, 323] width 67 height 19
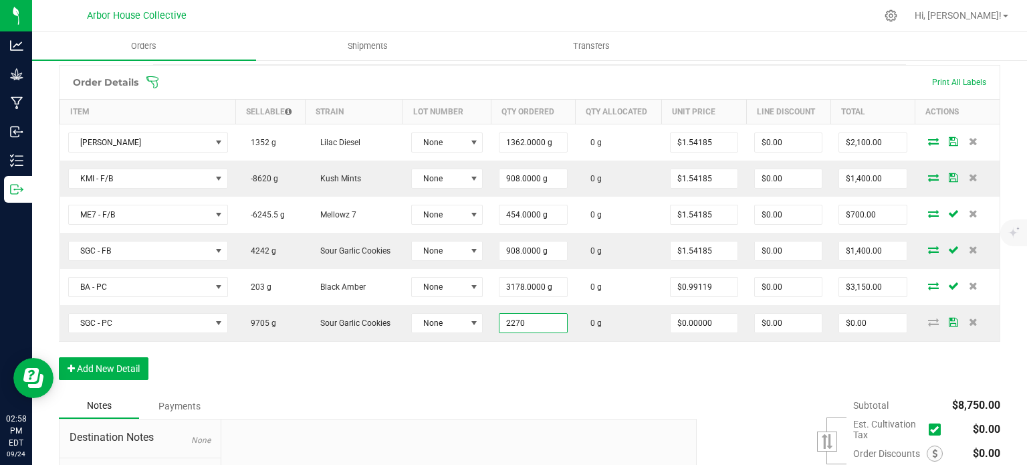
type input "2270.0000 g"
click at [543, 389] on div "Order Details Print All Labels Item Sellable Strain Lot Number Qty Ordered Qty …" at bounding box center [530, 229] width 942 height 328
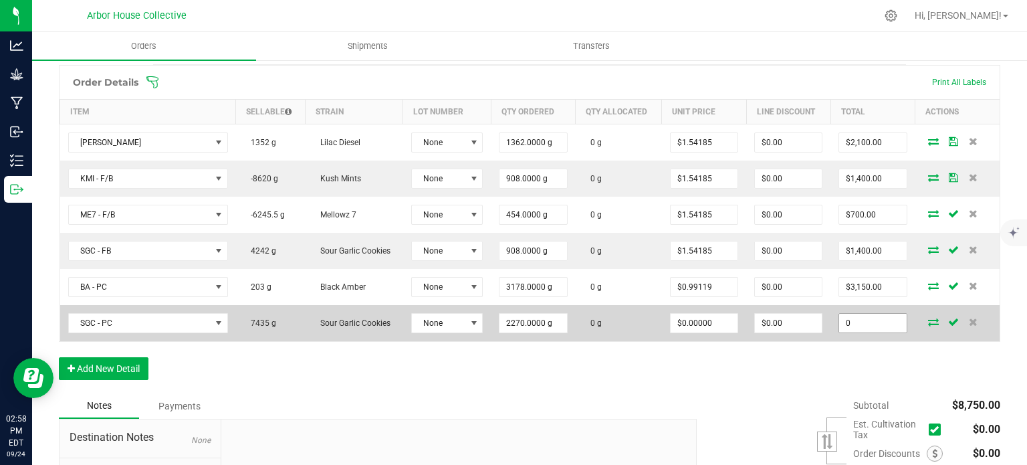
click at [867, 321] on input "0" at bounding box center [872, 323] width 67 height 19
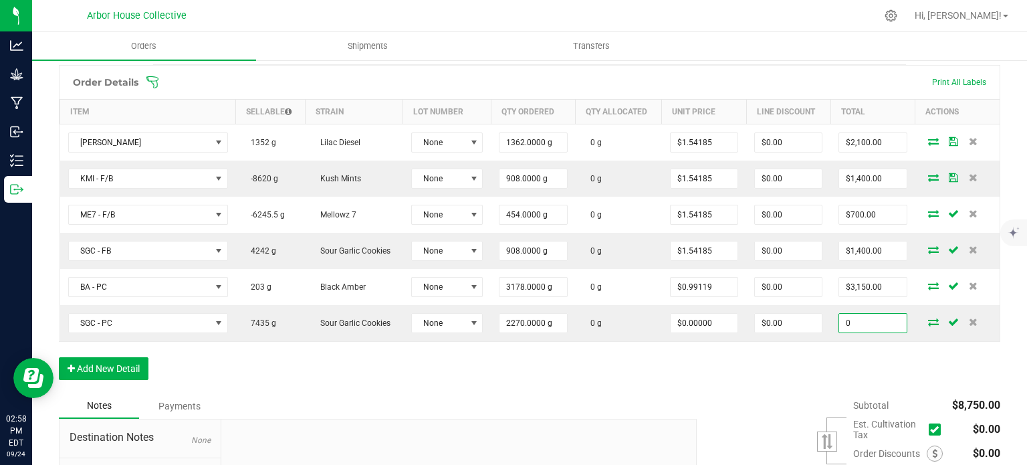
type input "$0.00"
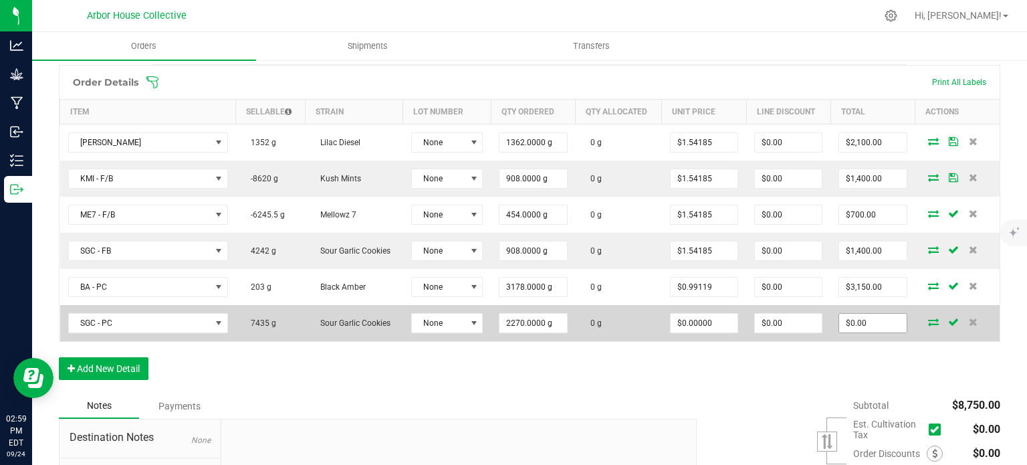
click at [879, 318] on input "$0.00" at bounding box center [872, 323] width 67 height 19
type input "0"
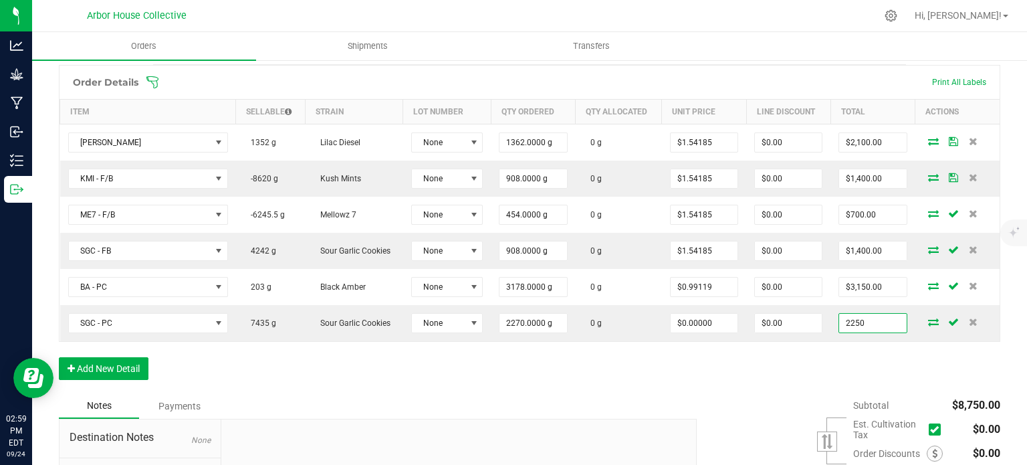
type input "2250"
type input "$0.99119"
type input "$2,250.00"
click at [764, 359] on div "Order Details Print All Labels Item Sellable Strain Lot Number Qty Ordered Qty …" at bounding box center [530, 229] width 942 height 328
click at [128, 366] on button "Add New Detail" at bounding box center [104, 368] width 90 height 23
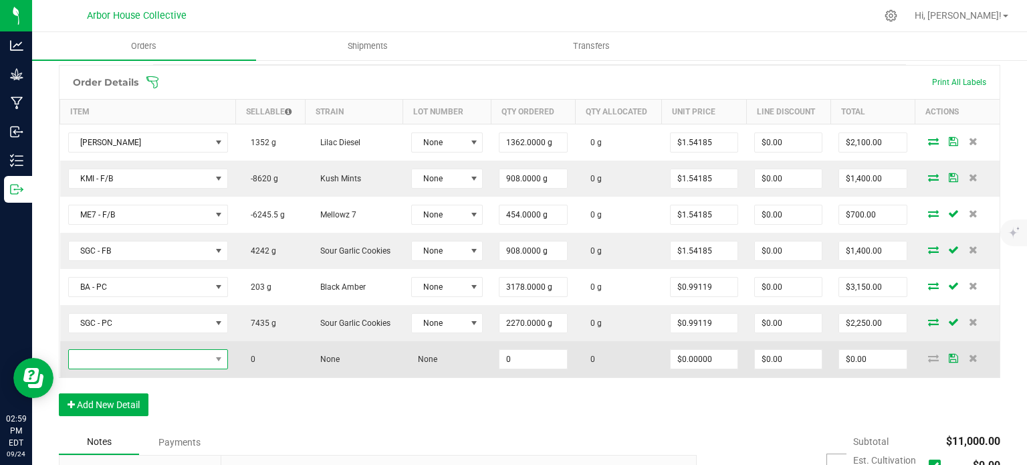
click at [148, 354] on span "NO DATA FOUND" at bounding box center [140, 359] width 142 height 19
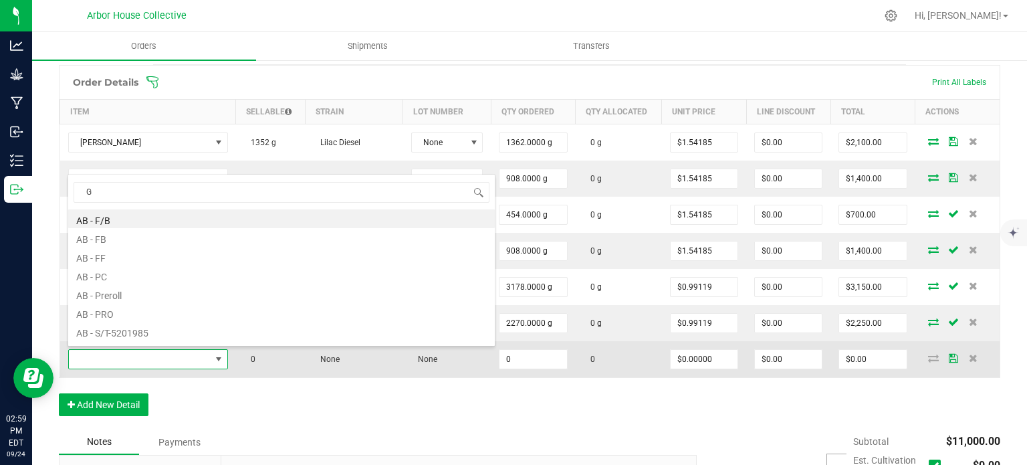
type input "GB"
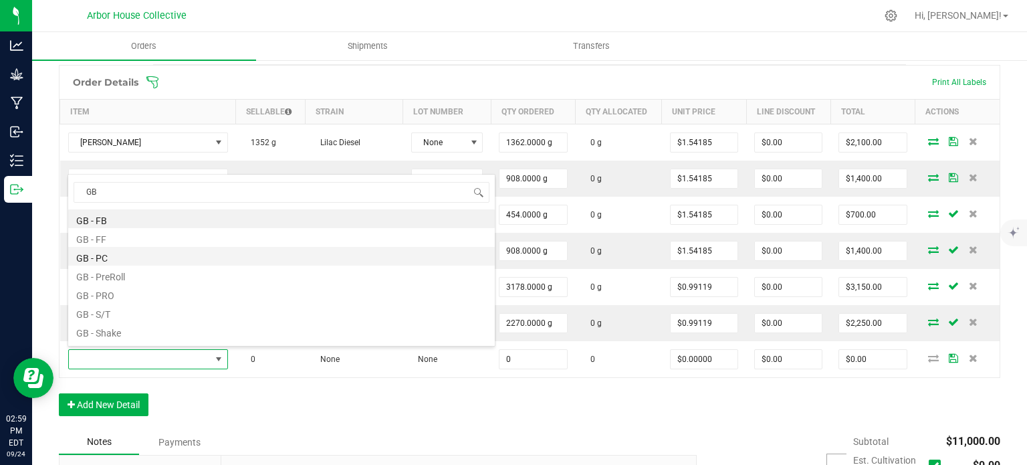
click at [139, 254] on li "GB - PC" at bounding box center [281, 256] width 427 height 19
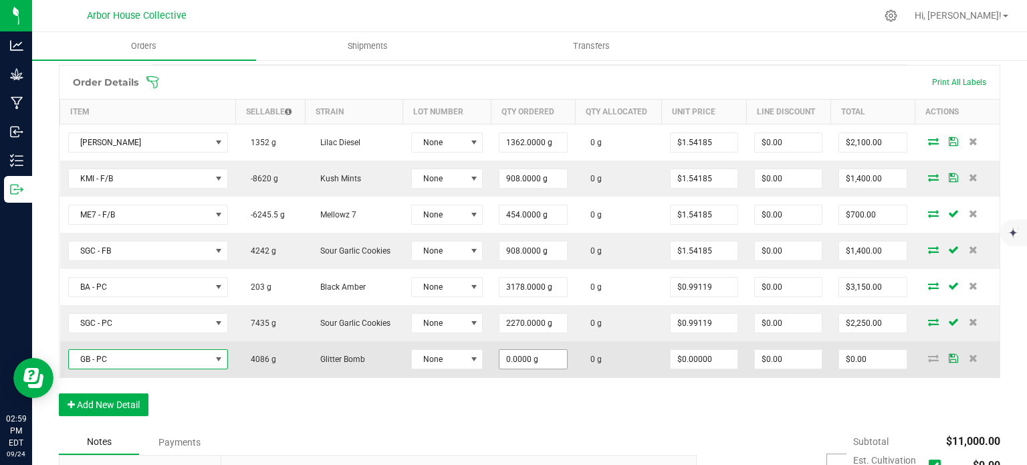
type input "0"
click at [536, 354] on input "0" at bounding box center [533, 359] width 67 height 19
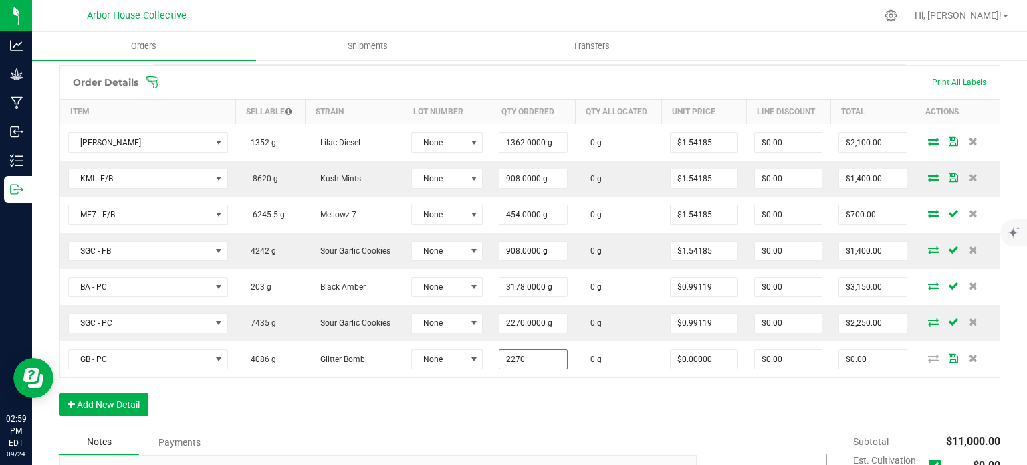
type input "2270.0000 g"
click at [502, 408] on div "Order Details Print All Labels Item Sellable Strain Lot Number Qty Ordered Qty …" at bounding box center [530, 247] width 942 height 365
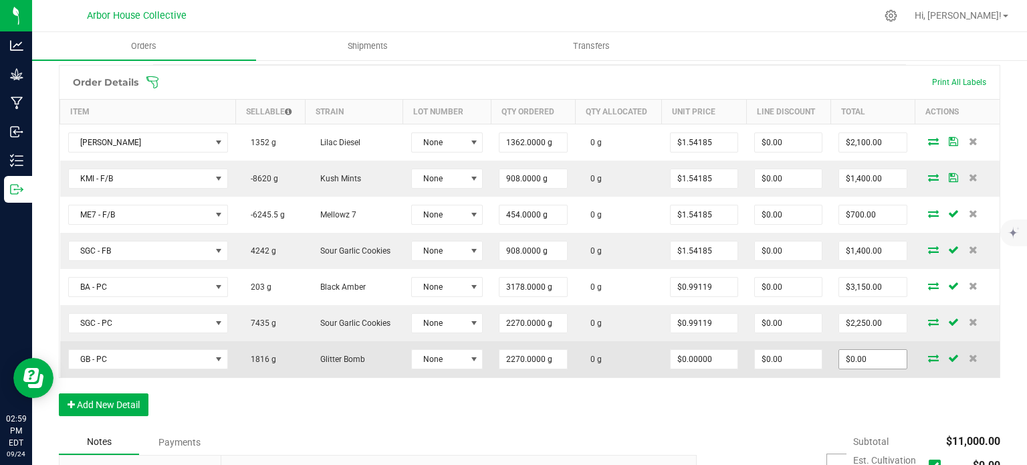
type input "0"
click at [860, 358] on input "0" at bounding box center [872, 359] width 67 height 19
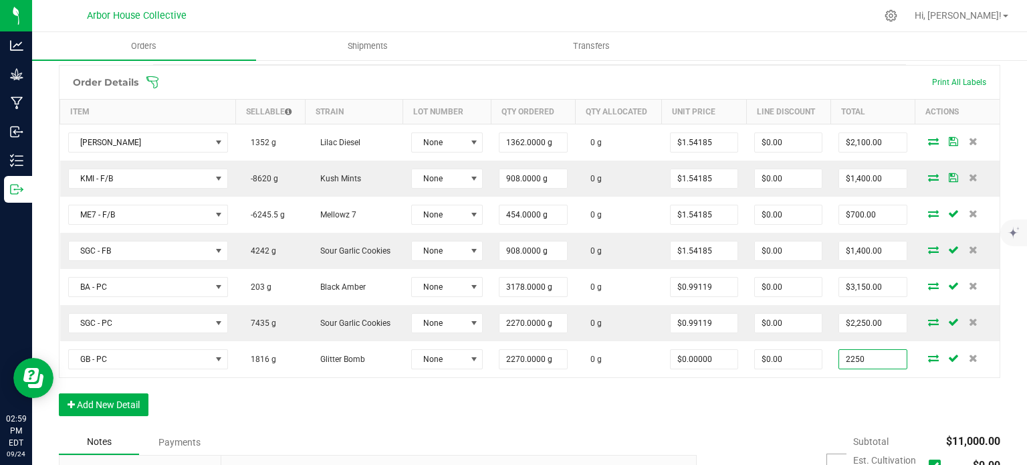
type input "2250"
type input "$0.99119"
type input "$2,250.00"
click at [798, 409] on div "Order Details Print All Labels Item Sellable Strain Lot Number Qty Ordered Qty …" at bounding box center [530, 247] width 942 height 365
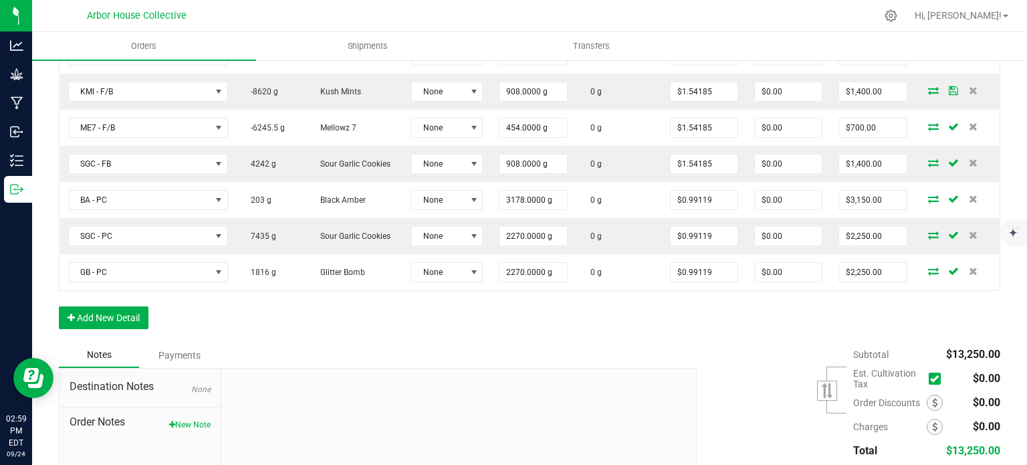
scroll to position [459, 0]
click at [126, 310] on button "Add New Detail" at bounding box center [104, 316] width 90 height 23
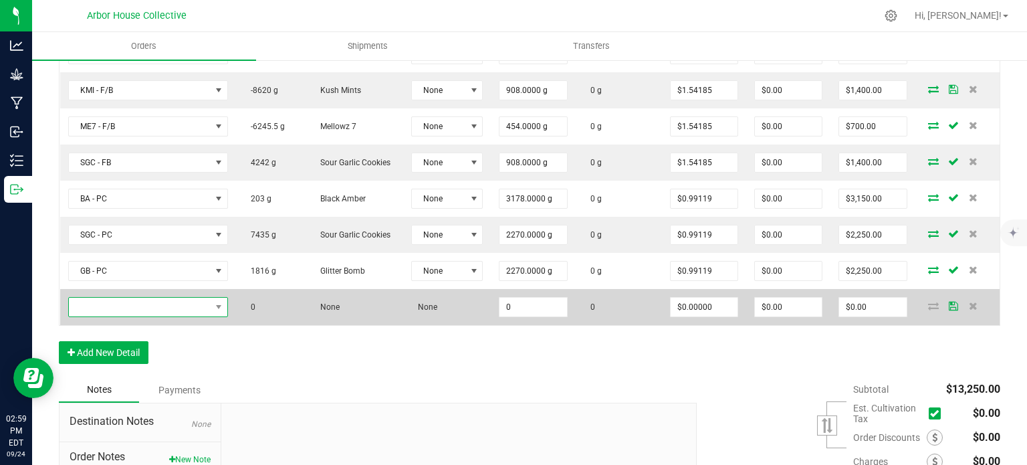
click at [142, 302] on span "NO DATA FOUND" at bounding box center [140, 307] width 142 height 19
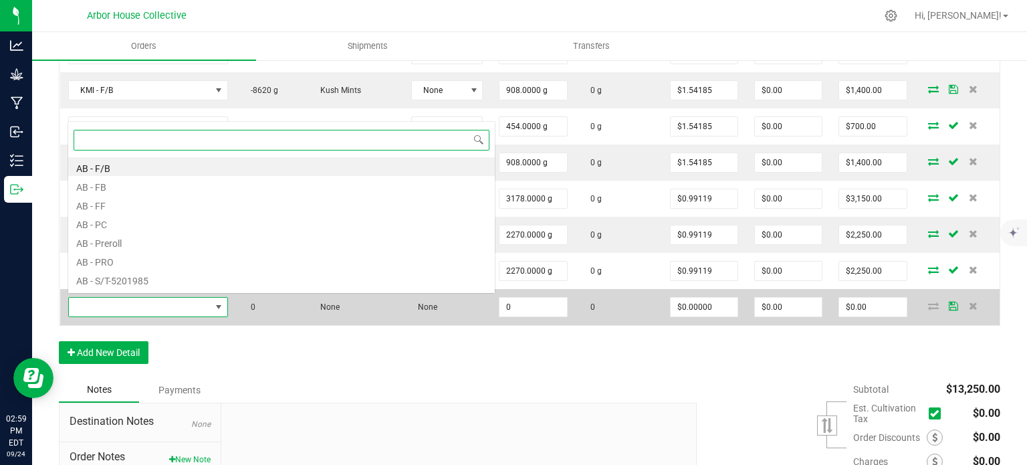
scroll to position [19, 155]
type input "GMO"
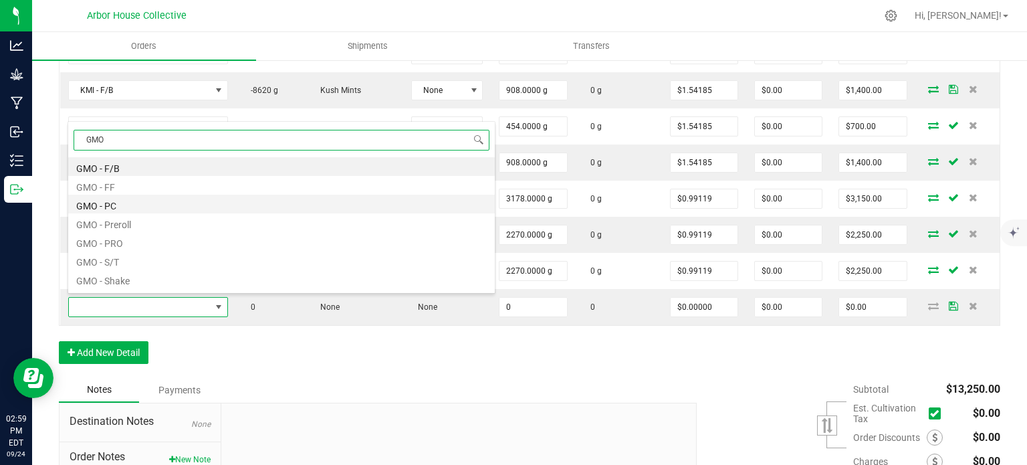
click at [112, 199] on li "GMO - PC" at bounding box center [281, 204] width 427 height 19
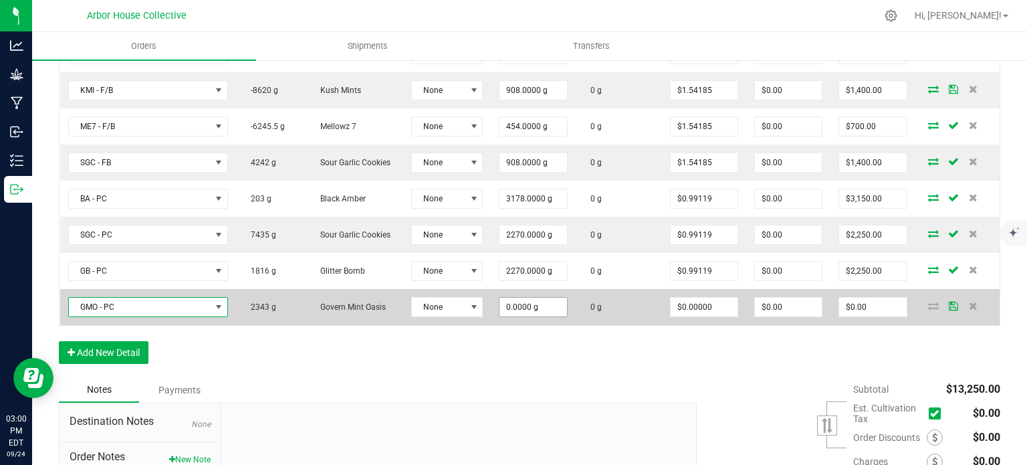
type input "0"
click at [552, 304] on input "0" at bounding box center [533, 307] width 67 height 19
type input "2270.0000 g"
type input "0"
click at [867, 306] on input "0" at bounding box center [872, 307] width 67 height 19
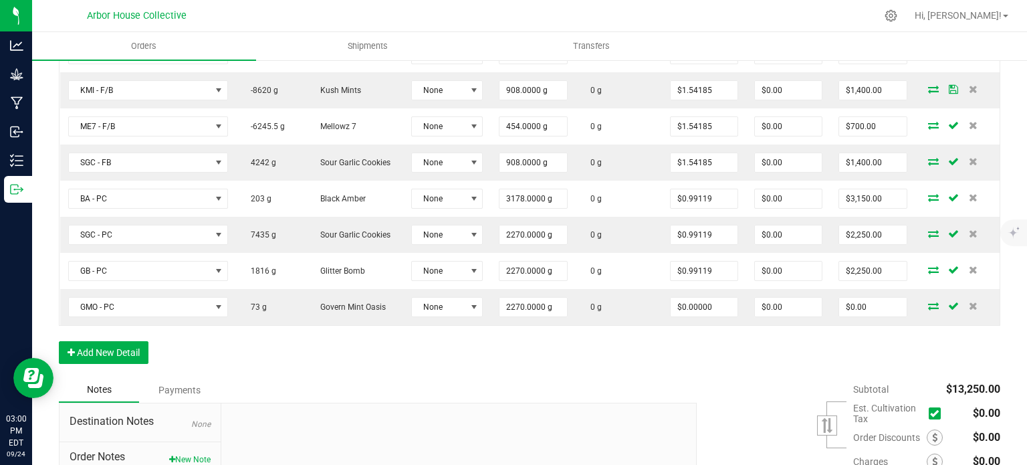
type input "0"
click at [867, 306] on input "0" at bounding box center [872, 307] width 67 height 19
type input "2250"
type input "$0.99119"
type input "$2,250.00"
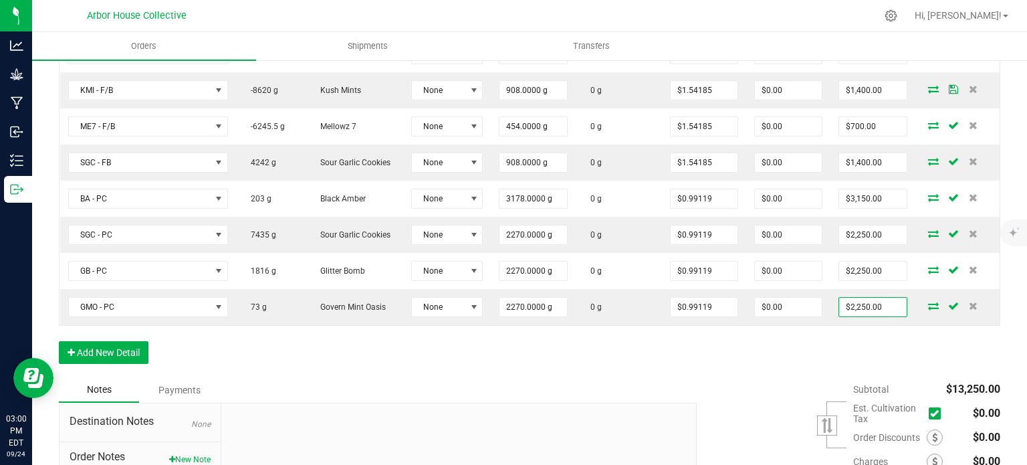
click at [766, 382] on div "Subtotal $13,250.00 Est. Cultivation Tax" at bounding box center [844, 461] width 314 height 169
click at [100, 350] on button "Add New Detail" at bounding box center [104, 352] width 90 height 23
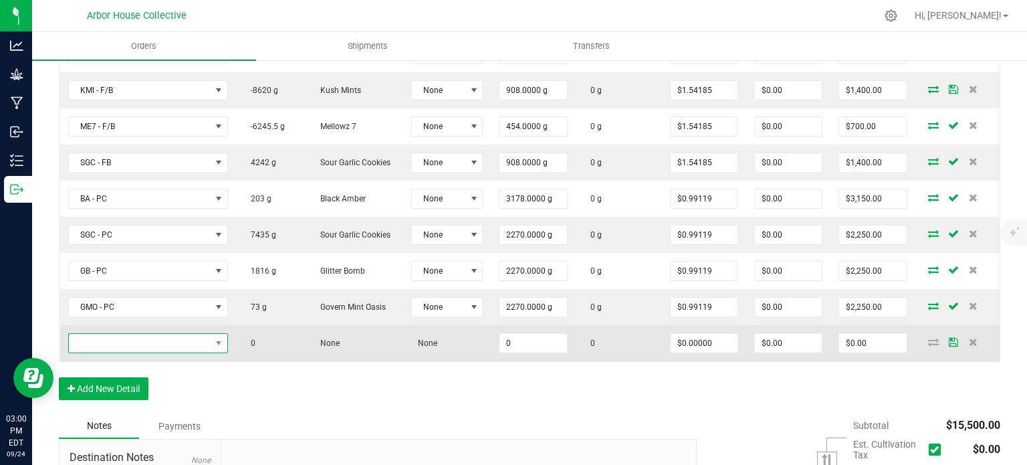
click at [126, 338] on span "NO DATA FOUND" at bounding box center [140, 343] width 142 height 19
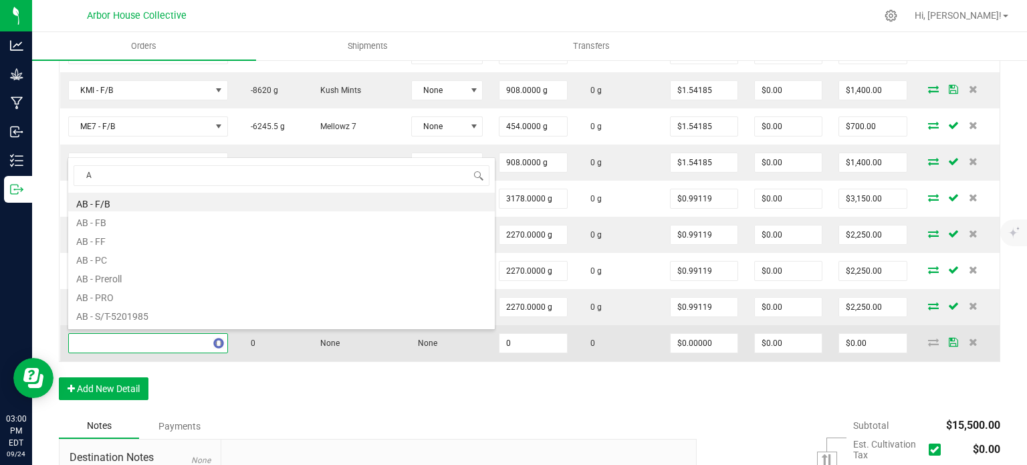
type input "AB"
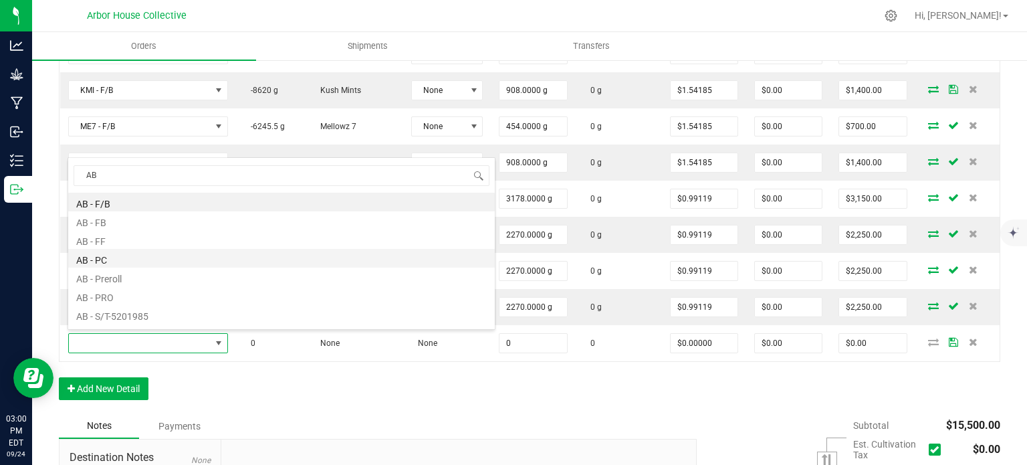
click at [104, 258] on li "AB - PC" at bounding box center [281, 258] width 427 height 19
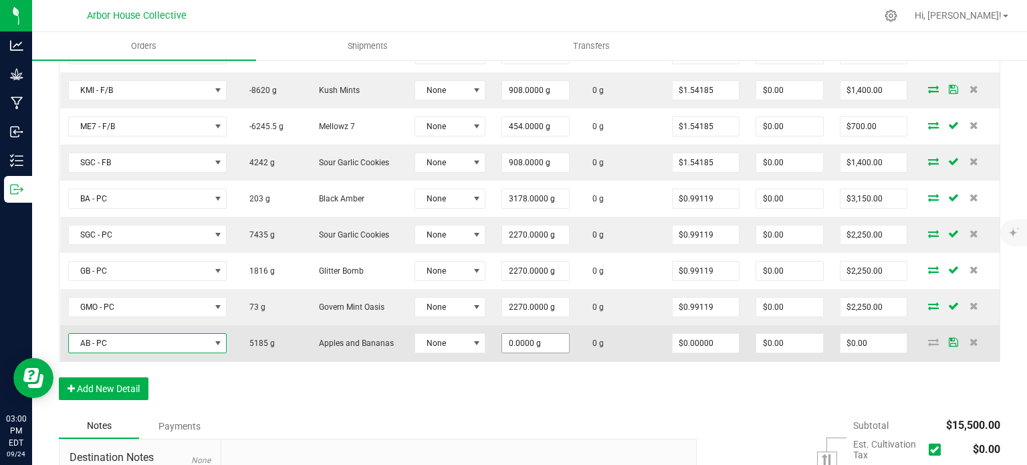
type input "0"
click at [547, 345] on input "0" at bounding box center [535, 343] width 67 height 19
type input "2270.0000 g"
type input "0"
click at [869, 340] on input "0" at bounding box center [874, 343] width 67 height 19
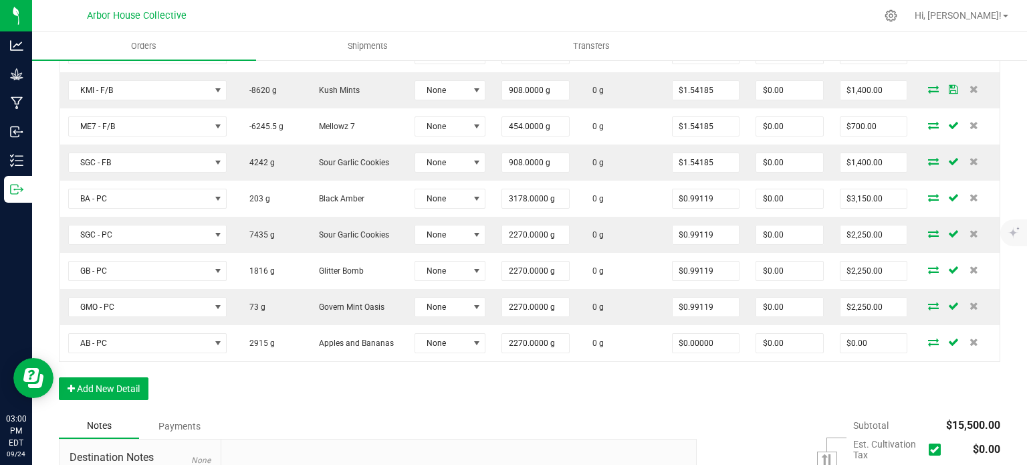
type input "0"
click at [869, 340] on input "0" at bounding box center [874, 343] width 67 height 19
type input "2250"
type input "$0.99119"
type input "$2,250.00"
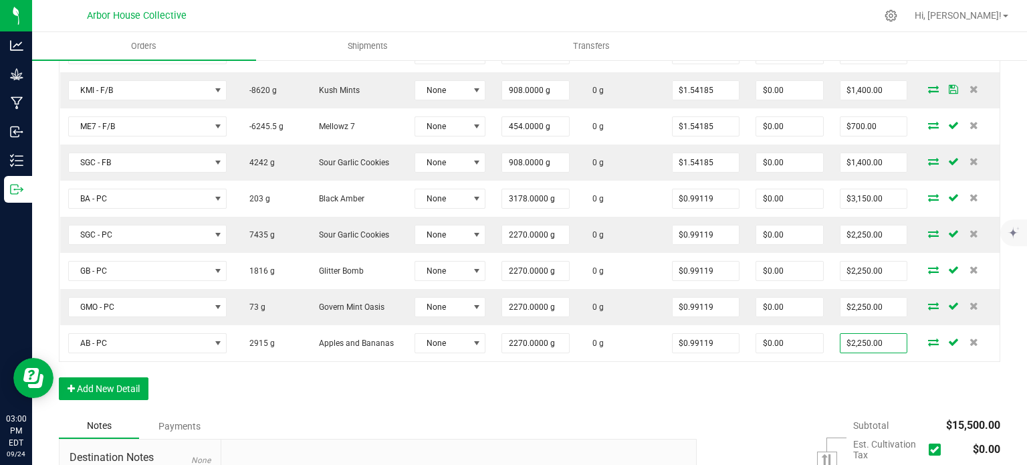
click at [797, 386] on div "Order Details Print All Labels Item Sellable Strain Lot Number Qty Ordered Qty …" at bounding box center [530, 195] width 942 height 437
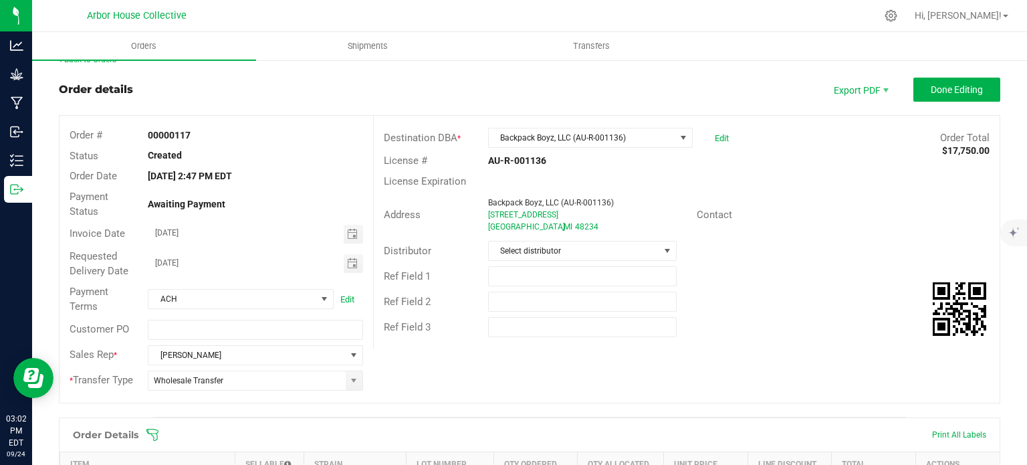
scroll to position [0, 0]
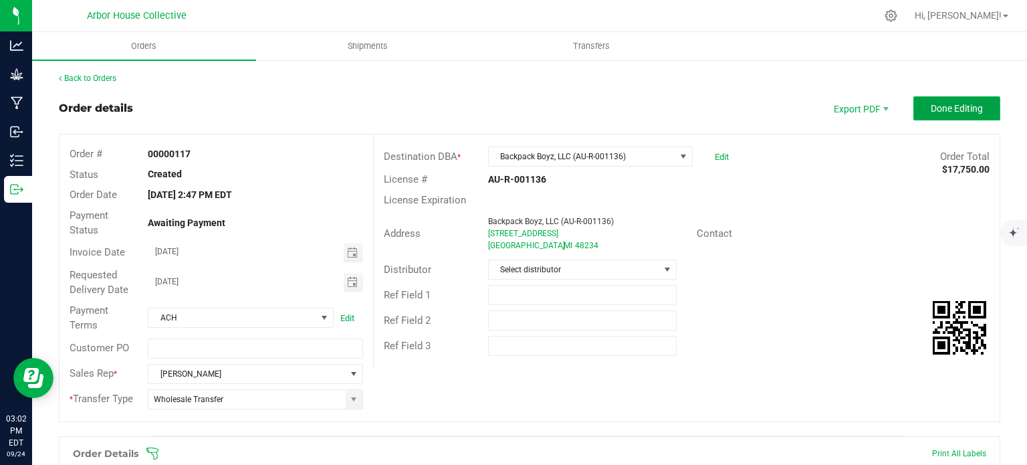
click at [934, 100] on button "Done Editing" at bounding box center [957, 108] width 87 height 24
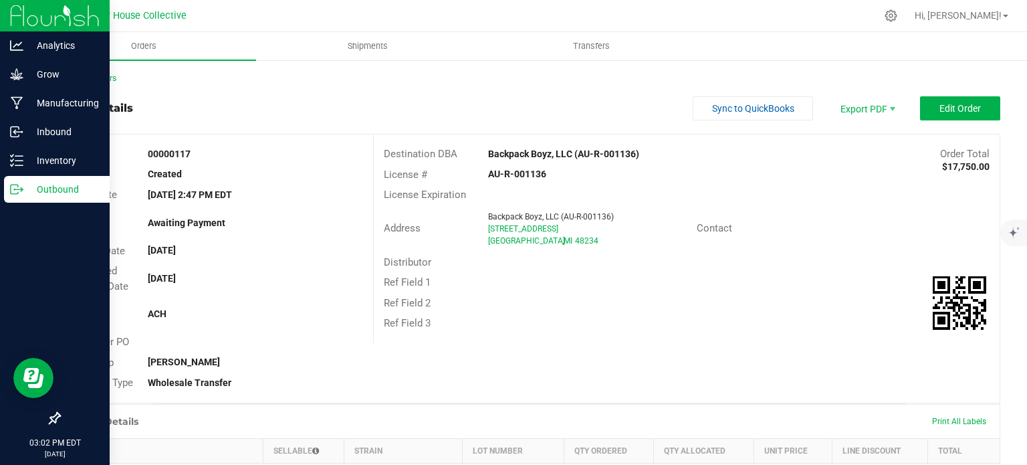
click at [52, 187] on p "Outbound" at bounding box center [63, 189] width 80 height 16
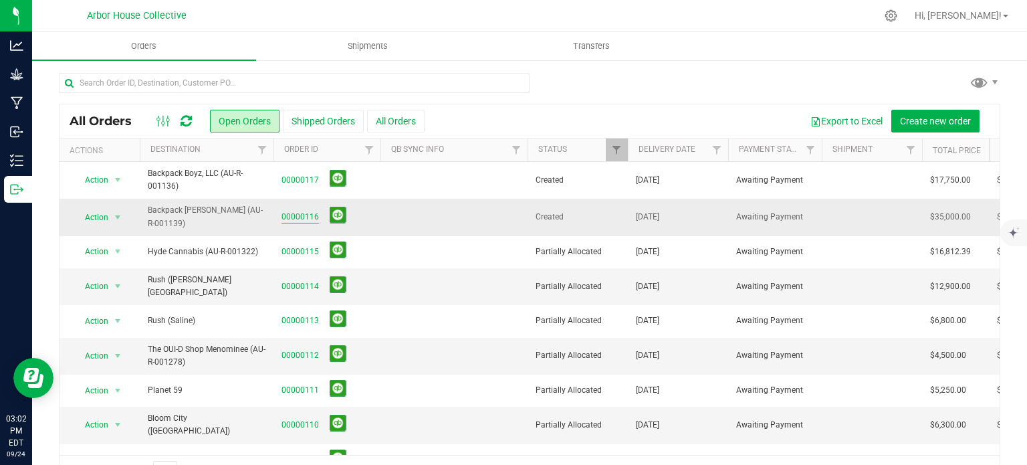
click at [311, 221] on link "00000116" at bounding box center [300, 217] width 37 height 13
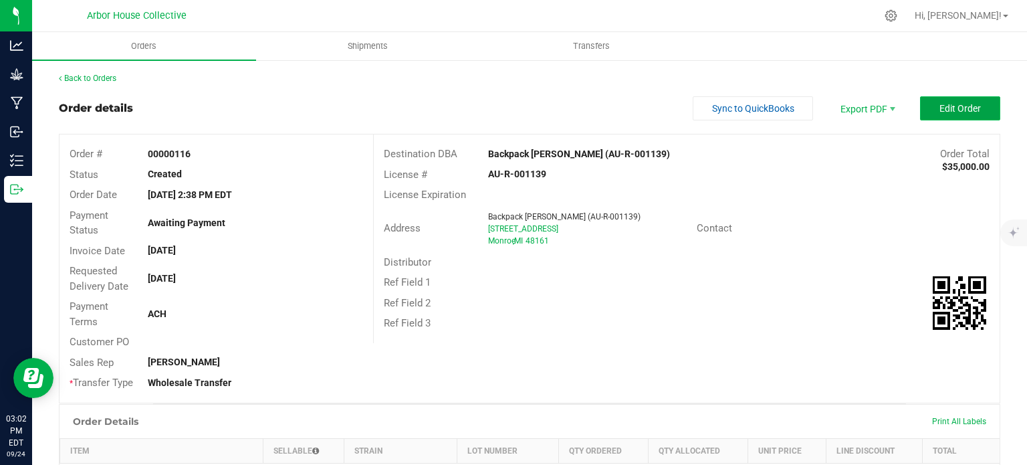
click at [942, 106] on span "Edit Order" at bounding box center [960, 108] width 41 height 11
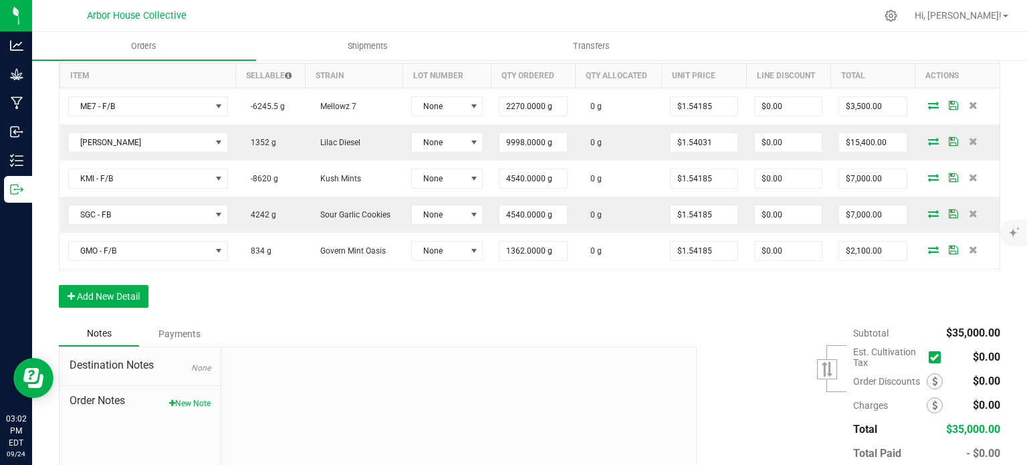
scroll to position [479, 0]
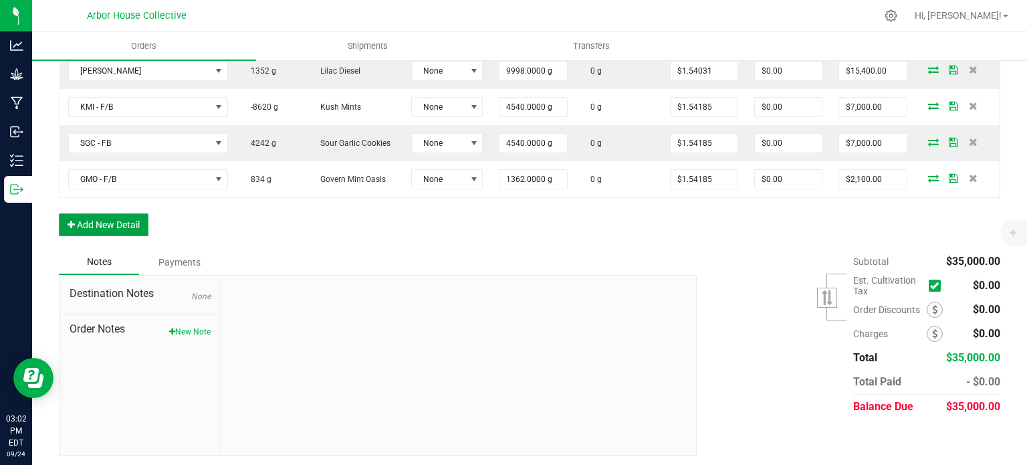
click at [109, 222] on button "Add New Detail" at bounding box center [104, 224] width 90 height 23
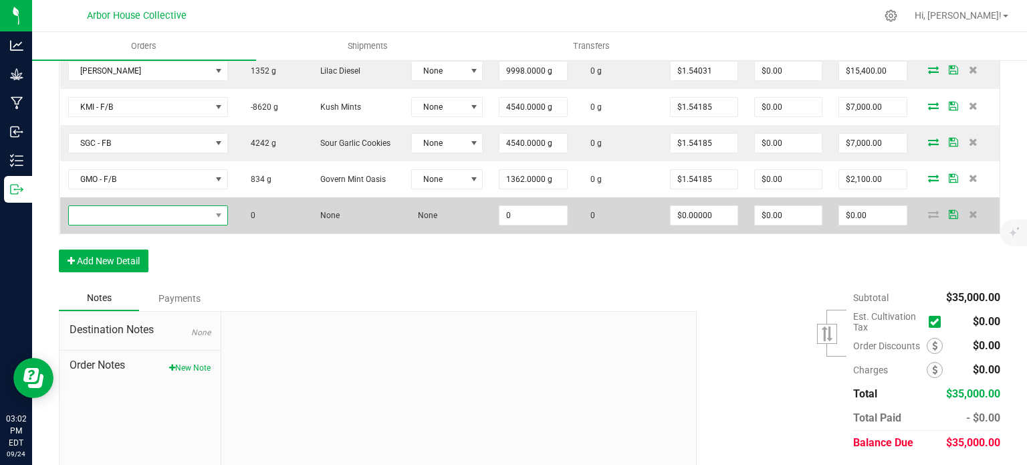
click at [142, 212] on span "NO DATA FOUND" at bounding box center [140, 215] width 142 height 19
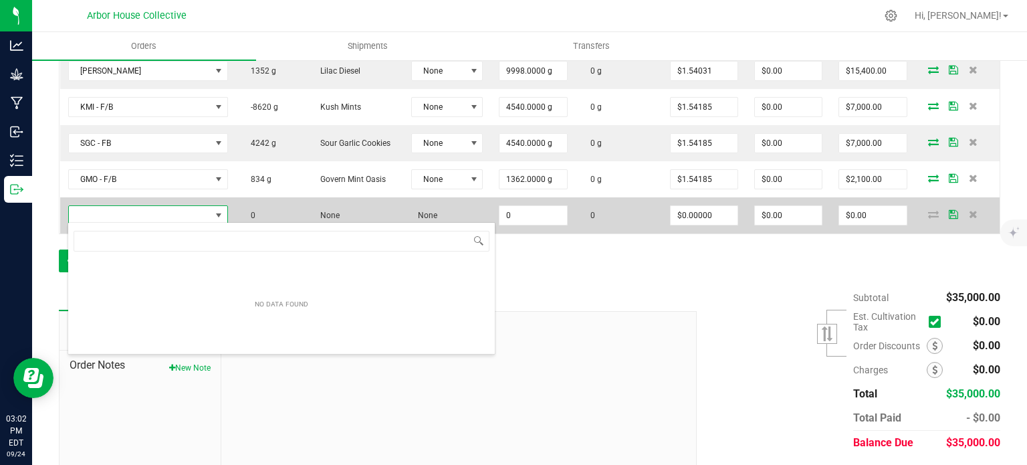
scroll to position [19, 155]
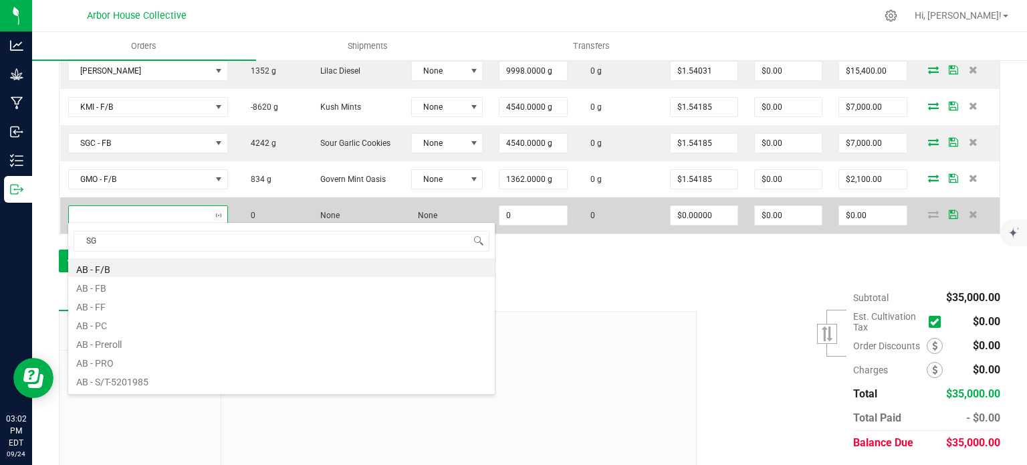
type input "SGC"
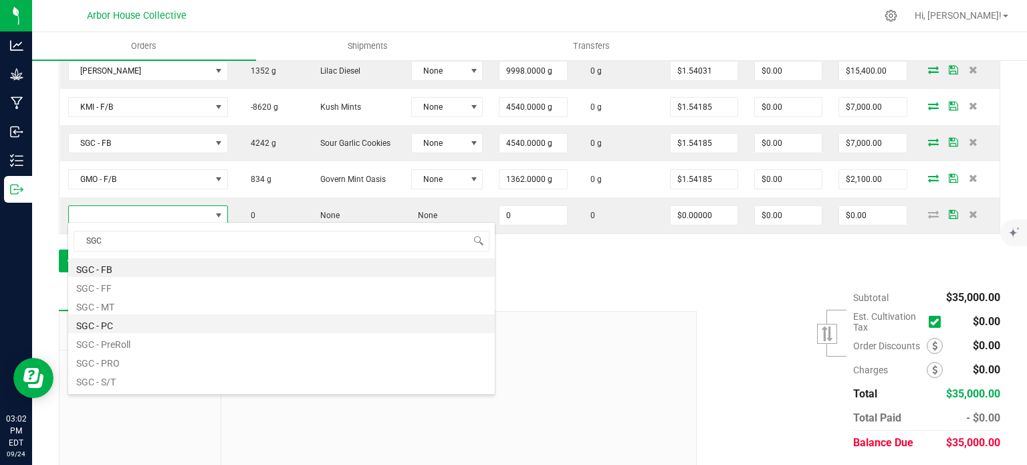
click at [121, 328] on li "SGC - PC" at bounding box center [281, 323] width 427 height 19
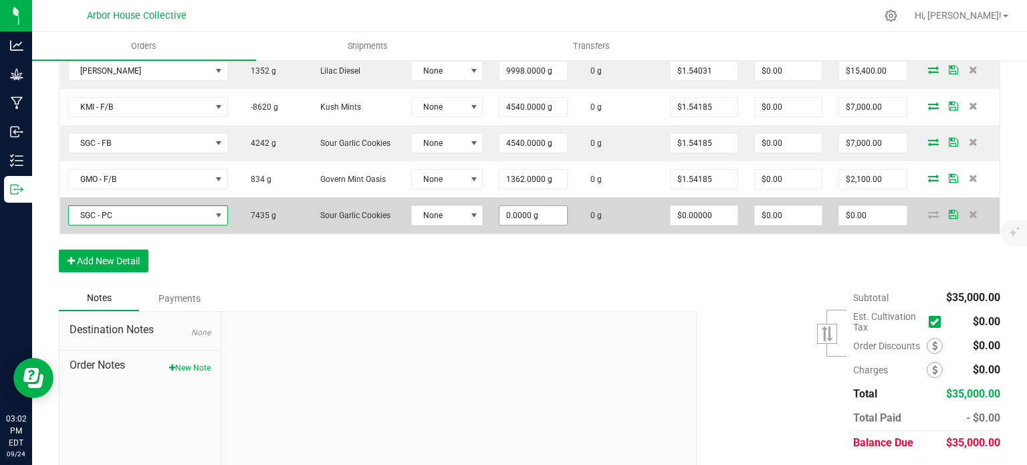
type input "0"
click at [535, 213] on input "0" at bounding box center [533, 215] width 67 height 19
click at [525, 213] on input at bounding box center [533, 215] width 67 height 19
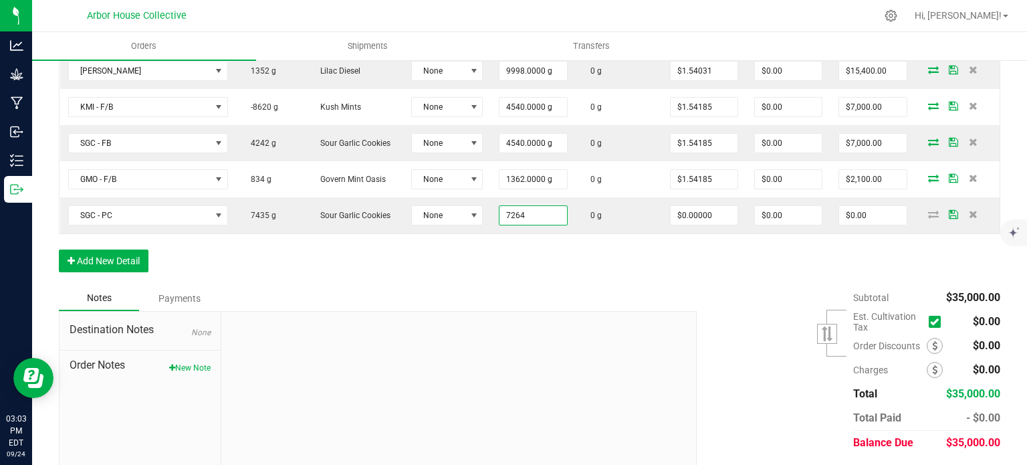
type input "7264.0000 g"
click at [522, 280] on div "Order Details Print All Labels Item Sellable Strain Lot Number Qty Ordered Qty …" at bounding box center [530, 121] width 942 height 328
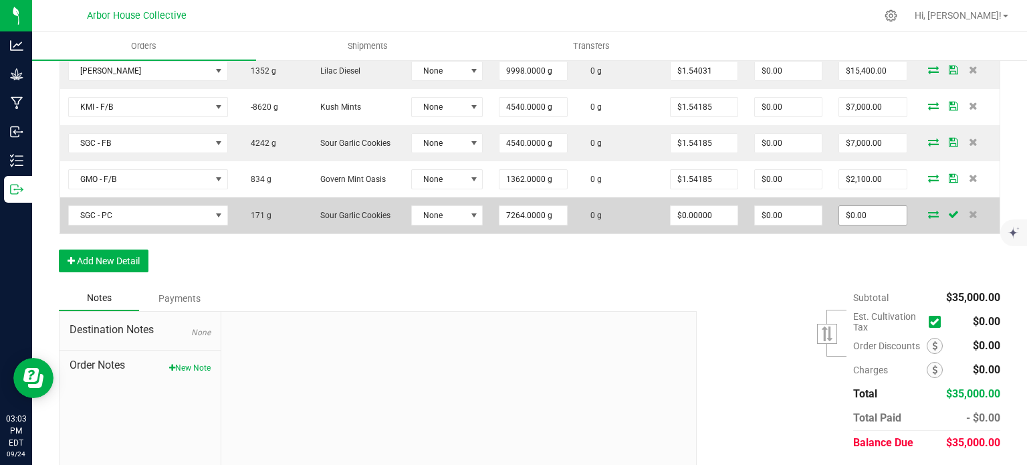
type input "0"
click at [865, 215] on input "0" at bounding box center [872, 215] width 67 height 19
click at [855, 214] on input at bounding box center [872, 215] width 67 height 19
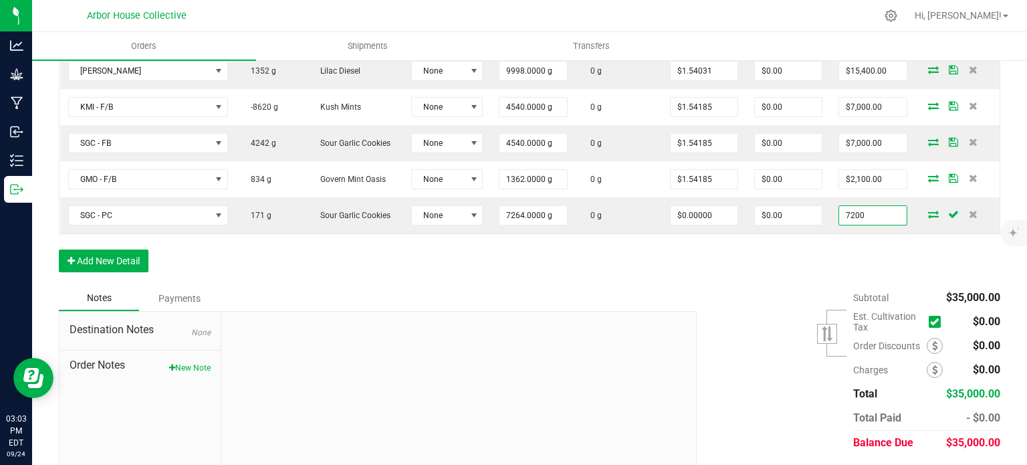
type input "7200"
type input "$0.99119"
type input "$7,200.00"
click at [781, 262] on div "Order Details Print All Labels Item Sellable Strain Lot Number Qty Ordered Qty …" at bounding box center [530, 121] width 942 height 328
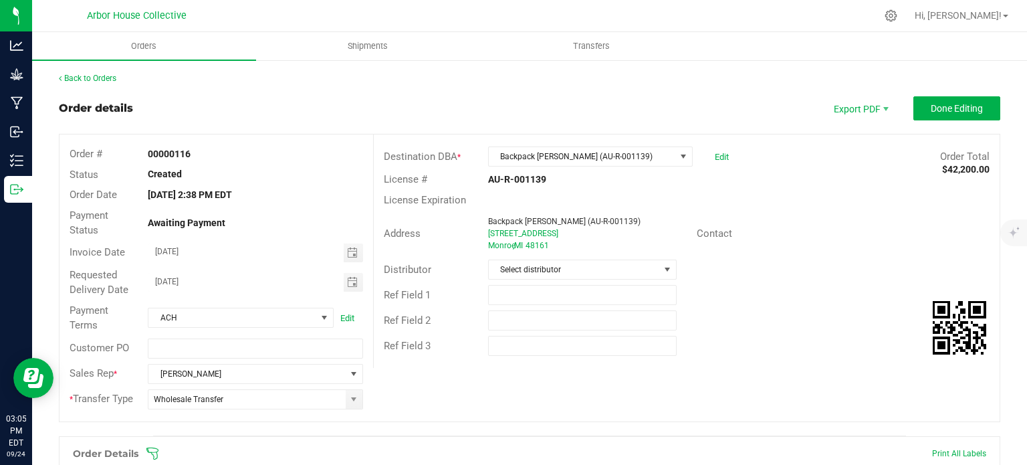
scroll to position [0, 0]
click at [942, 110] on span "Done Editing" at bounding box center [957, 108] width 52 height 11
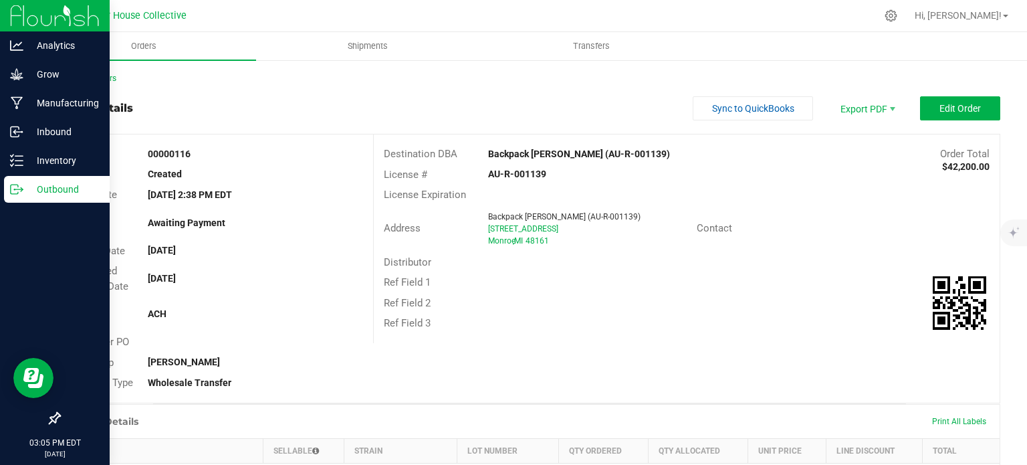
click at [54, 192] on p "Outbound" at bounding box center [63, 189] width 80 height 16
